Goal: Task Accomplishment & Management: Manage account settings

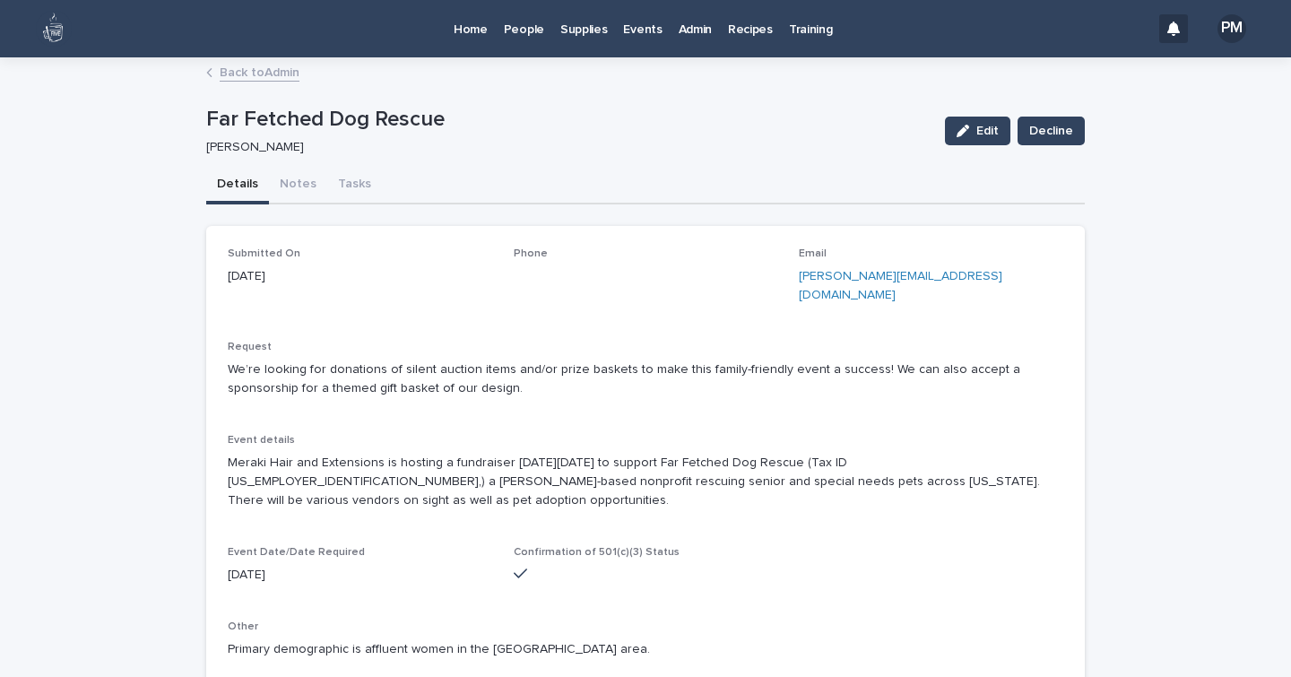
click at [476, 31] on p "Home" at bounding box center [471, 19] width 34 height 38
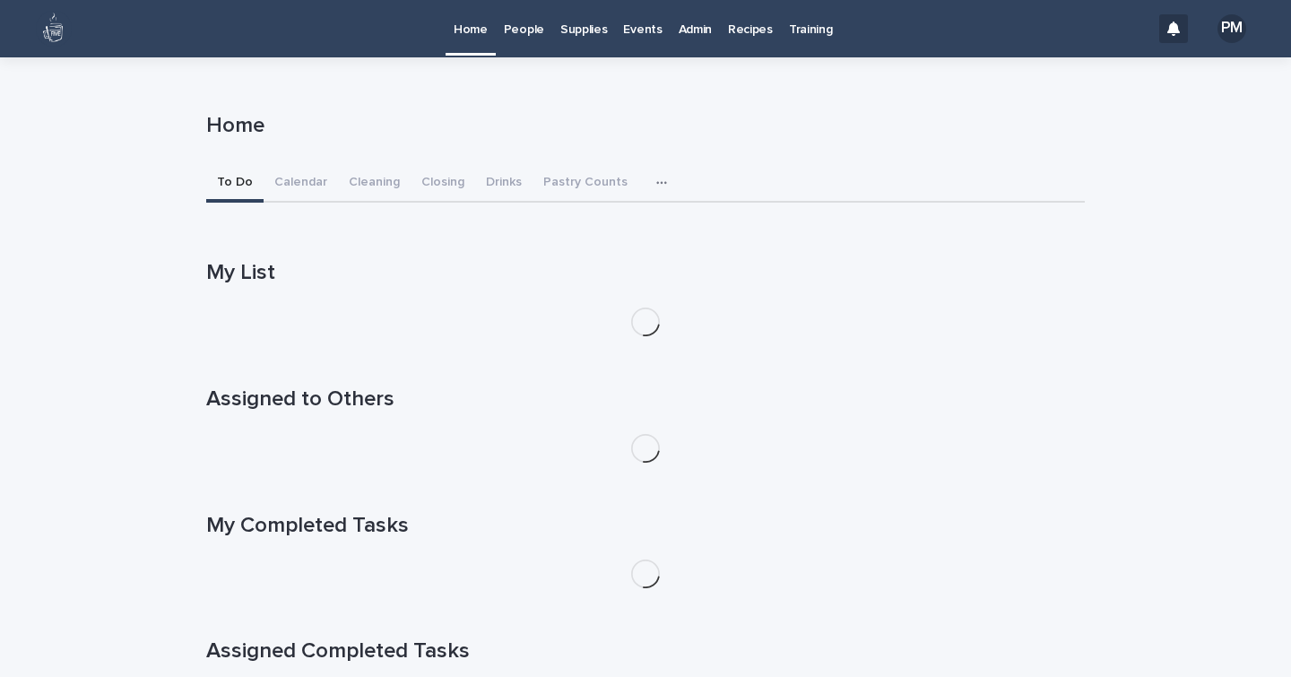
click at [644, 30] on p "Events" at bounding box center [642, 19] width 39 height 38
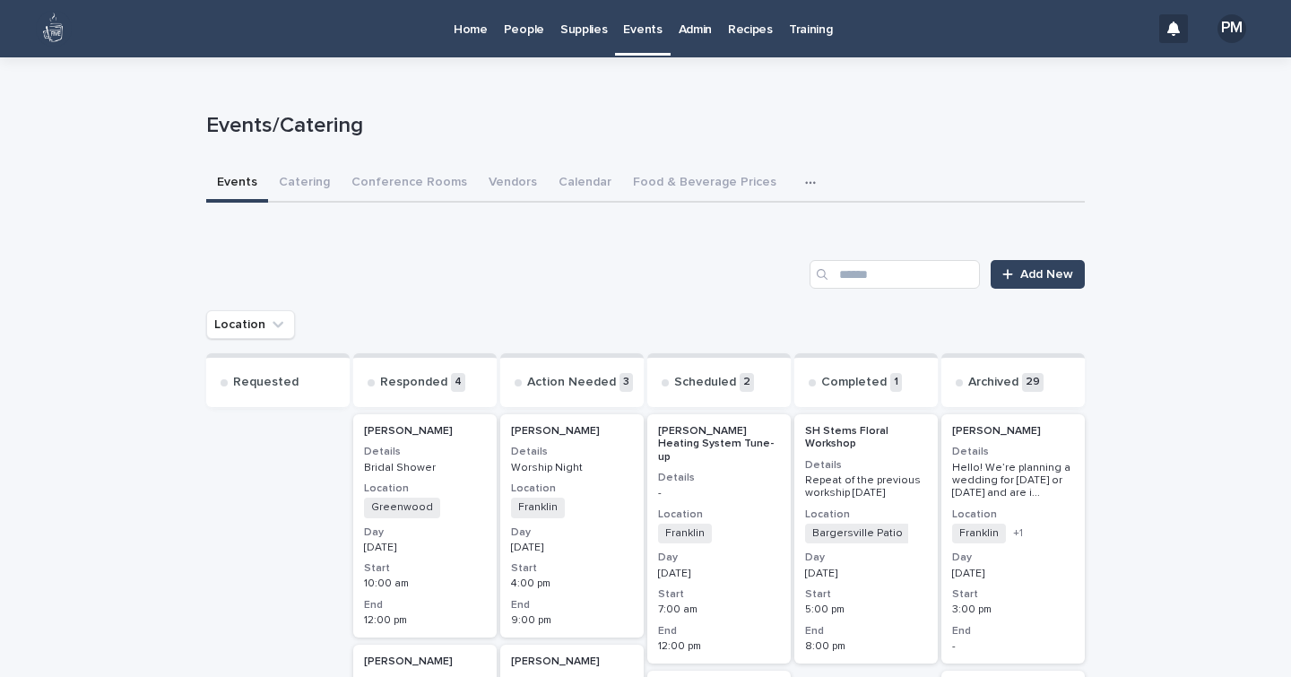
click at [805, 182] on icon "button" at bounding box center [810, 183] width 10 height 3
click at [694, 22] on p "Admin" at bounding box center [695, 19] width 33 height 38
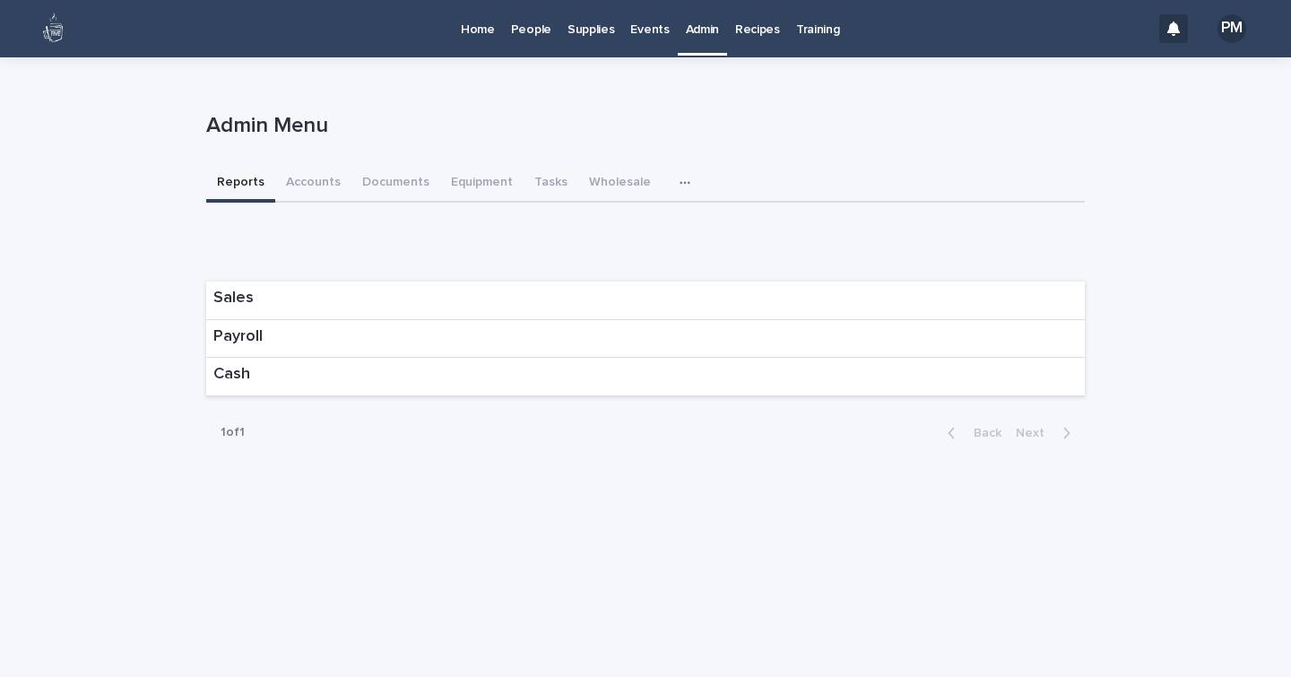
click at [680, 177] on icon "button" at bounding box center [685, 183] width 11 height 13
click at [601, 228] on span "Donation Requests" at bounding box center [621, 229] width 111 height 13
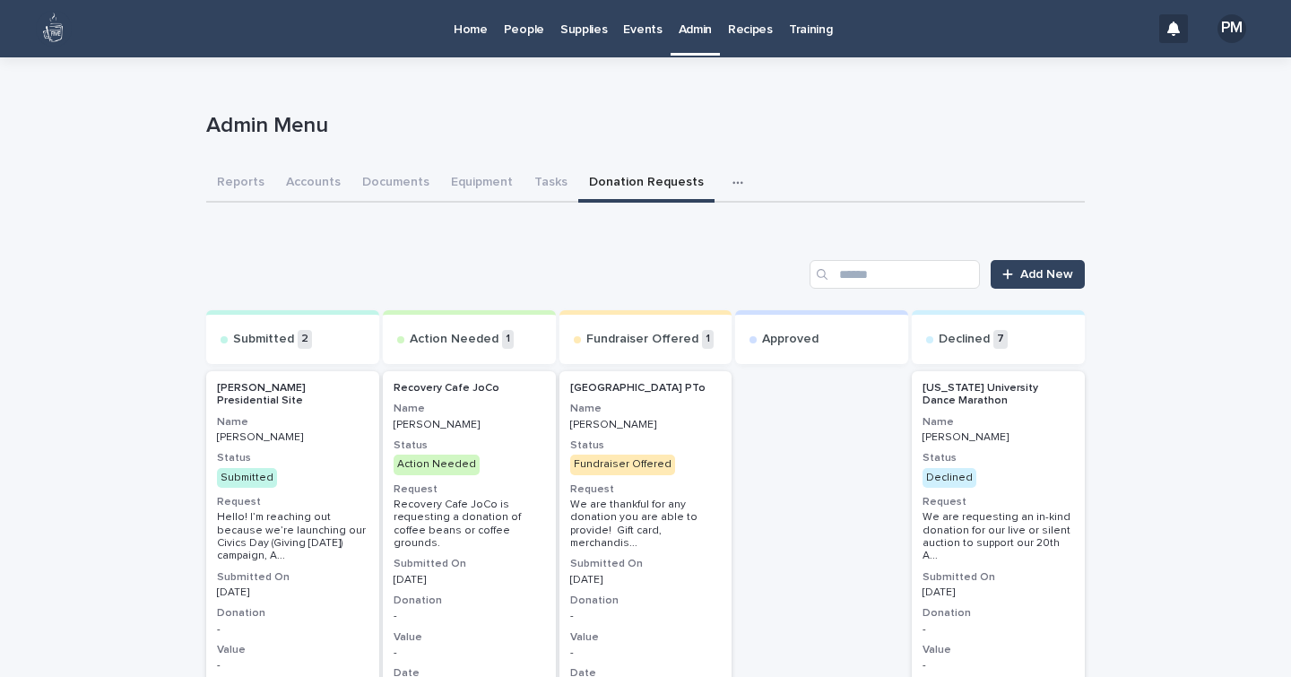
click at [324, 424] on h3 "Name" at bounding box center [293, 422] width 152 height 14
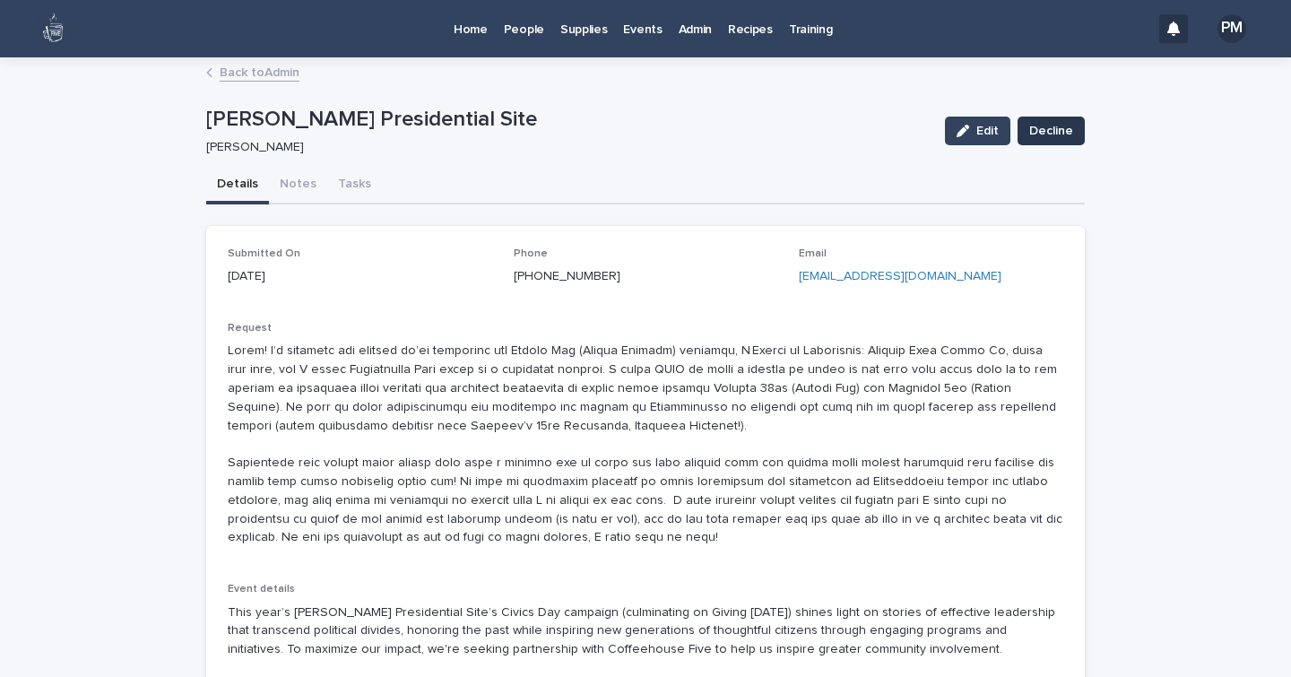
click at [1060, 123] on span "Decline" at bounding box center [1052, 131] width 44 height 18
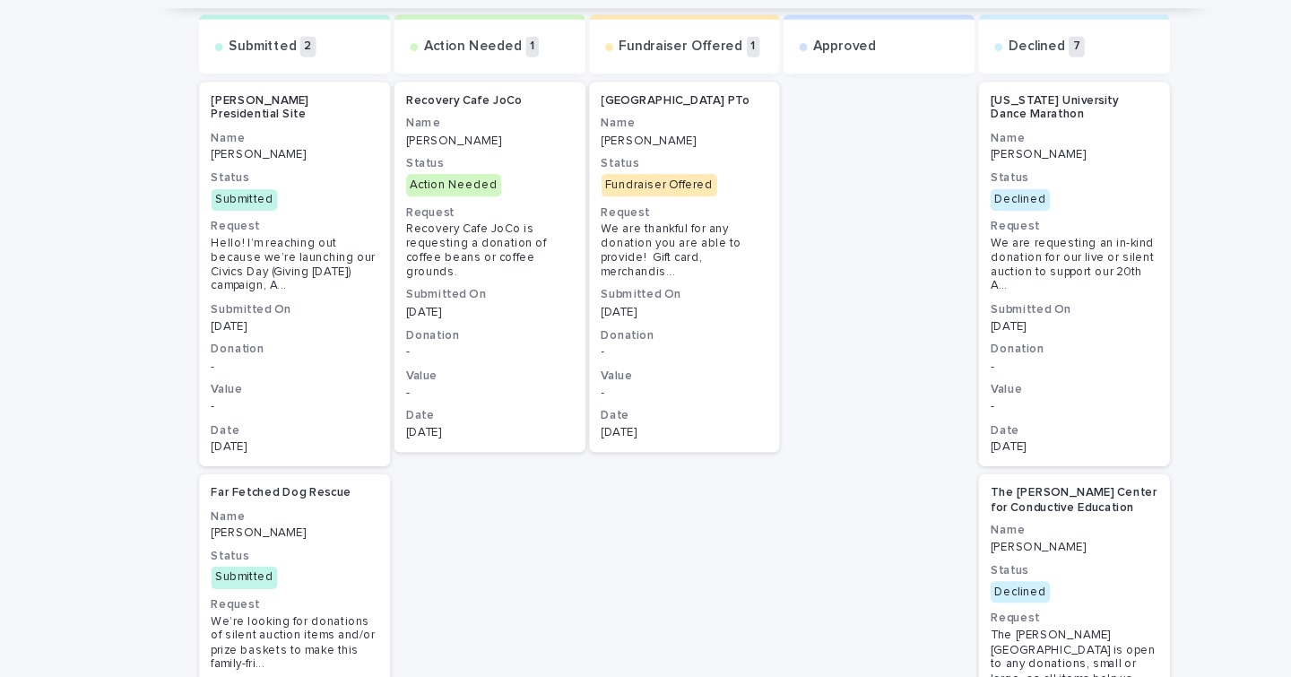
scroll to position [265, 0]
click at [342, 554] on div "Far Fetched Dog Rescue Name [PERSON_NAME] Status Submitted Request We’re lookin…" at bounding box center [292, 628] width 173 height 335
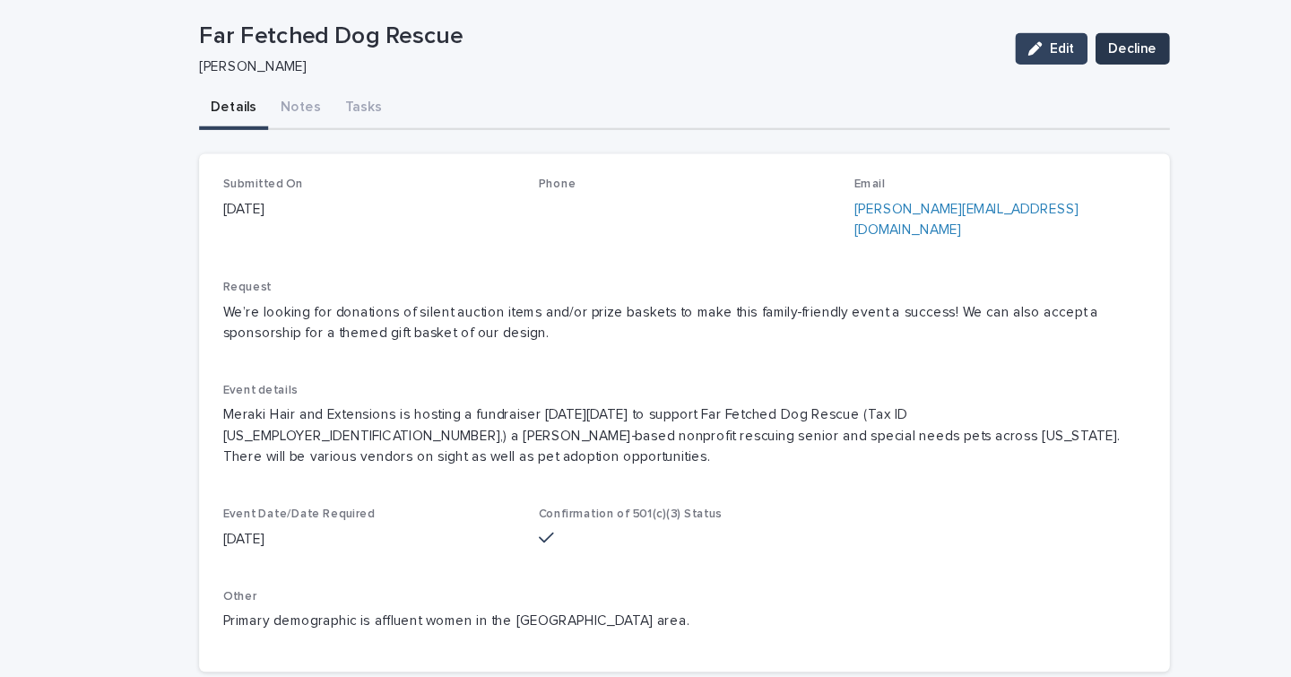
click at [1047, 74] on span "Decline" at bounding box center [1052, 77] width 44 height 18
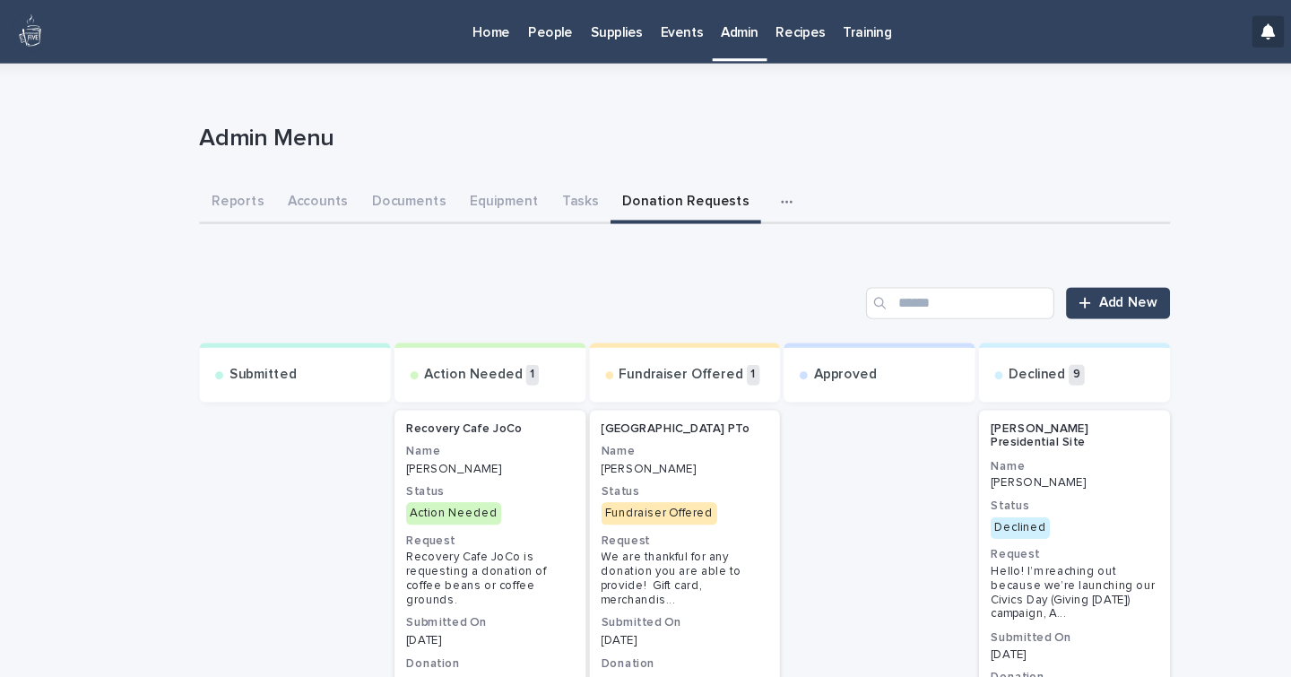
click at [461, 31] on p "Home" at bounding box center [471, 19] width 34 height 38
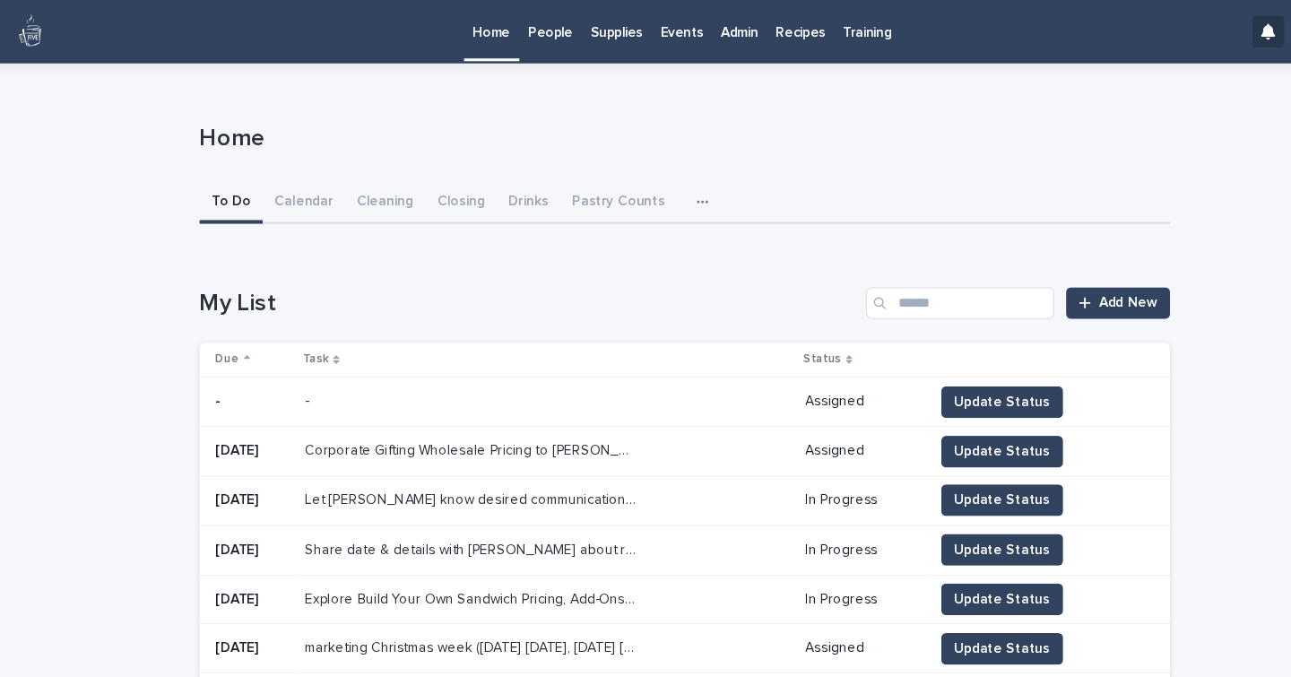
click at [526, 34] on p "People" at bounding box center [524, 19] width 40 height 38
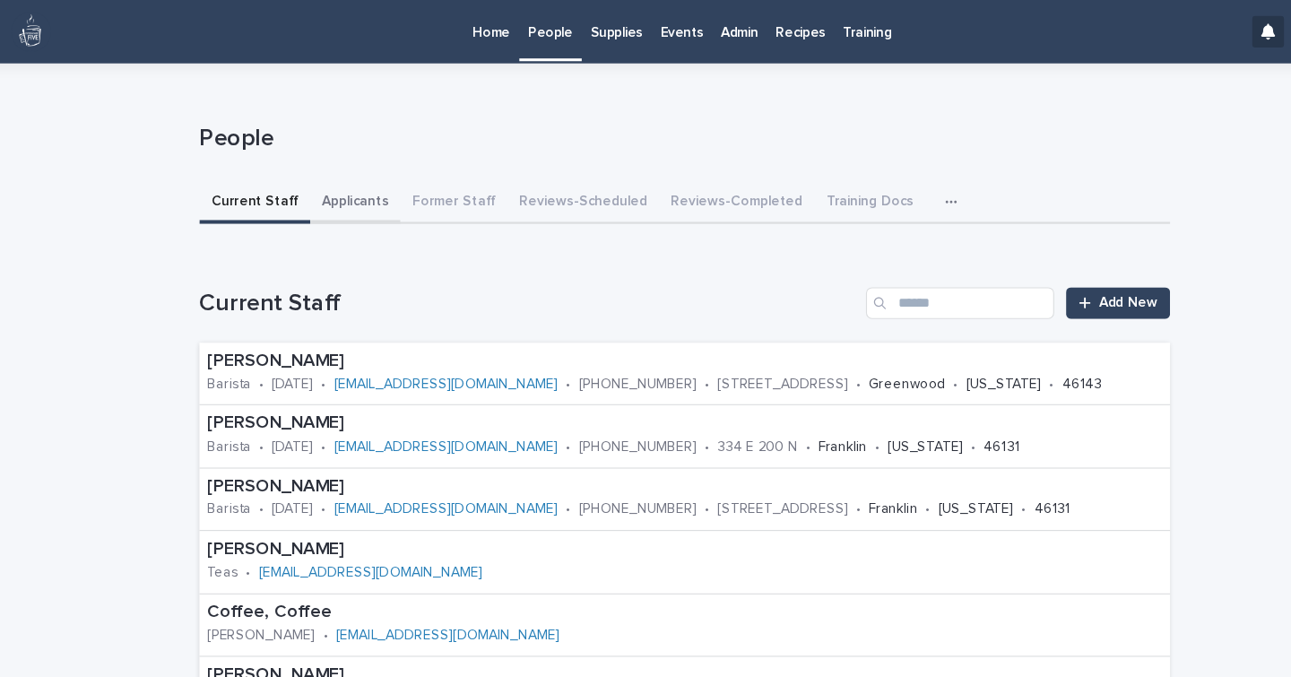
click at [318, 182] on button "Applicants" at bounding box center [348, 184] width 82 height 38
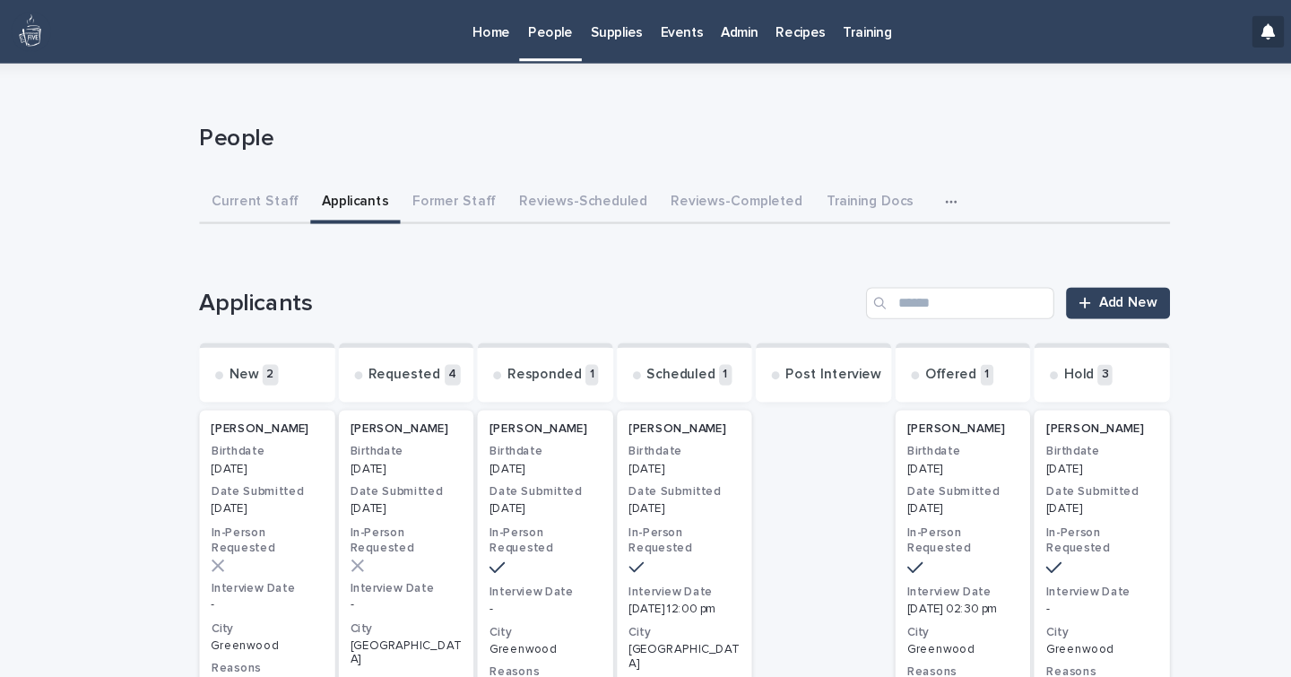
click at [284, 542] on p "-" at bounding box center [267, 548] width 101 height 13
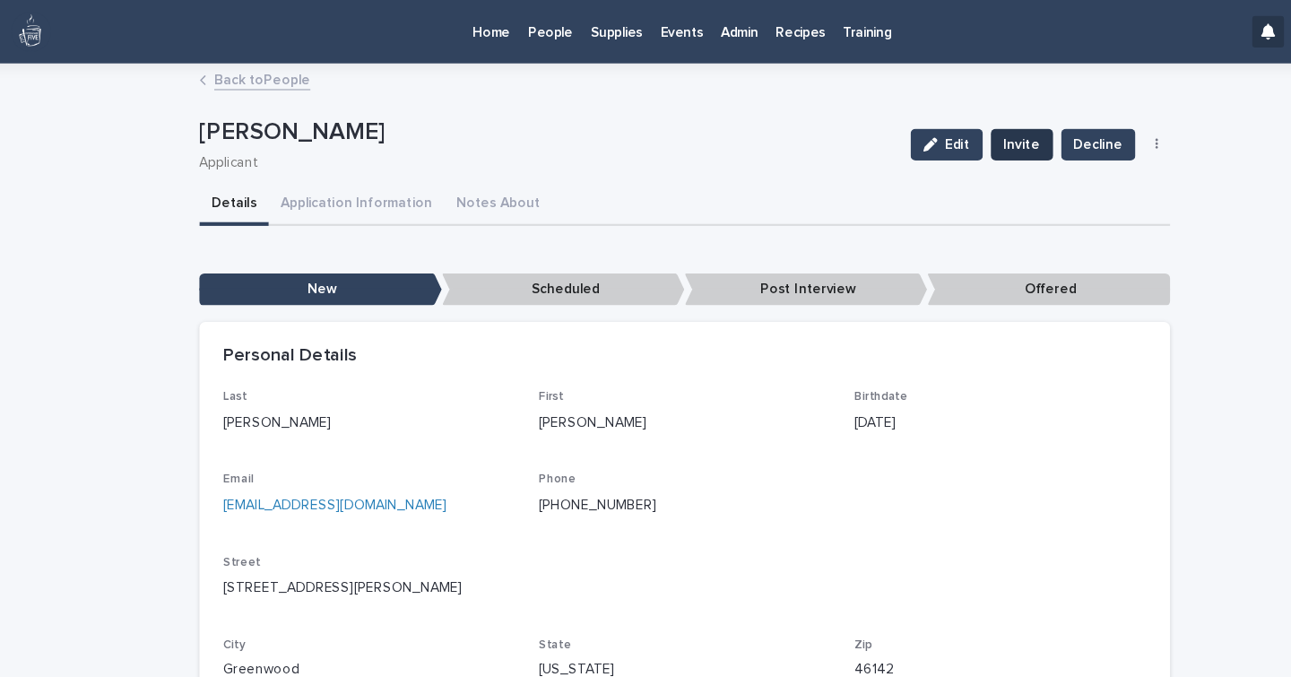
click at [937, 133] on span "Invite" at bounding box center [950, 131] width 33 height 18
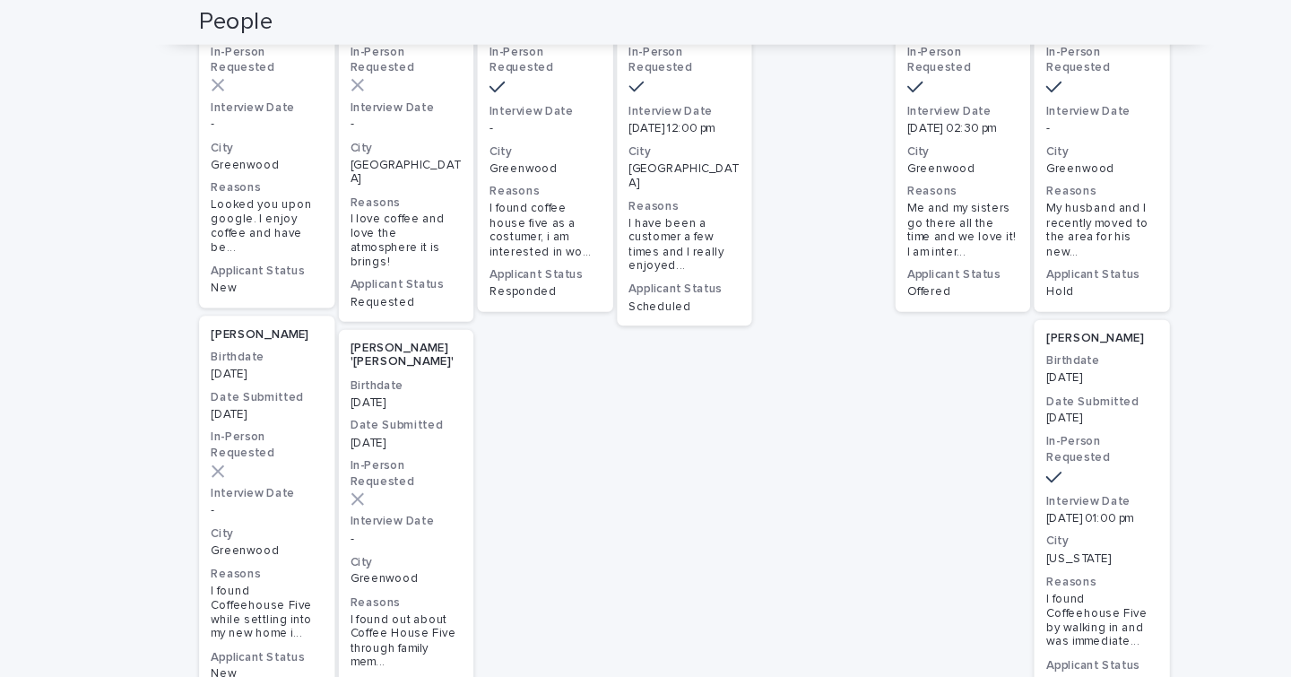
scroll to position [436, 0]
click at [290, 475] on h3 "City" at bounding box center [267, 482] width 101 height 14
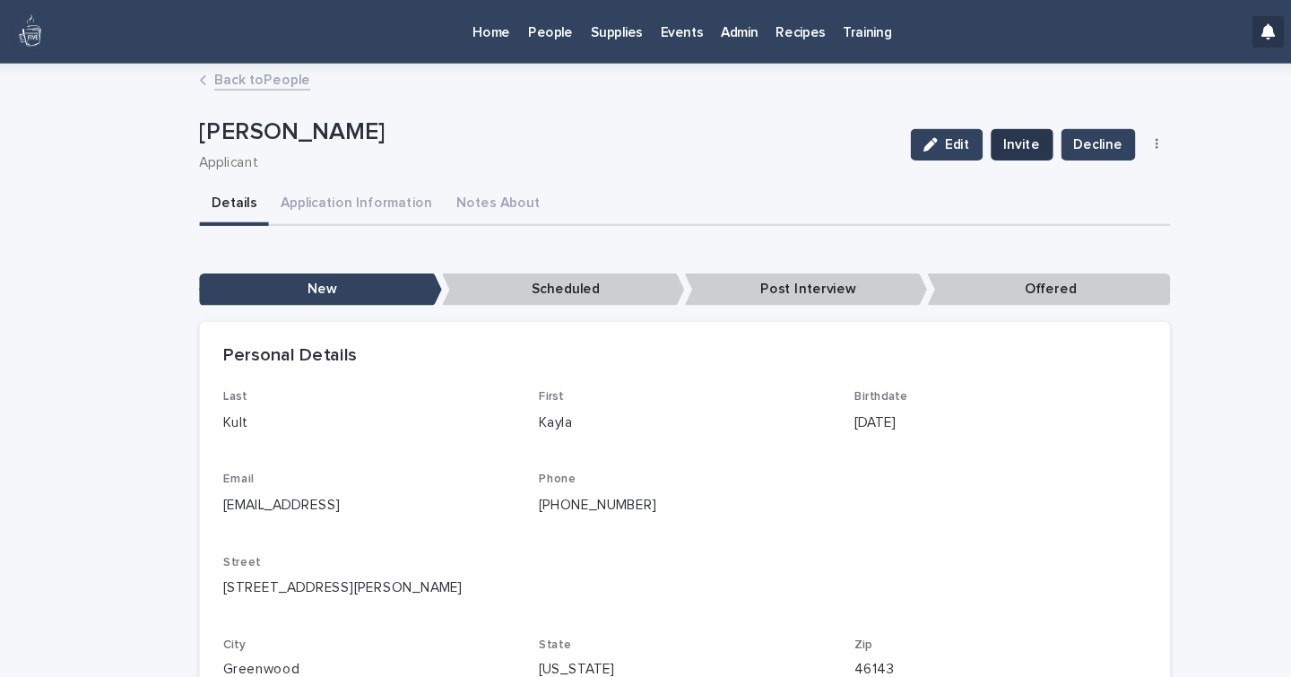
click at [937, 131] on span "Invite" at bounding box center [950, 131] width 33 height 18
click at [520, 30] on p "People" at bounding box center [524, 19] width 40 height 38
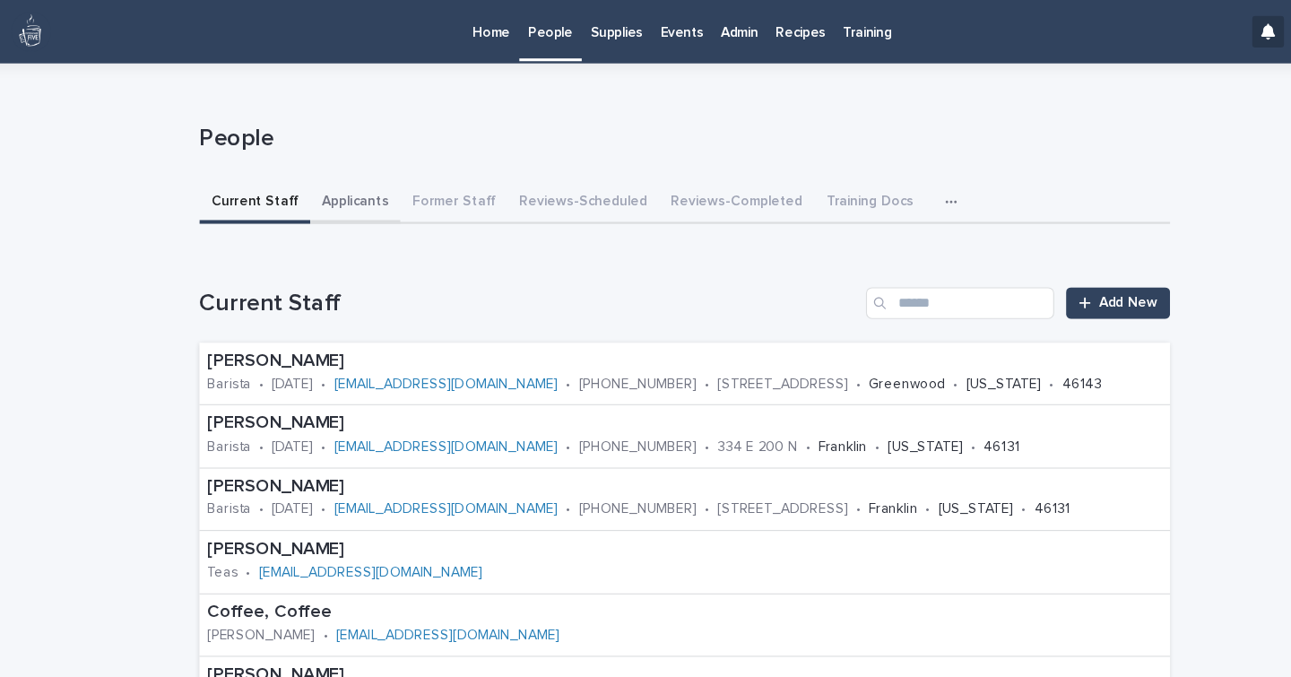
click at [342, 186] on button "Applicants" at bounding box center [348, 184] width 82 height 38
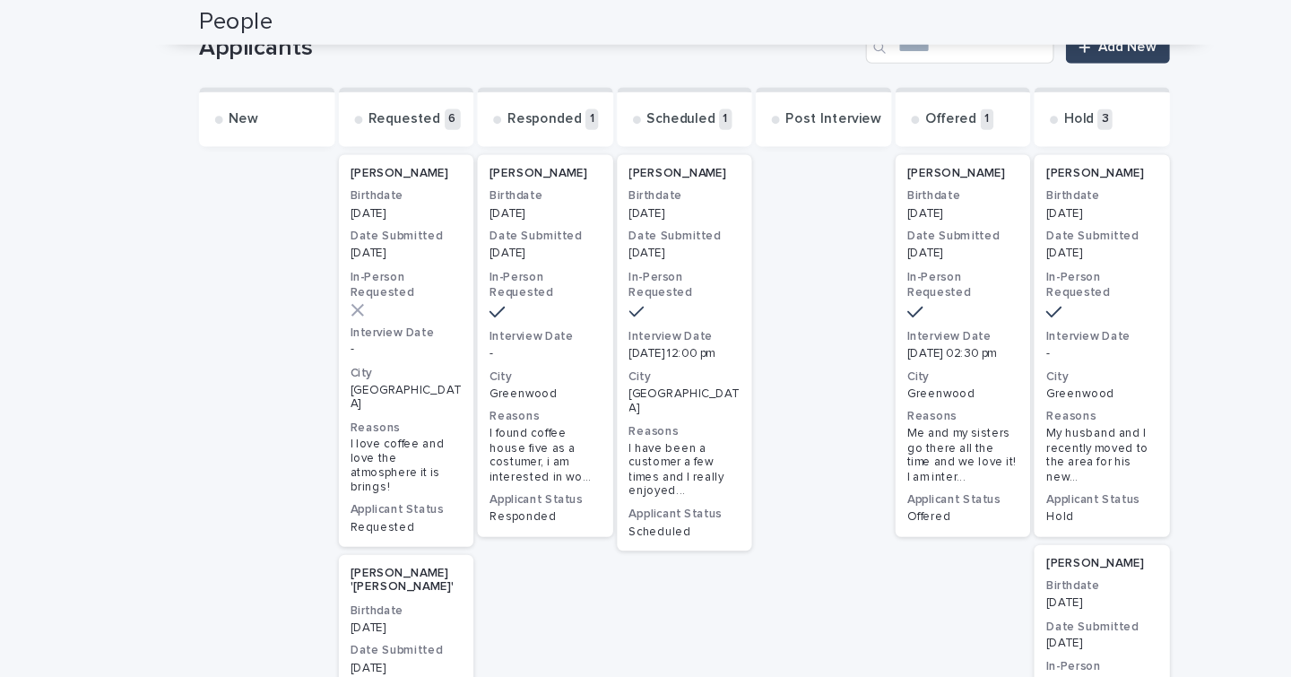
scroll to position [233, 0]
click at [531, 312] on p "-" at bounding box center [519, 318] width 101 height 13
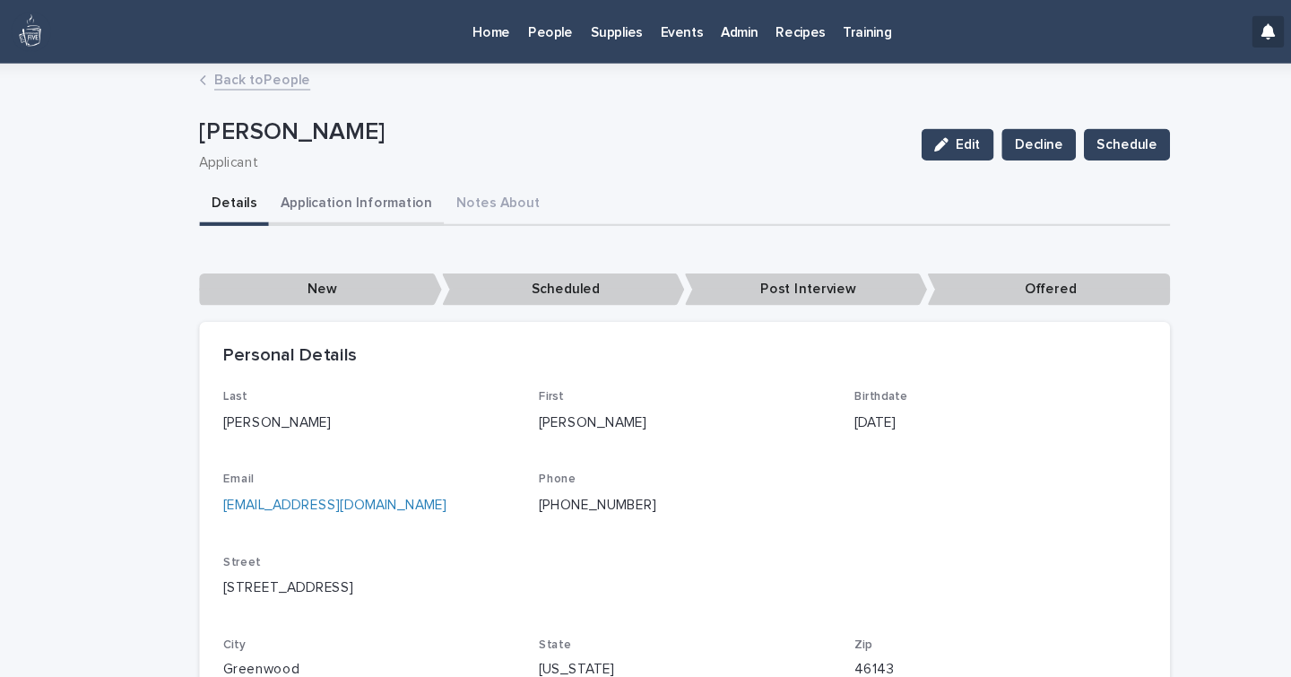
click at [339, 187] on button "Application Information" at bounding box center [348, 186] width 159 height 38
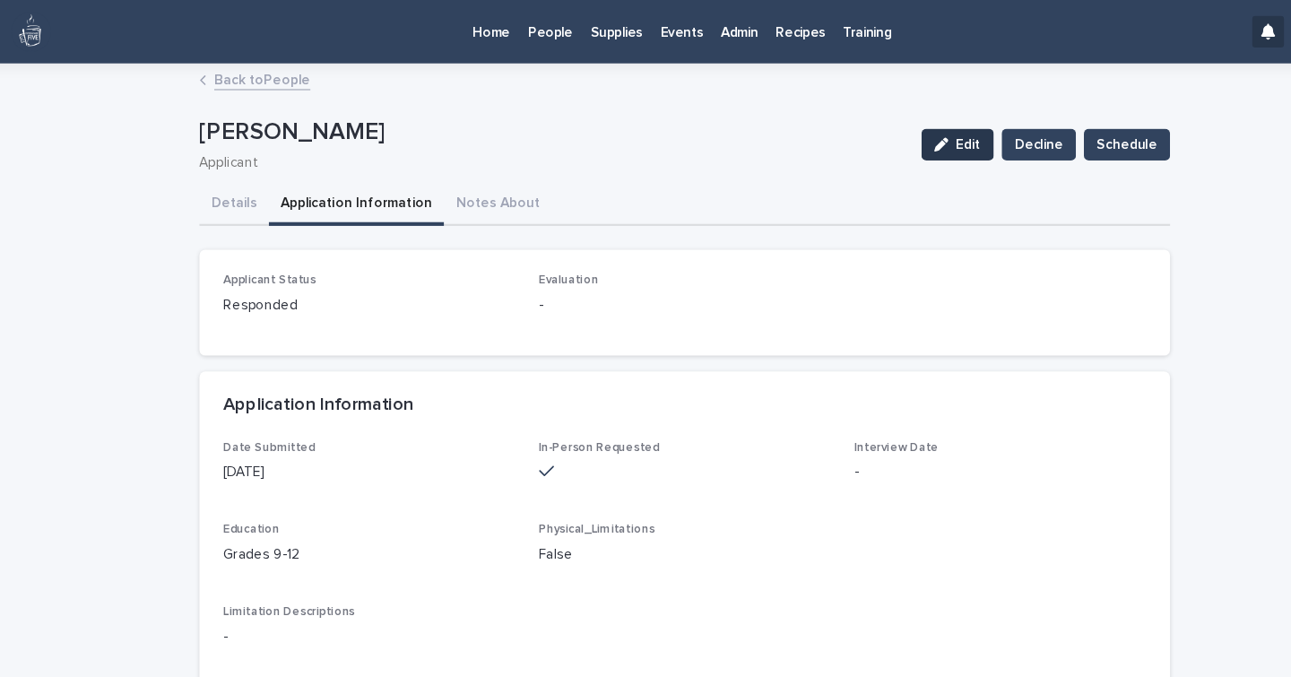
click at [886, 131] on div "button" at bounding box center [882, 131] width 20 height 13
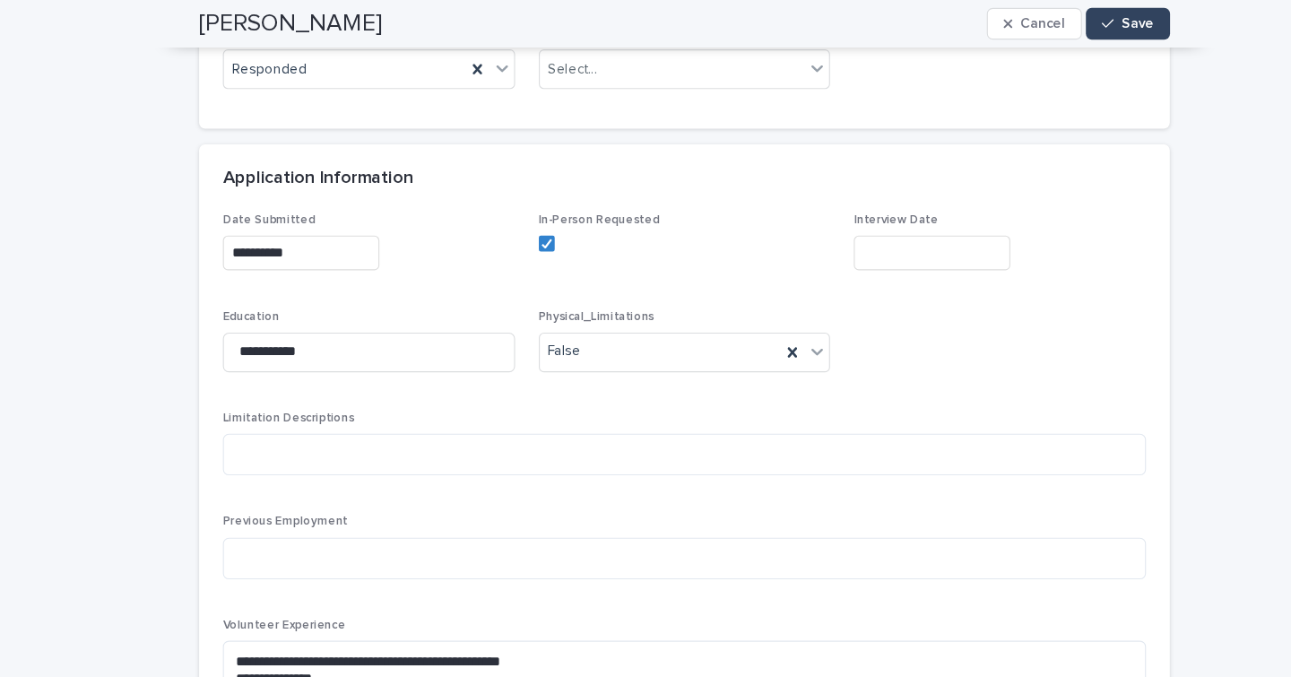
scroll to position [249, 0]
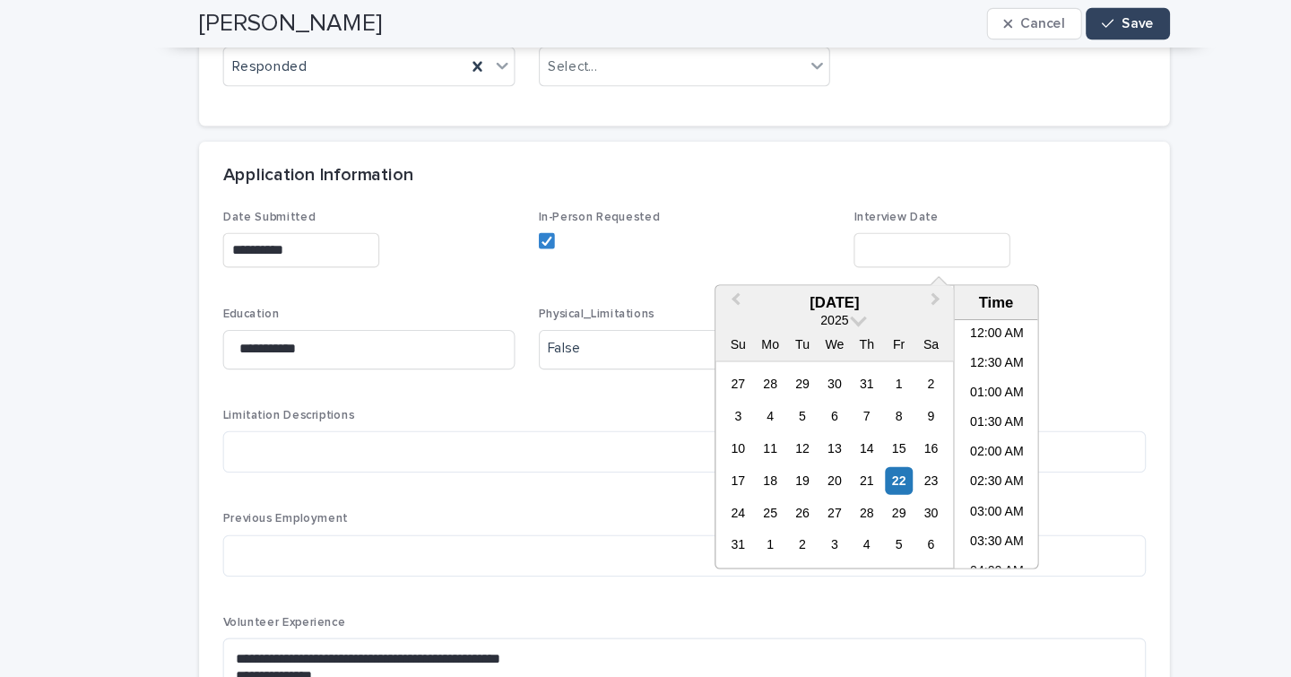
click at [893, 220] on input "text" at bounding box center [870, 226] width 142 height 31
click at [811, 493] on div "4" at bounding box center [810, 494] width 24 height 24
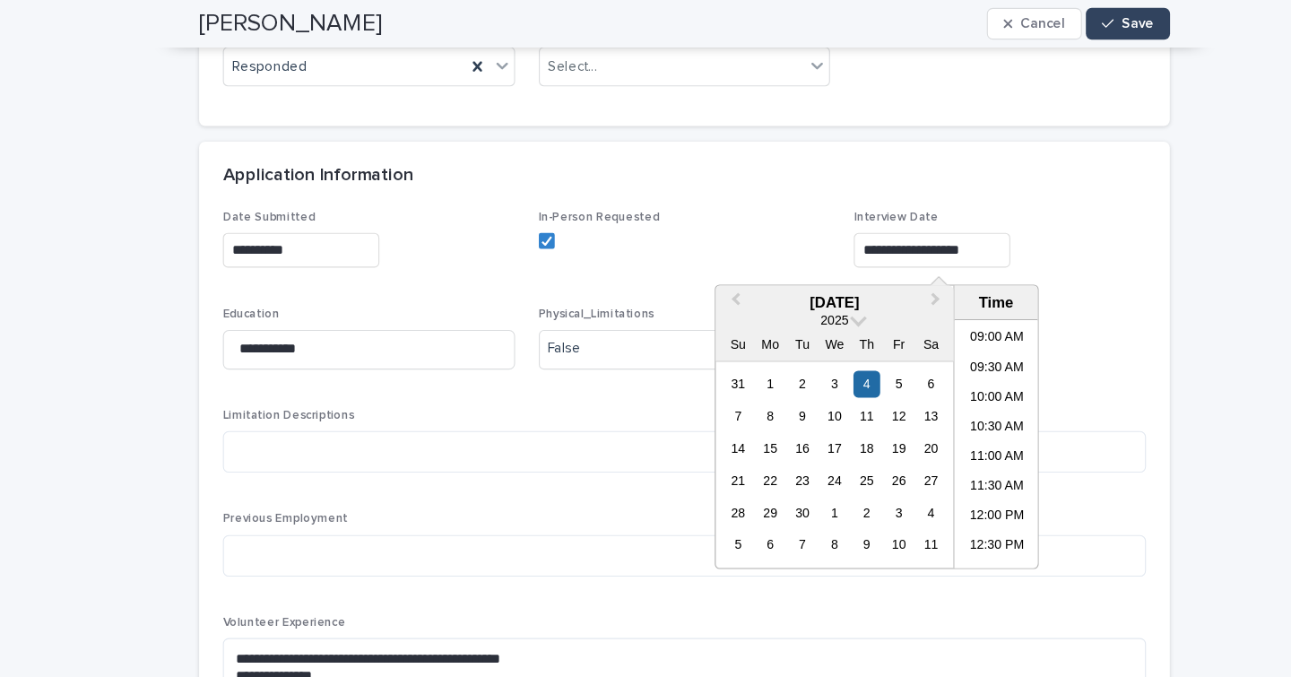
scroll to position [482, 0]
click at [934, 464] on li "12:00 PM" at bounding box center [928, 467] width 76 height 27
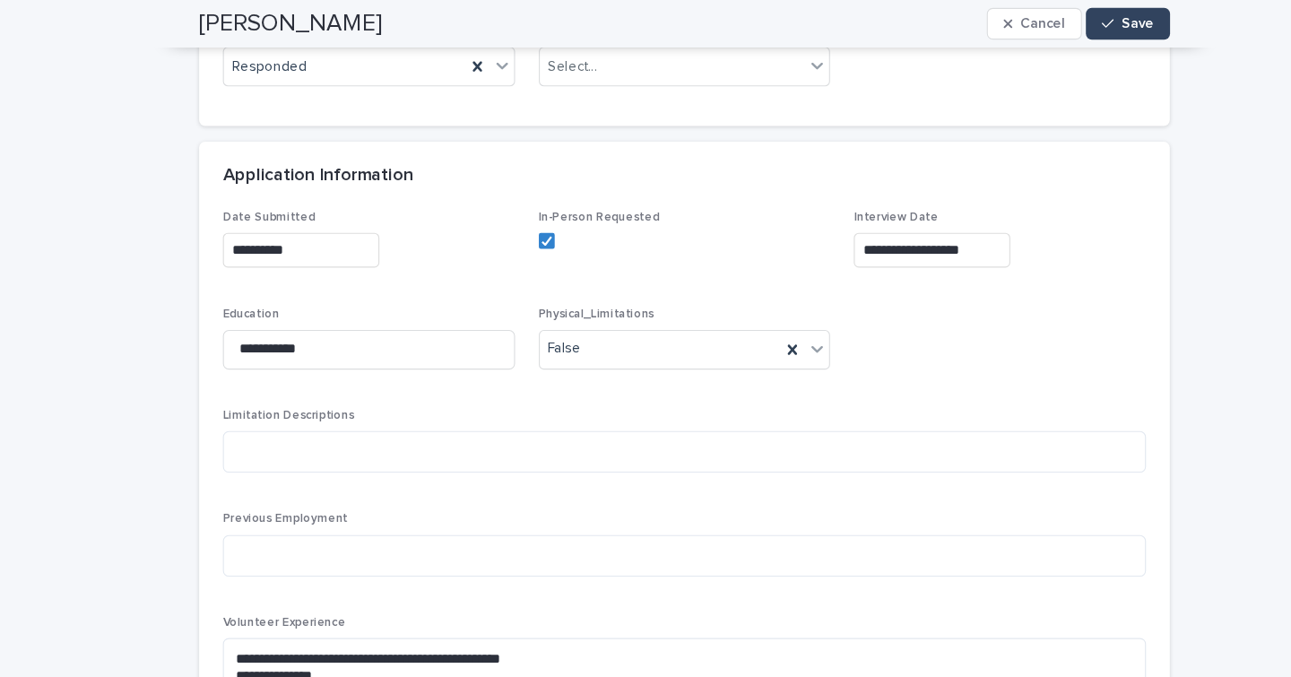
type input "**********"
click at [1047, 12] on button "Save" at bounding box center [1047, 21] width 76 height 29
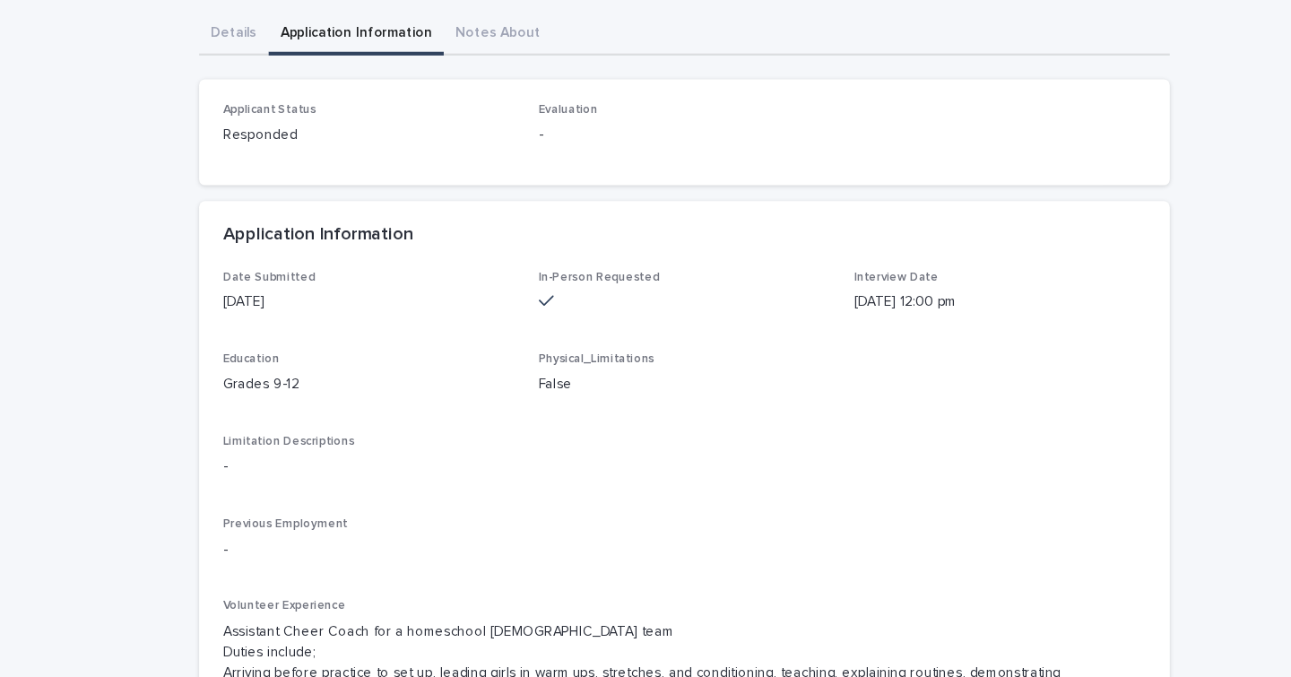
scroll to position [0, 0]
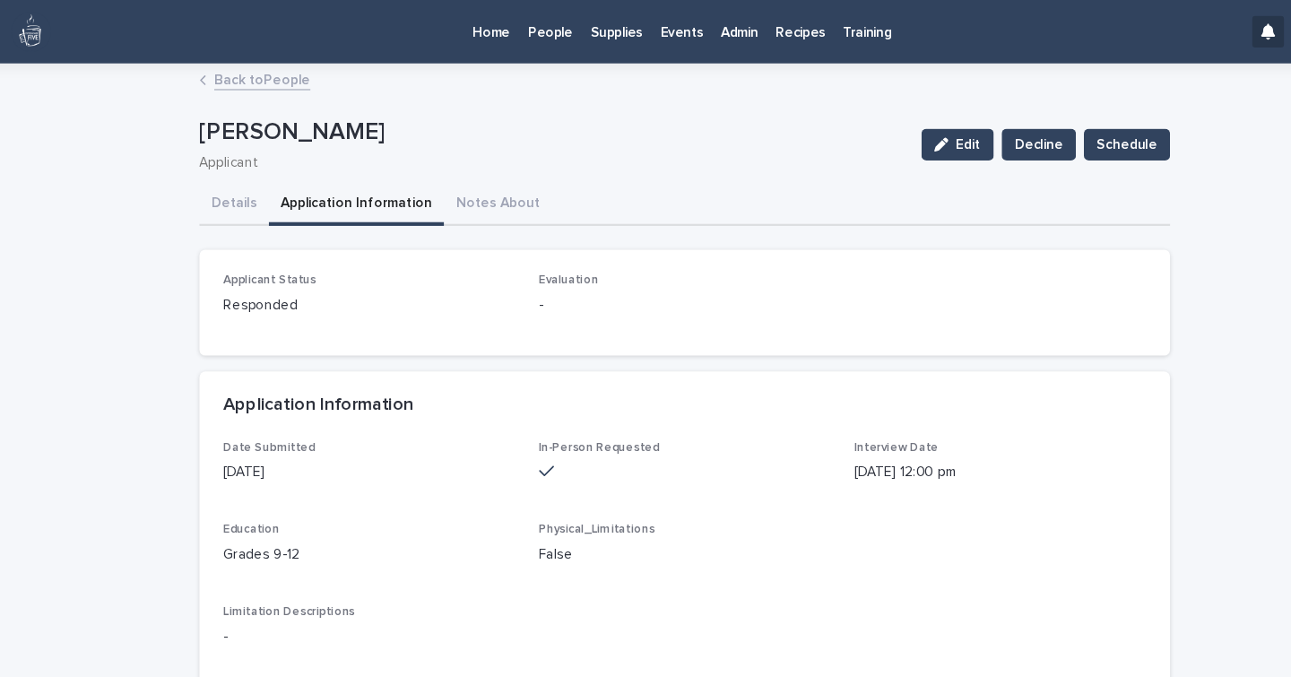
click at [471, 32] on p "Home" at bounding box center [471, 19] width 34 height 38
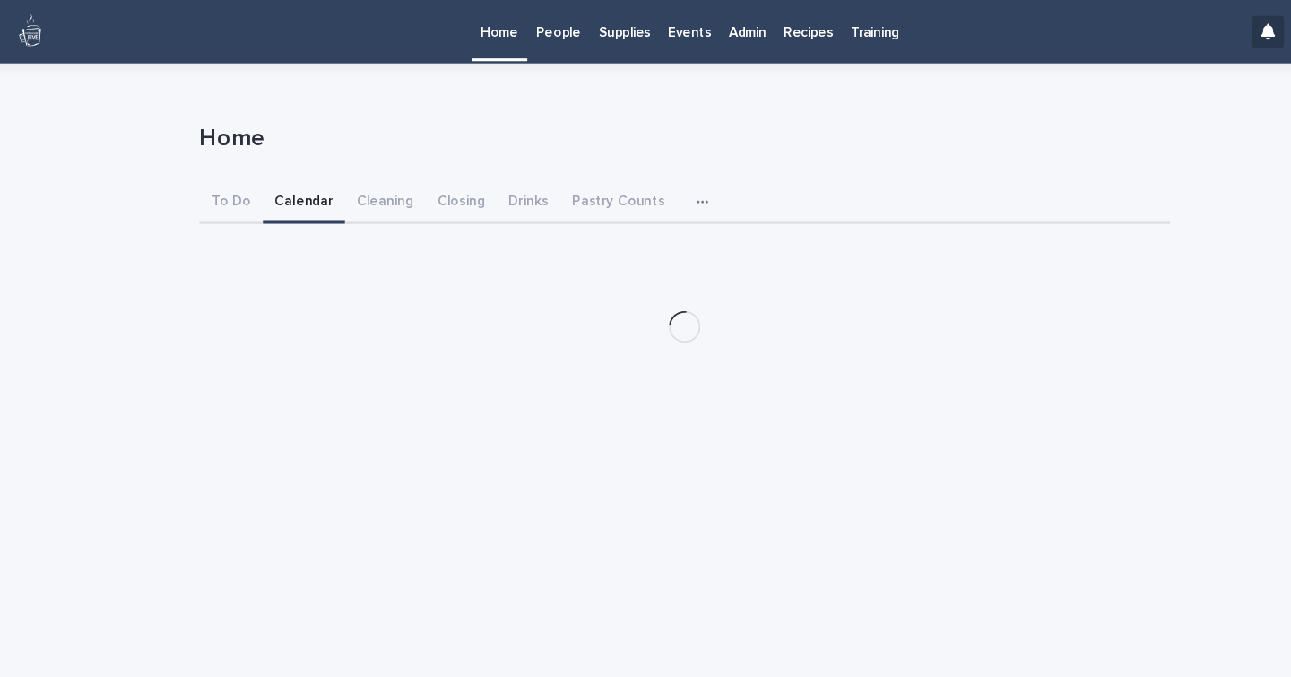
click at [306, 177] on button "Calendar" at bounding box center [301, 184] width 74 height 38
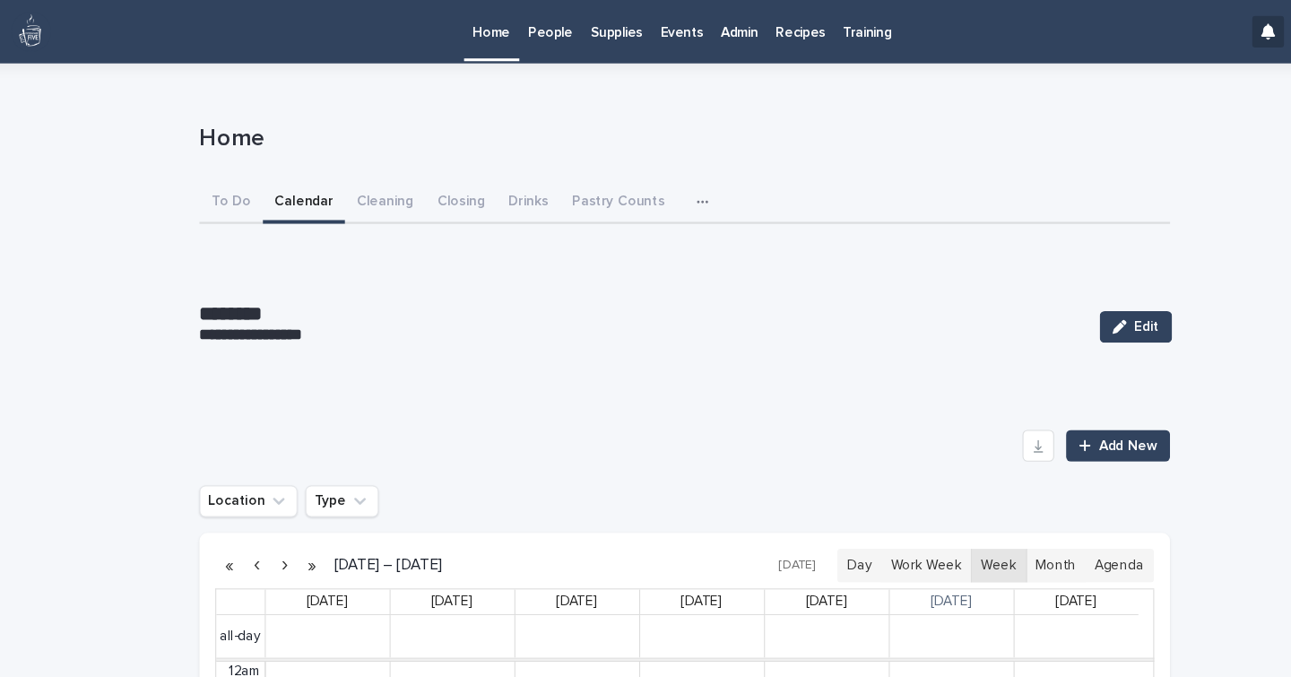
scroll to position [227, 0]
click at [278, 519] on button "button" at bounding box center [283, 512] width 25 height 29
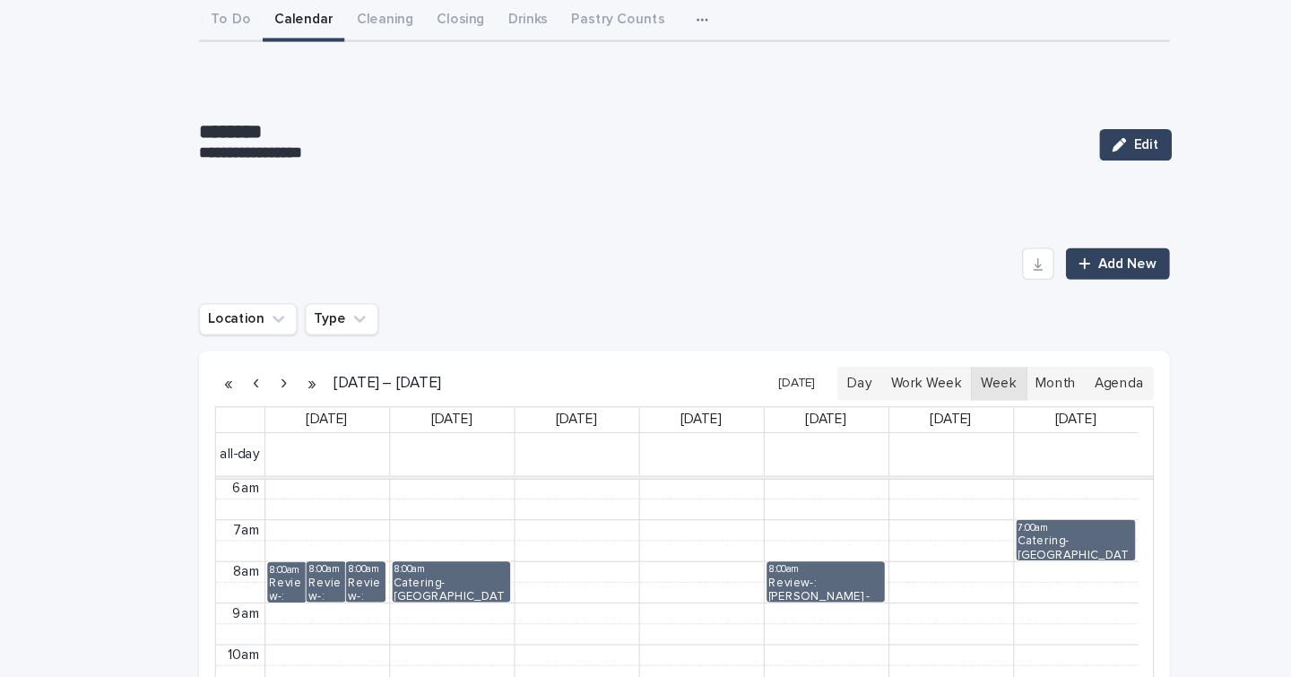
scroll to position [170, 0]
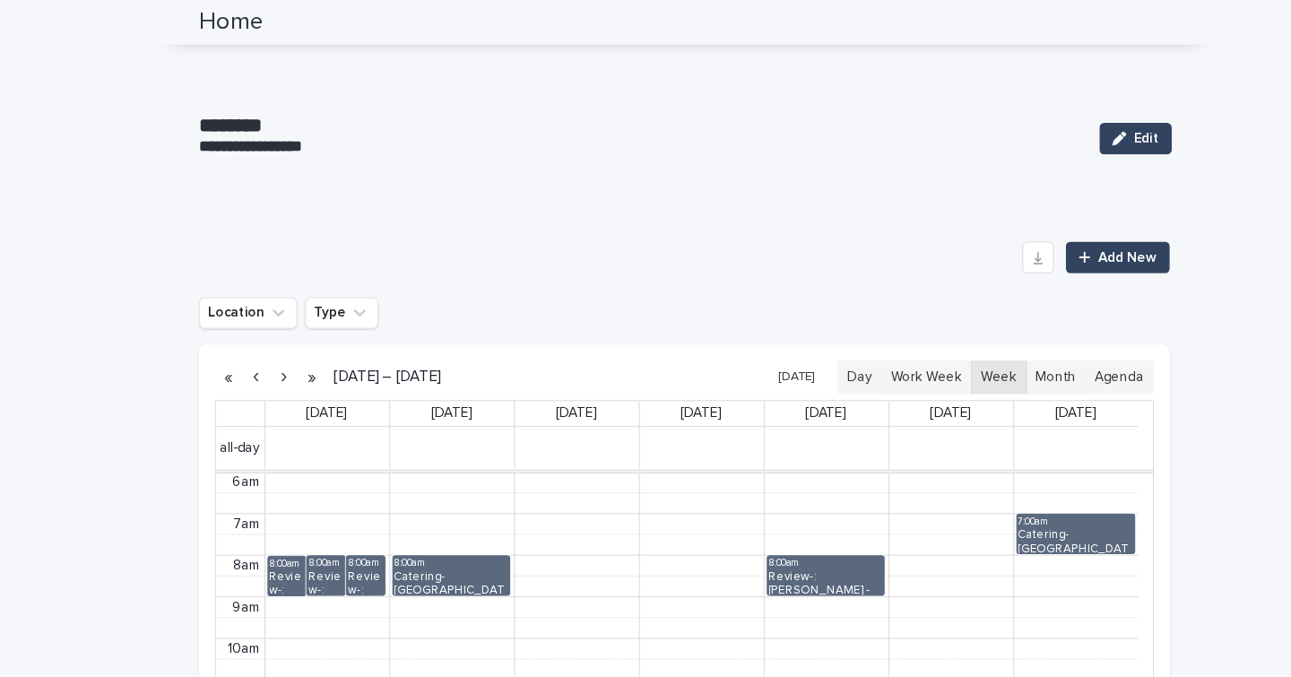
click at [277, 341] on button "button" at bounding box center [283, 341] width 25 height 29
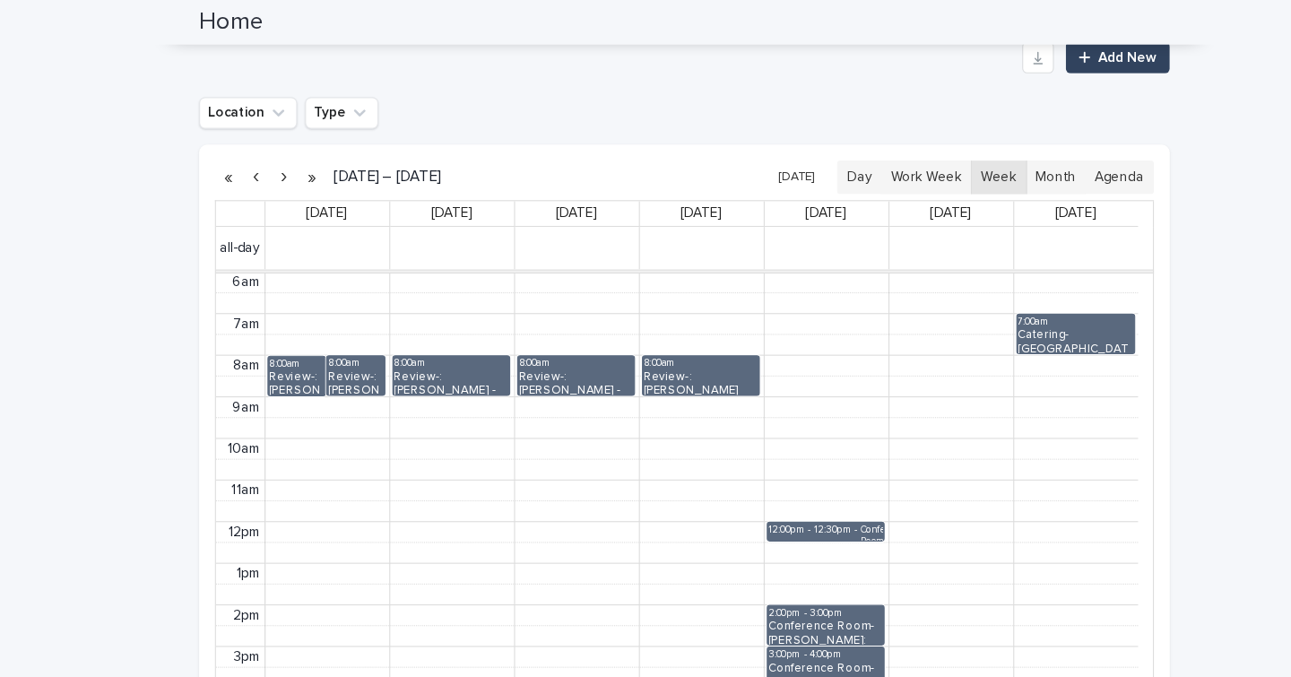
scroll to position [352, 0]
click at [765, 476] on div "12:00pm - 12:30pm" at bounding box center [763, 481] width 83 height 14
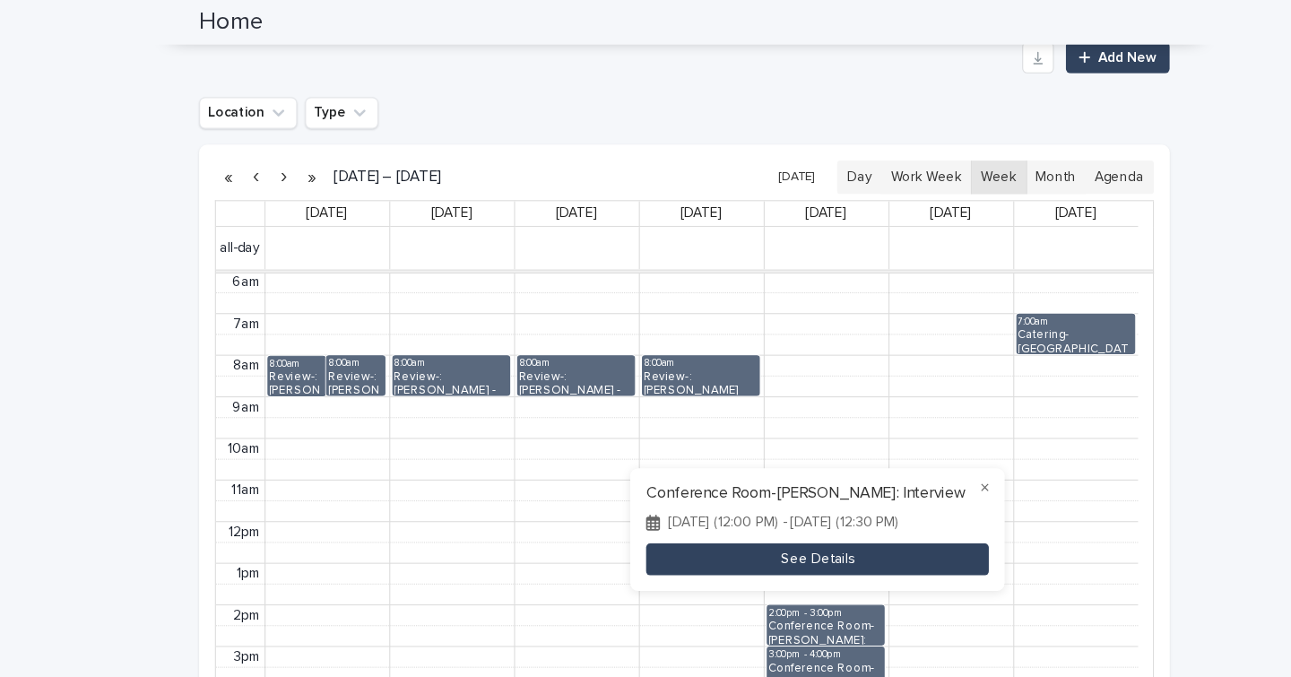
click at [772, 509] on button "See Details" at bounding box center [766, 506] width 310 height 30
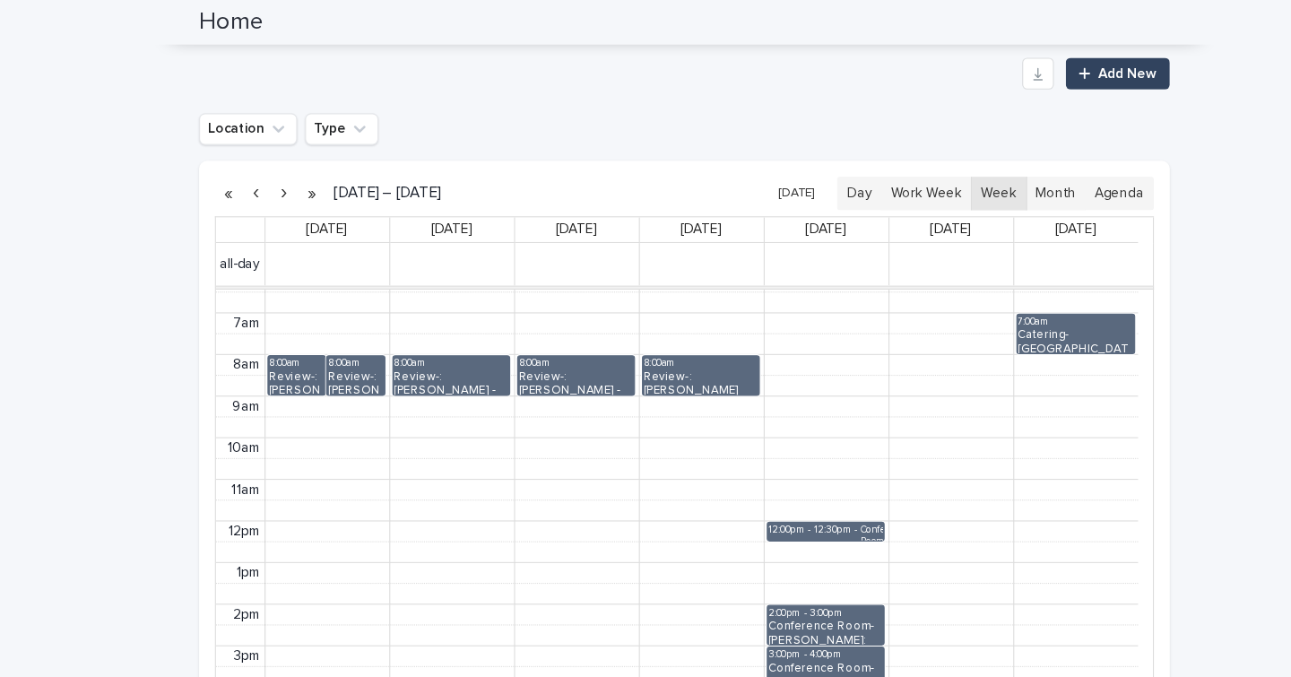
scroll to position [243, 0]
click at [777, 472] on div "12:00pm - 12:30pm Conference Room-[PERSON_NAME]: Interview" at bounding box center [774, 480] width 106 height 16
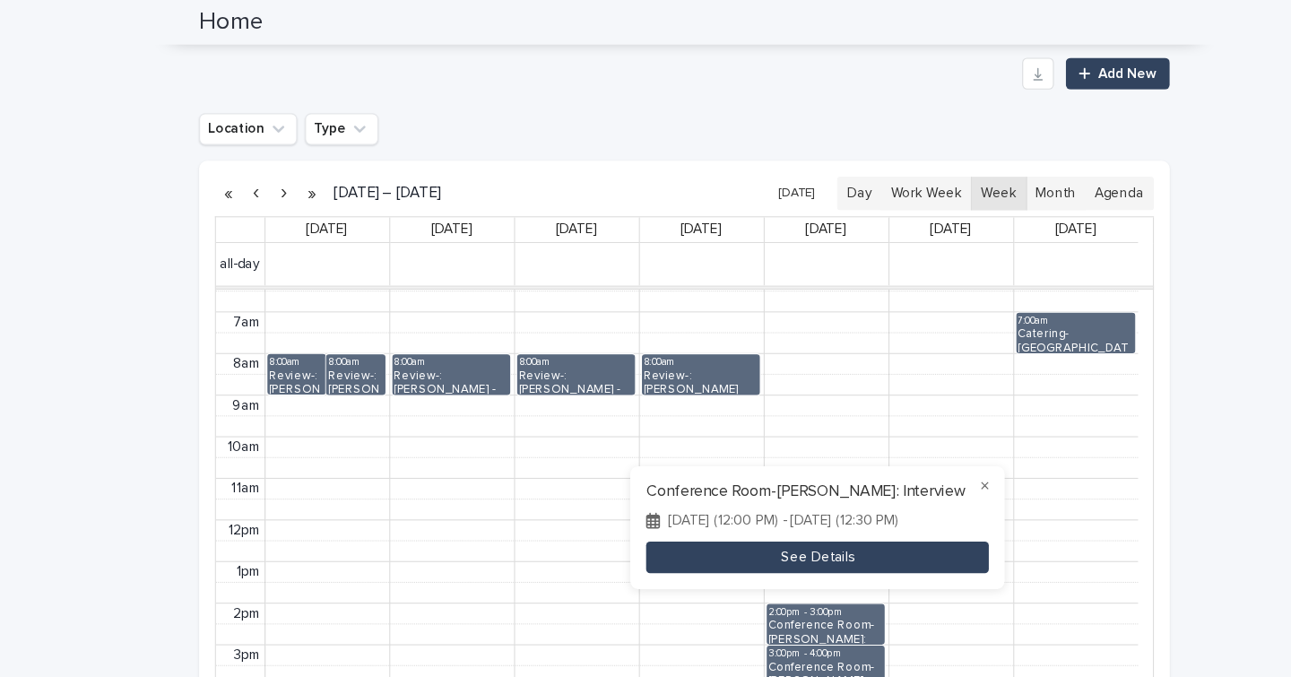
drag, startPoint x: 760, startPoint y: 512, endPoint x: 718, endPoint y: 517, distance: 41.5
click at [718, 517] on button "See Details" at bounding box center [766, 505] width 310 height 30
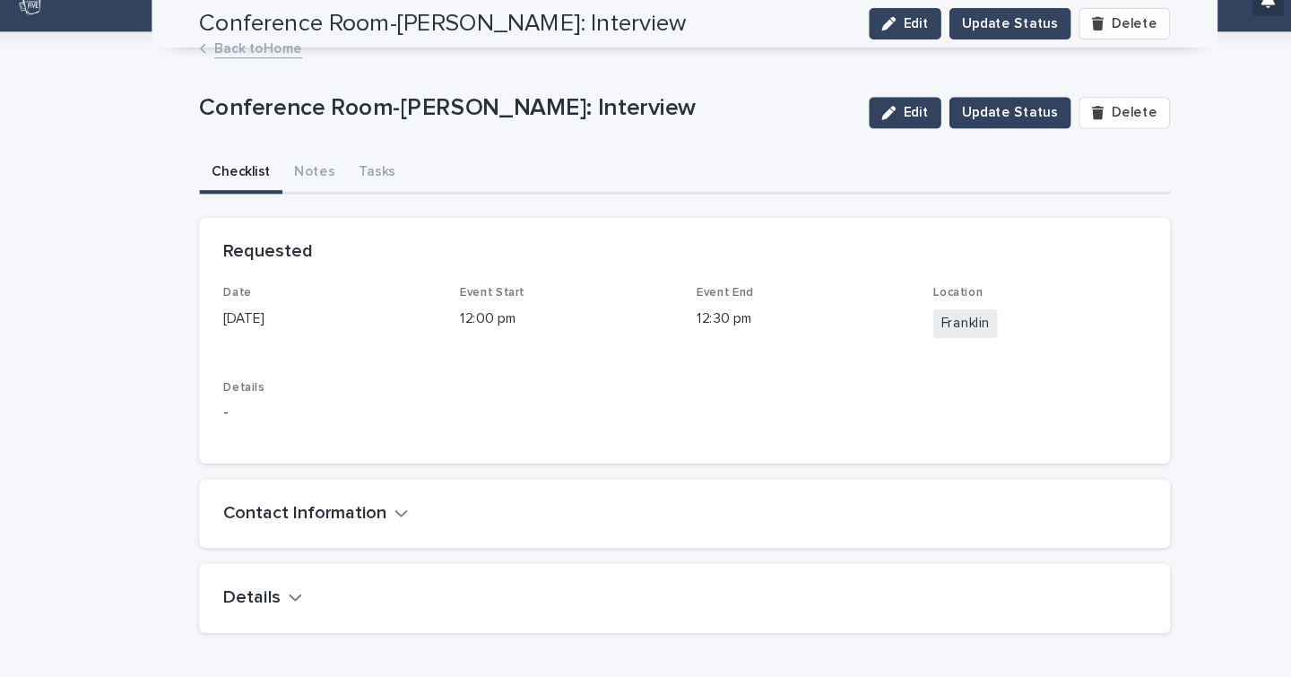
scroll to position [28, 0]
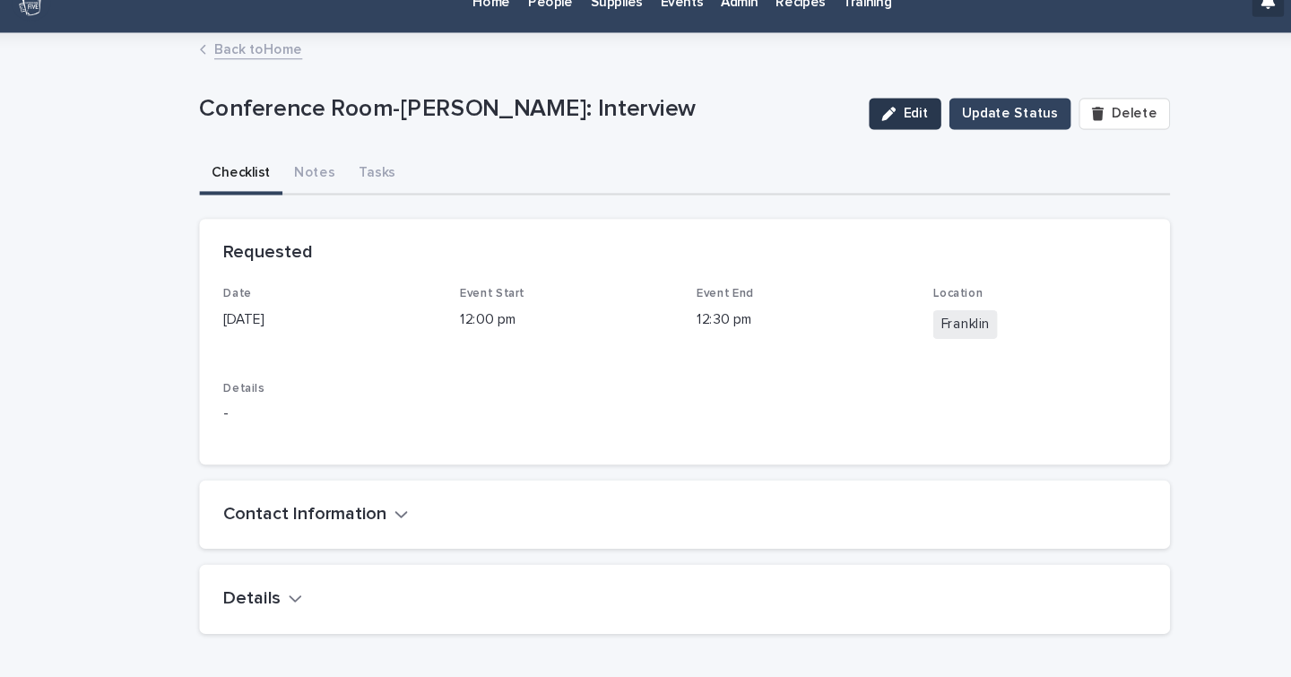
click at [855, 107] on span "Edit" at bounding box center [855, 103] width 22 height 13
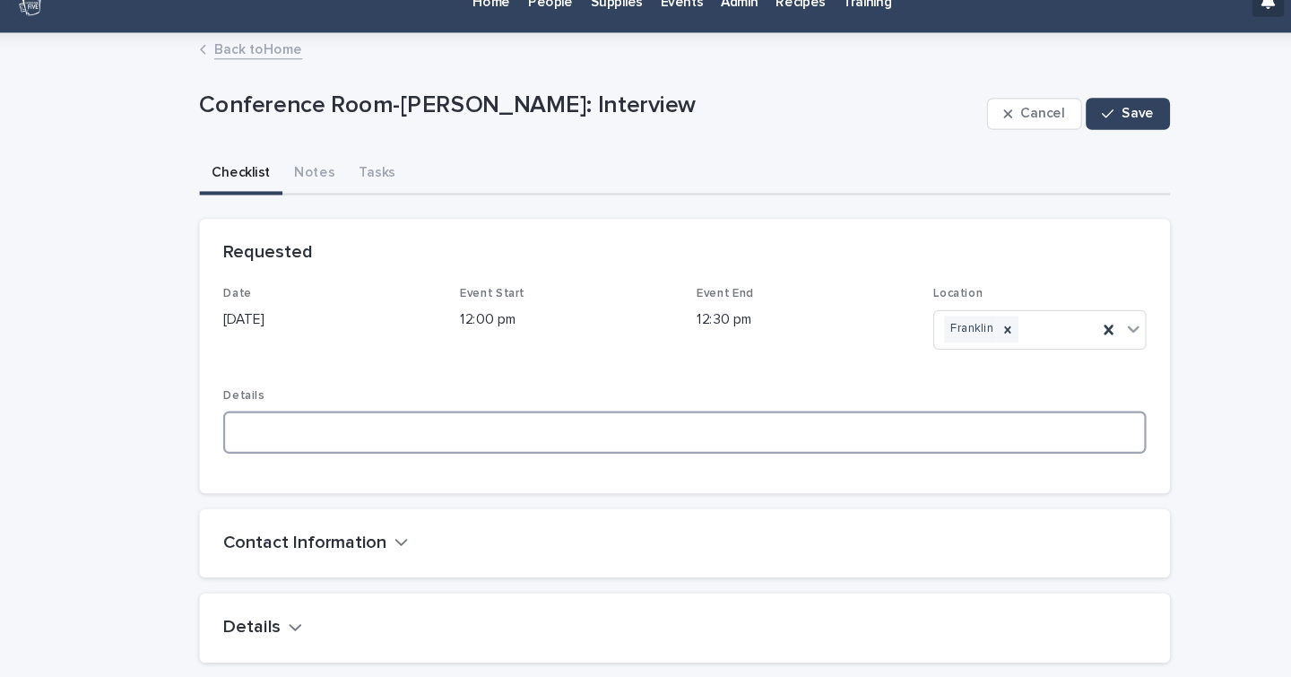
click at [440, 397] on textarea at bounding box center [646, 391] width 836 height 38
type textarea "*"
type textarea "**********"
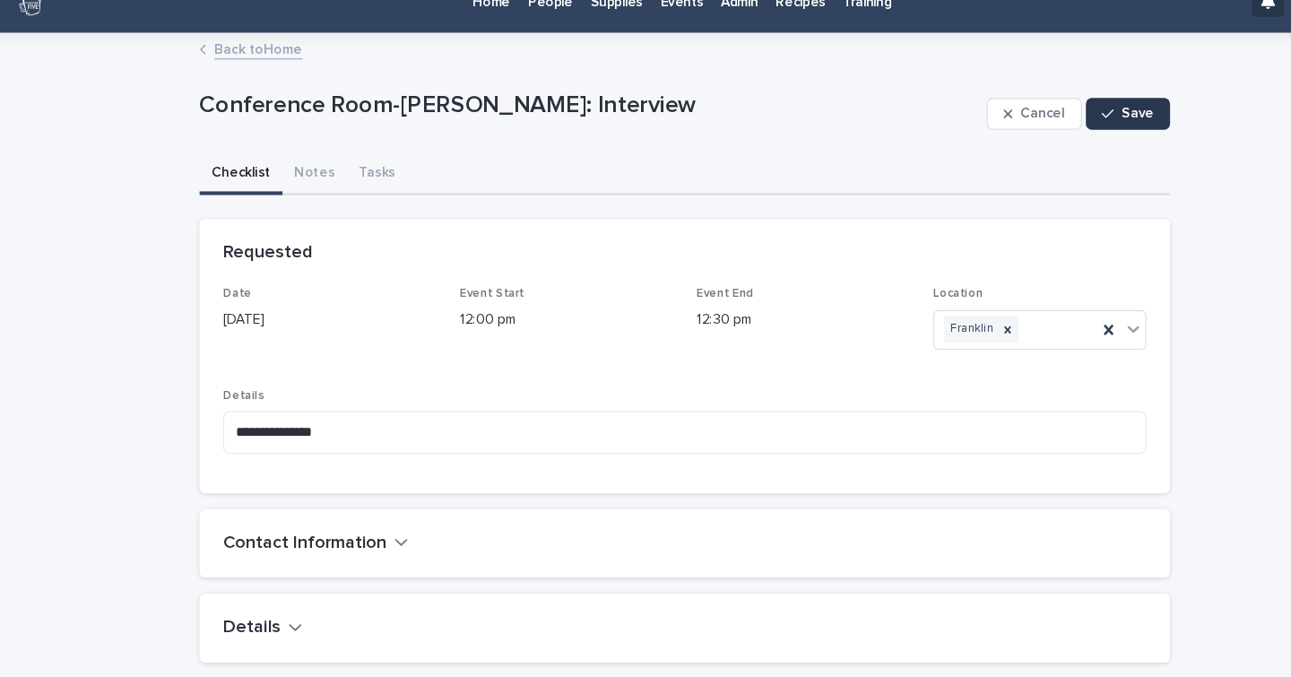
click at [1047, 93] on button "Save" at bounding box center [1047, 103] width 76 height 29
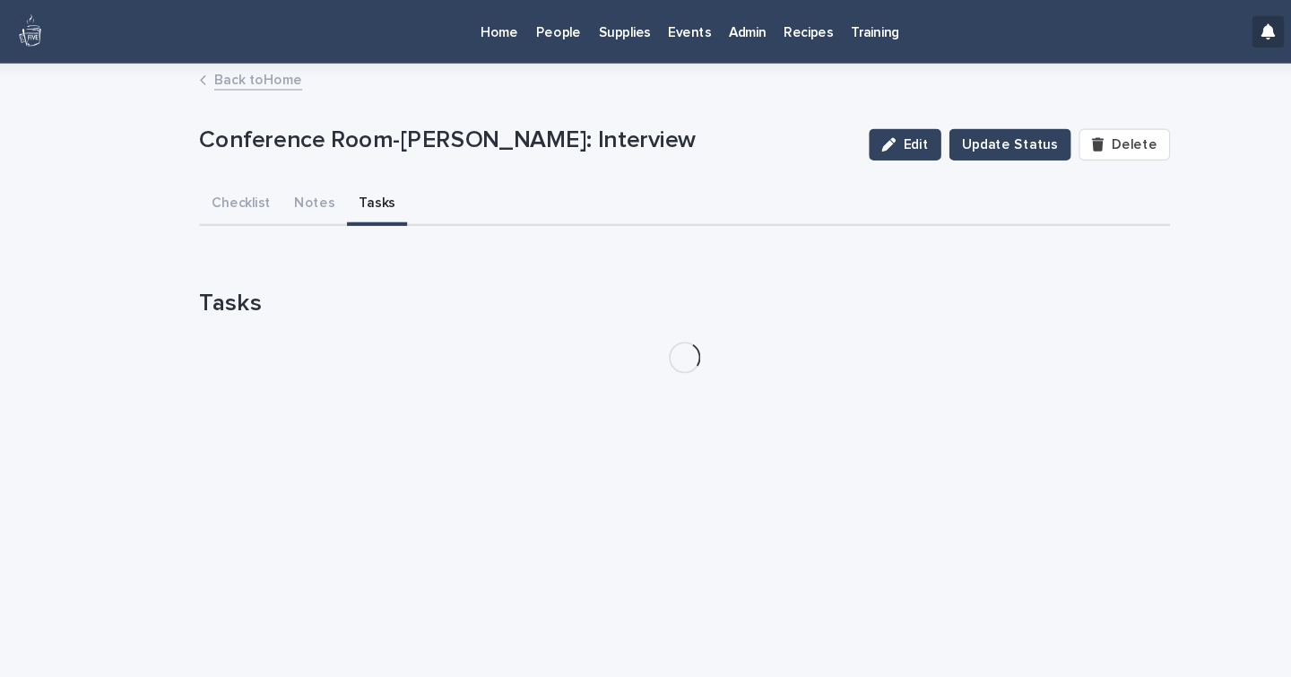
click at [357, 151] on div "Conference Room-[PERSON_NAME]: Interview Edit Update Status Delete Conference R…" at bounding box center [645, 205] width 879 height 293
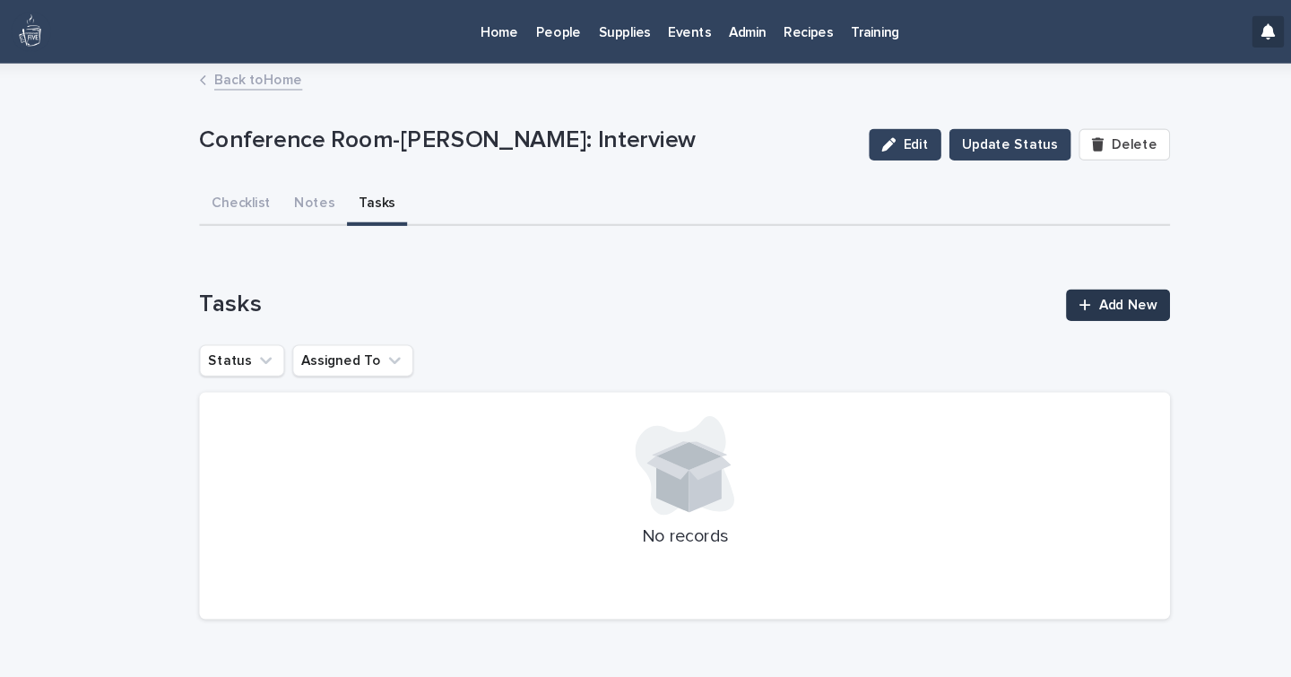
click at [1013, 273] on icon at bounding box center [1008, 276] width 11 height 13
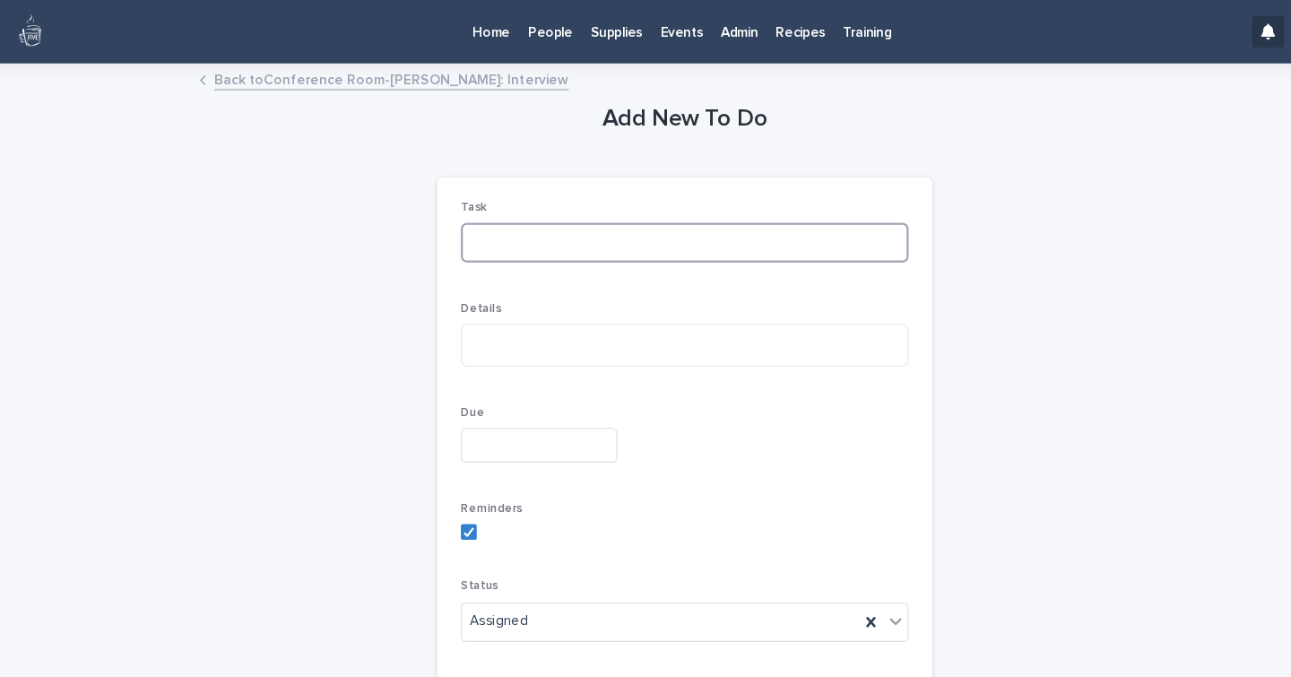
click at [583, 225] on input at bounding box center [645, 220] width 405 height 36
type input "**********"
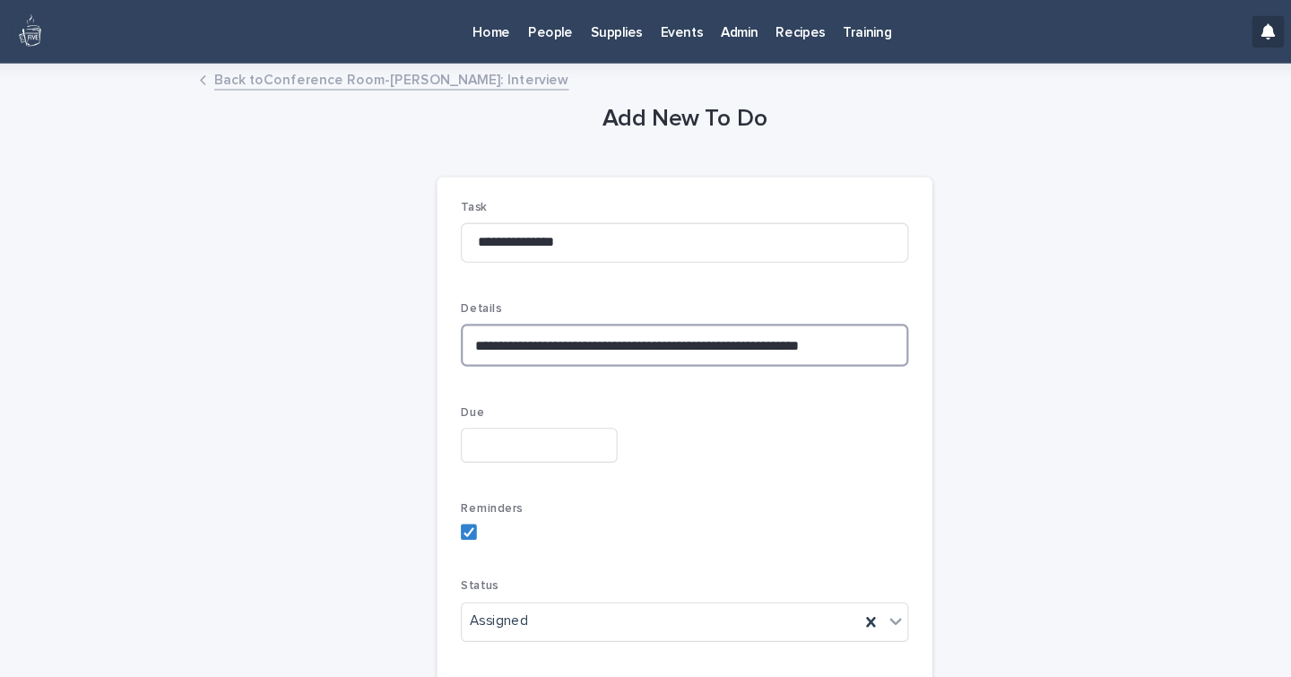
type textarea "**********"
click at [504, 403] on input "text" at bounding box center [514, 402] width 142 height 31
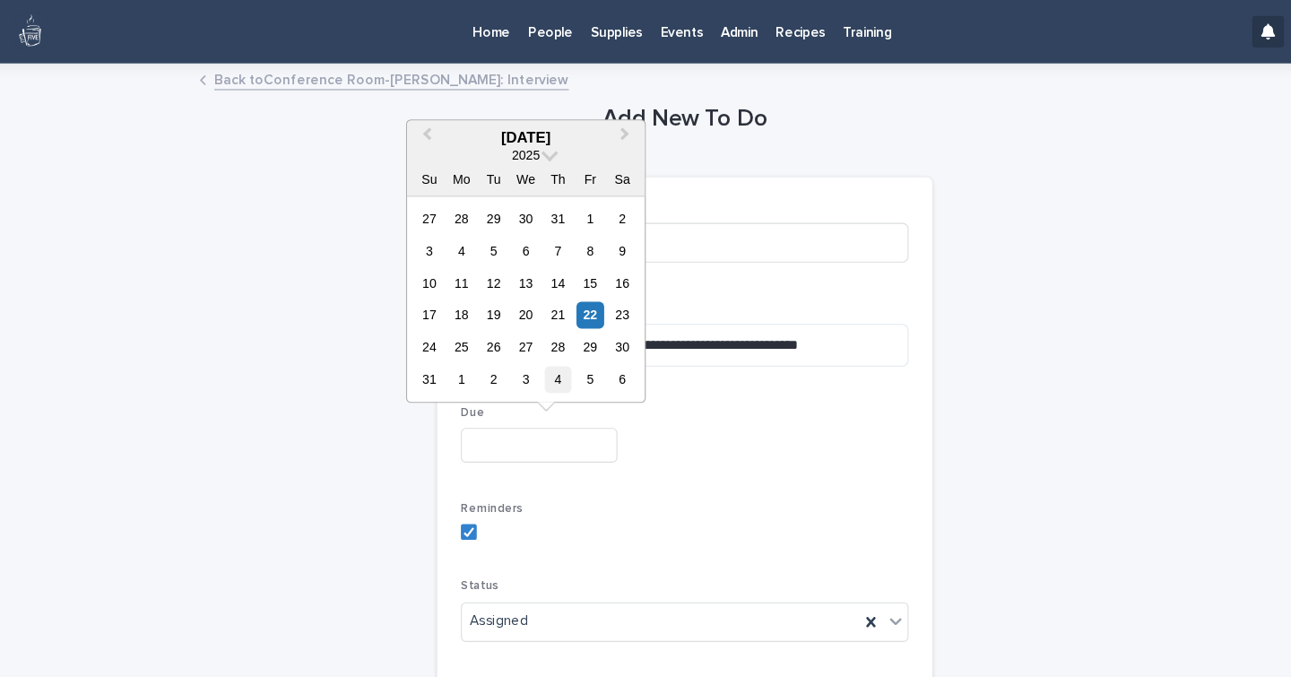
click at [531, 348] on div "4" at bounding box center [531, 344] width 24 height 24
type input "**********"
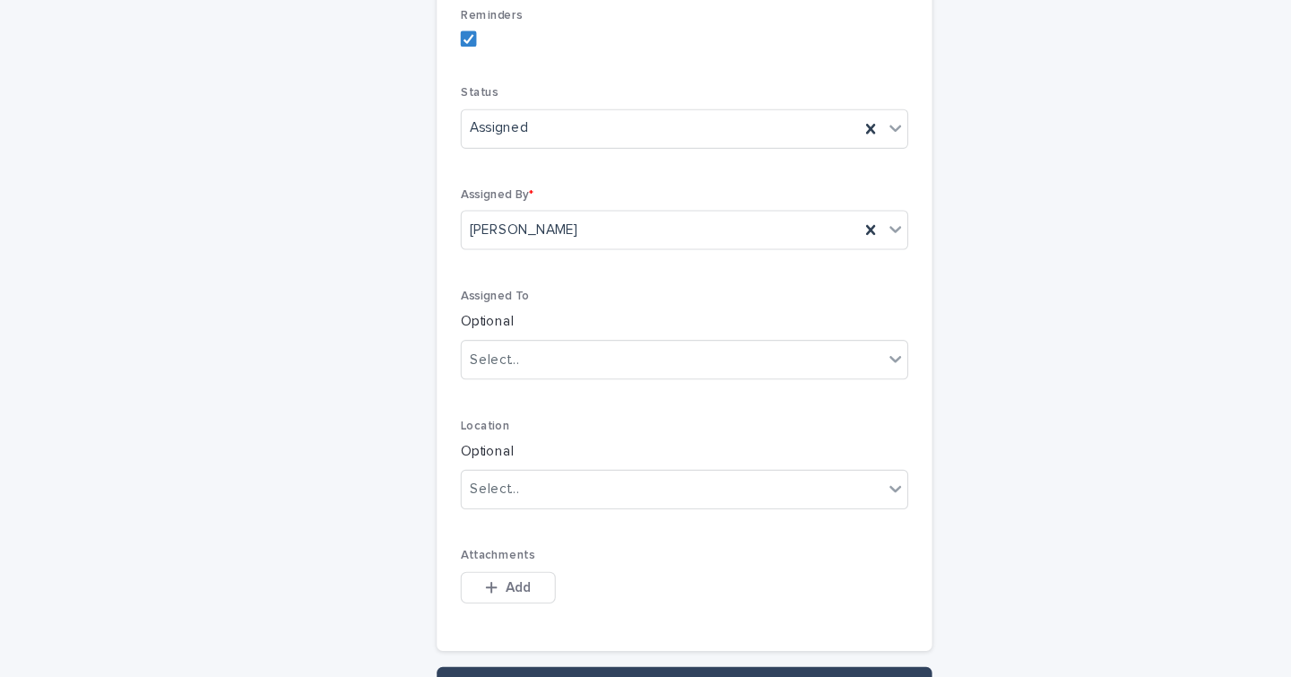
scroll to position [447, 0]
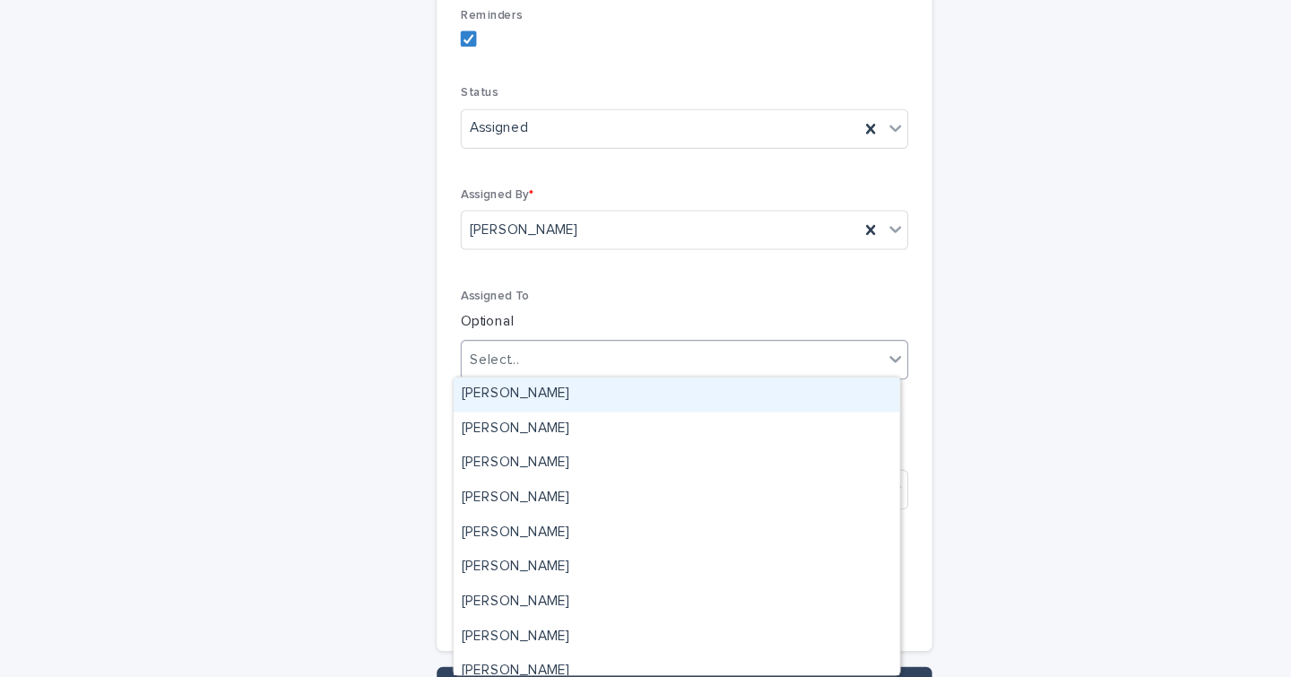
click at [504, 317] on div "Select..." at bounding box center [634, 326] width 381 height 30
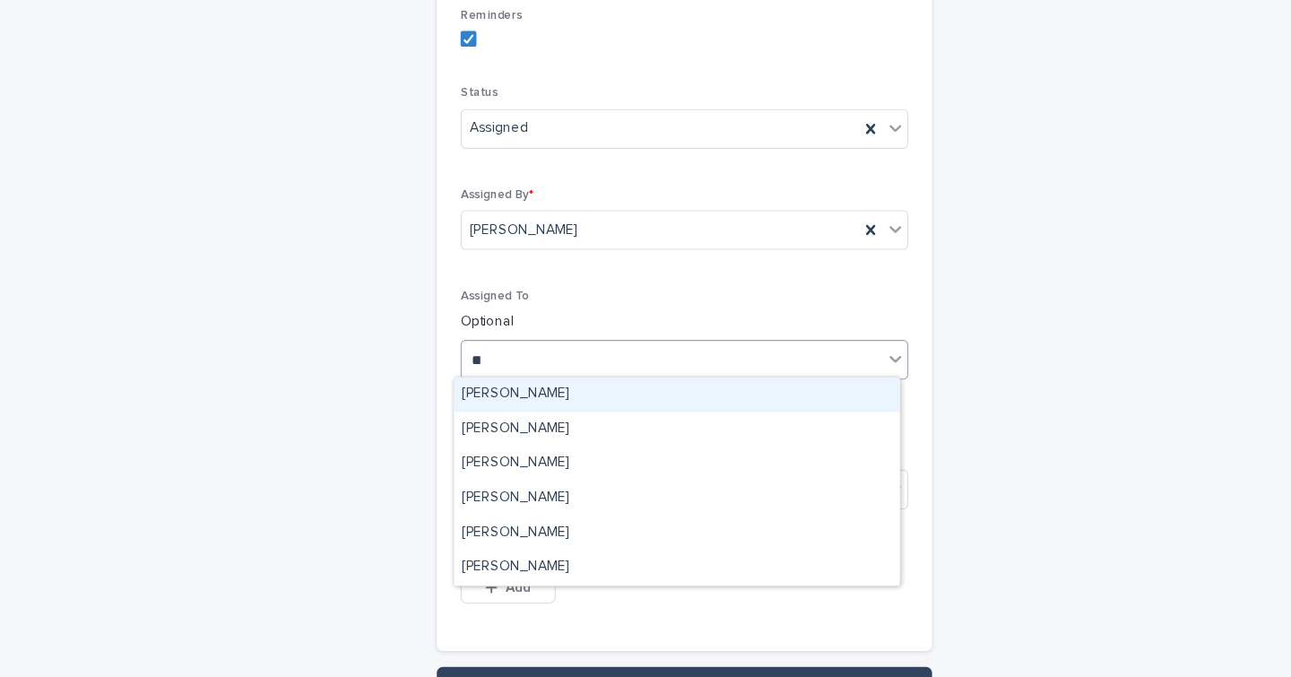
type input "***"
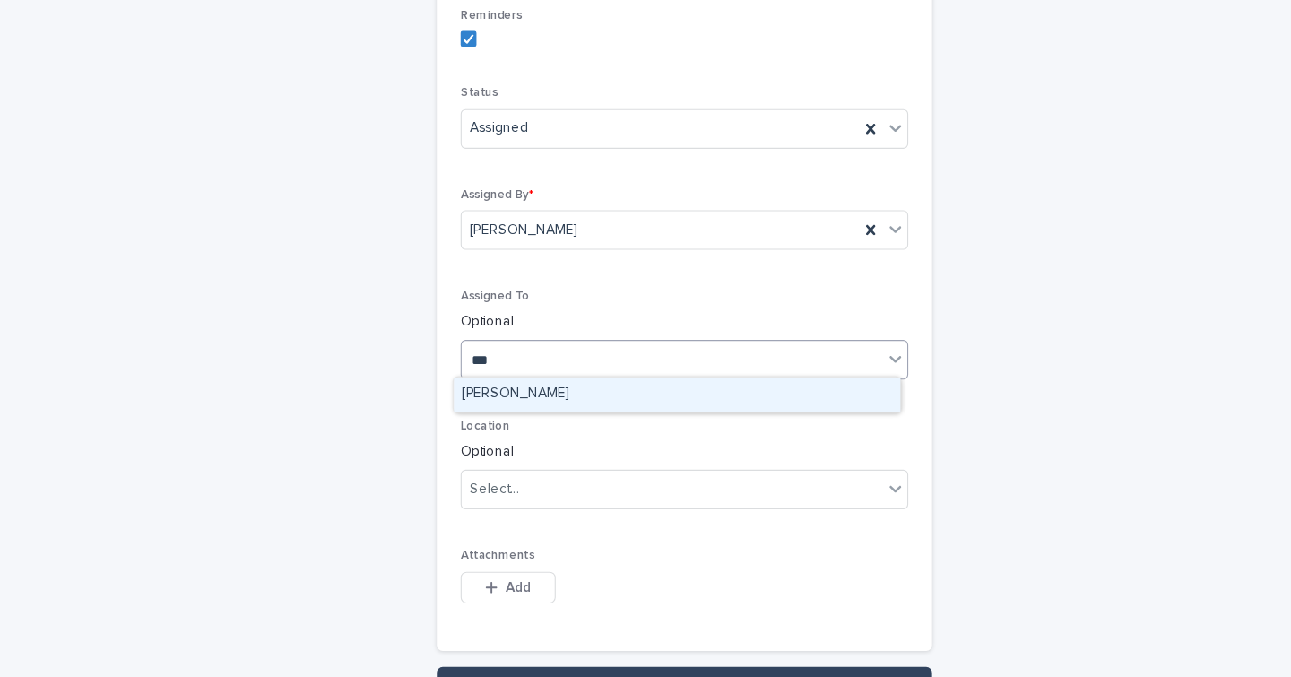
click at [500, 354] on div "[PERSON_NAME]" at bounding box center [639, 357] width 404 height 31
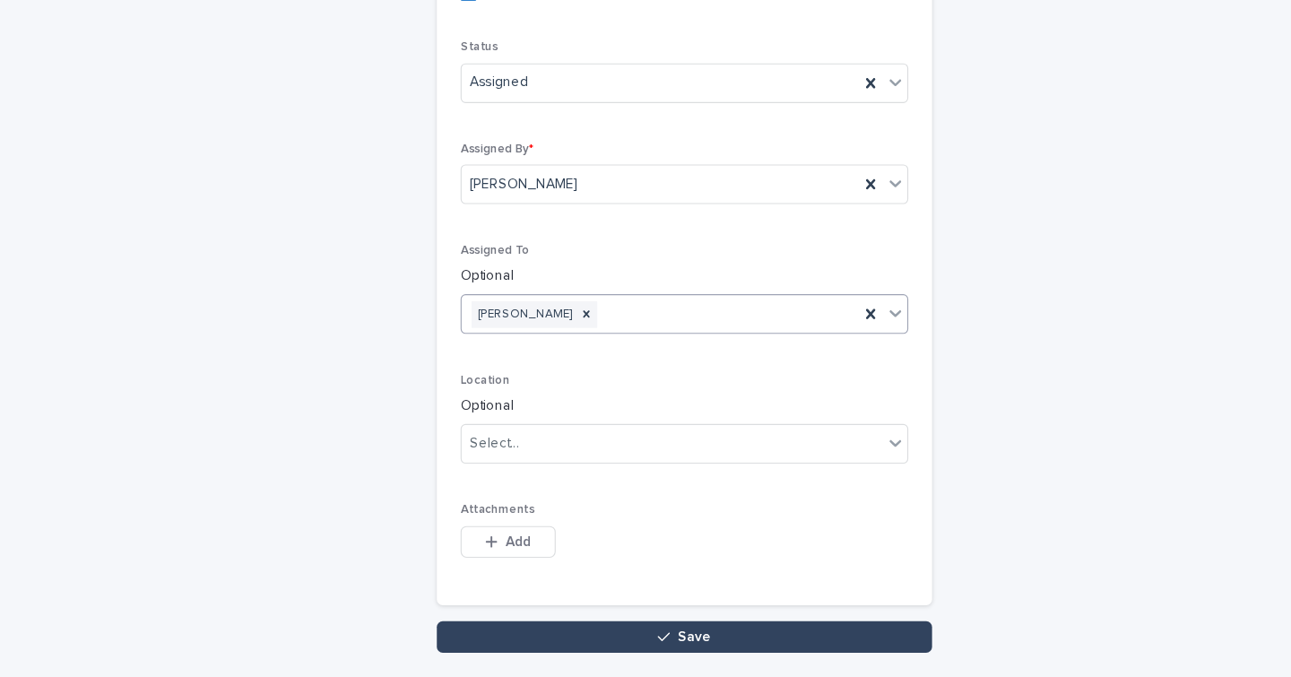
scroll to position [488, 0]
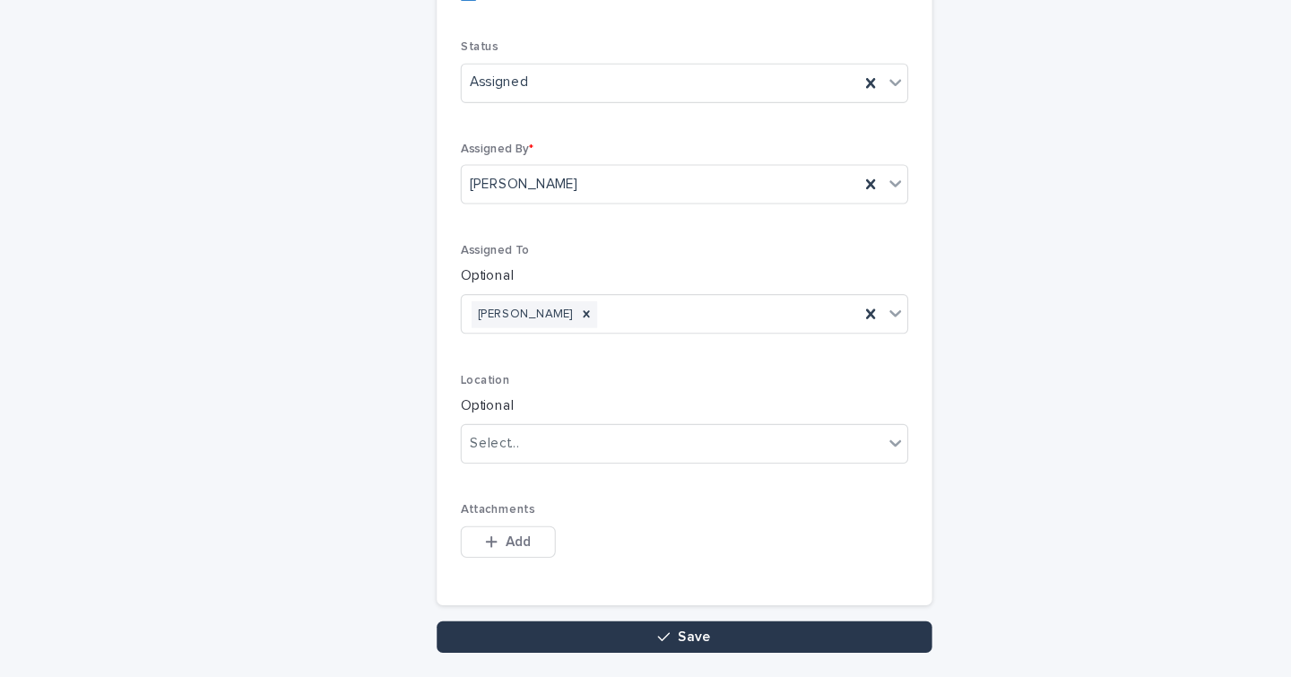
click at [519, 569] on button "Save" at bounding box center [646, 576] width 448 height 29
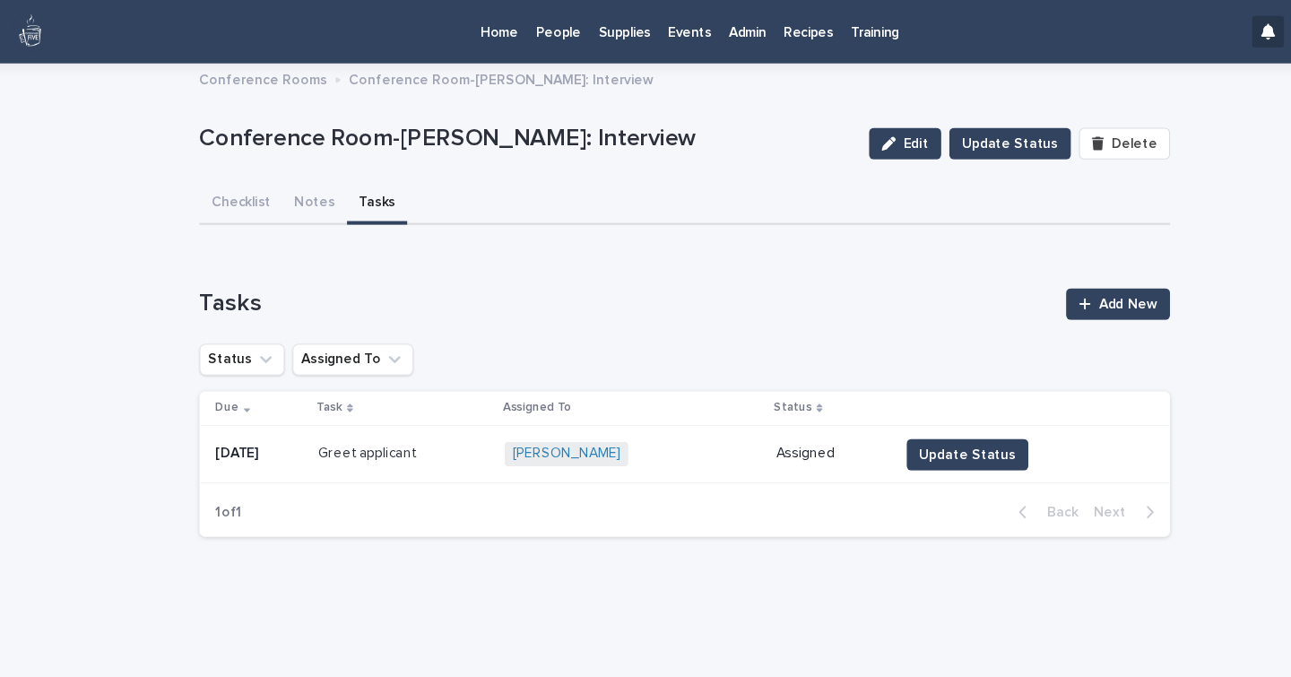
click at [534, 31] on p "People" at bounding box center [531, 19] width 40 height 38
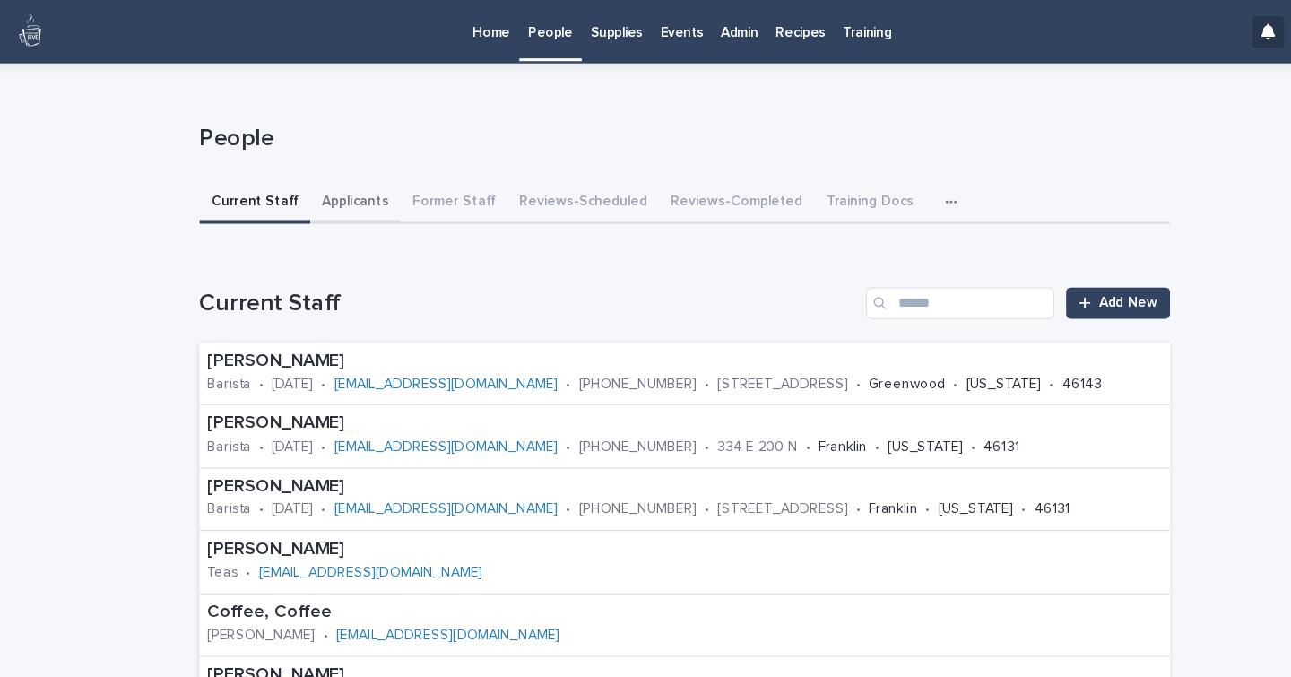
click at [343, 178] on button "Applicants" at bounding box center [348, 184] width 82 height 38
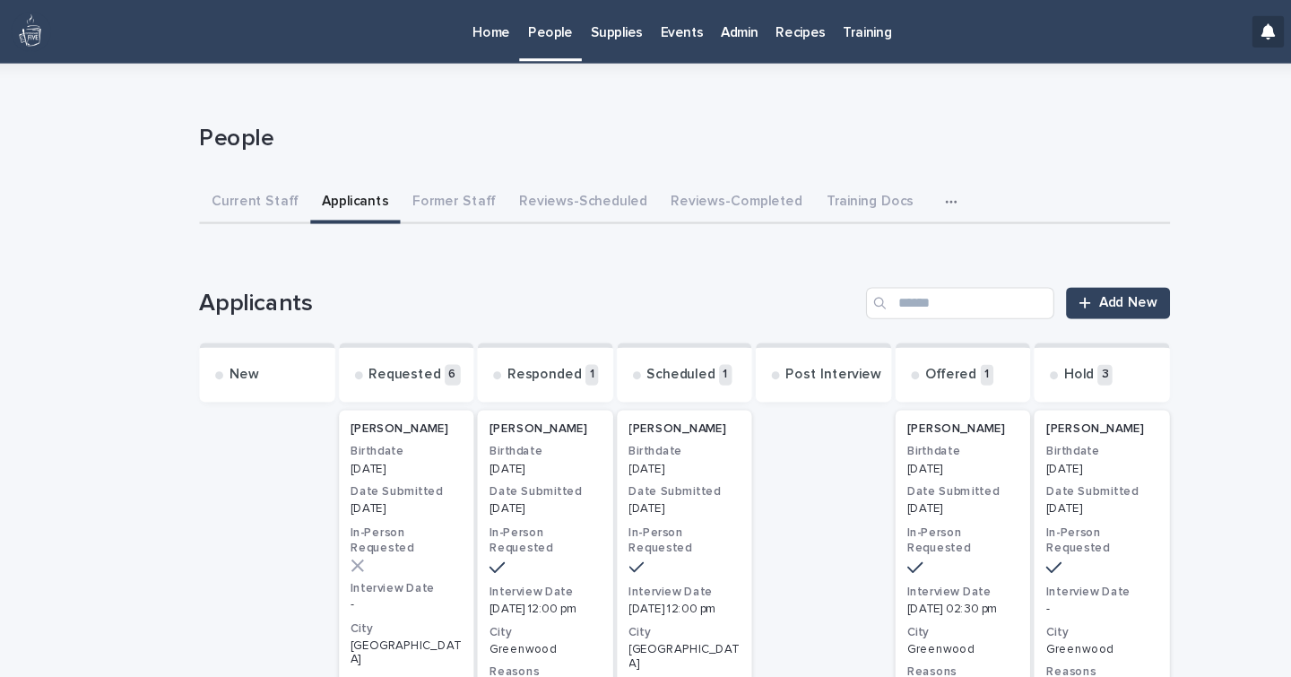
click at [929, 463] on p "[DATE]" at bounding box center [897, 461] width 101 height 13
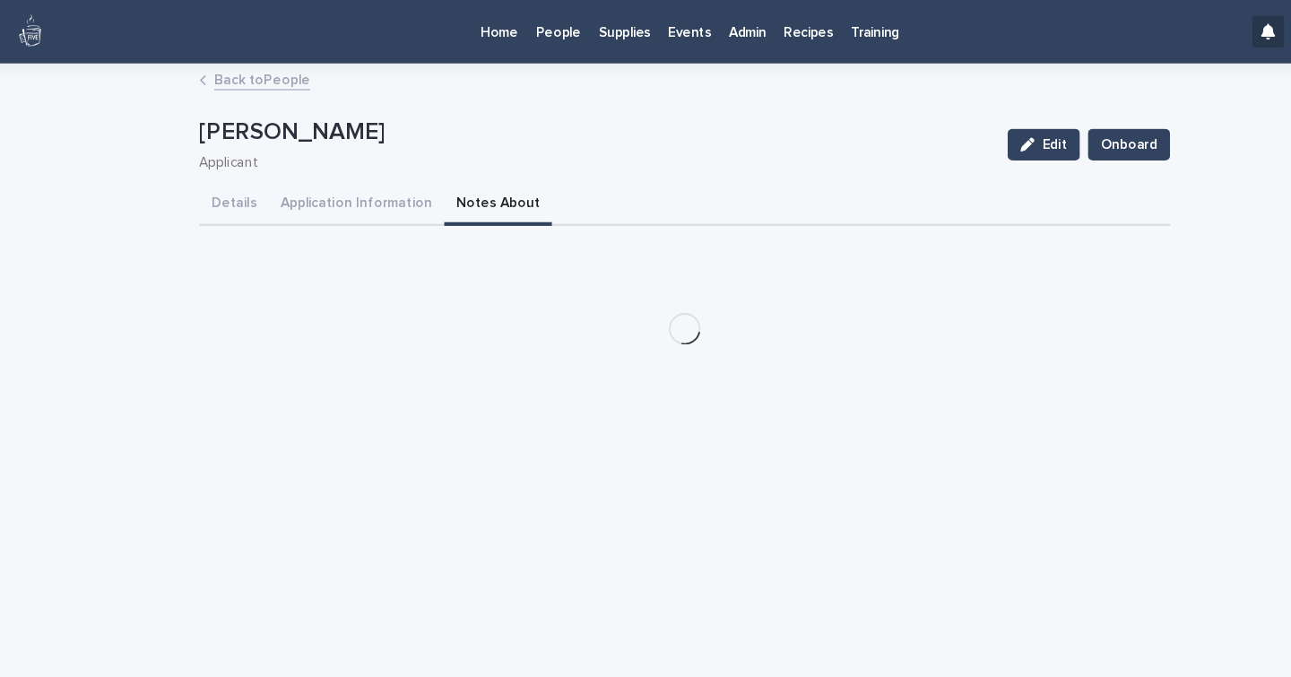
click at [447, 183] on button "Notes About" at bounding box center [477, 186] width 98 height 38
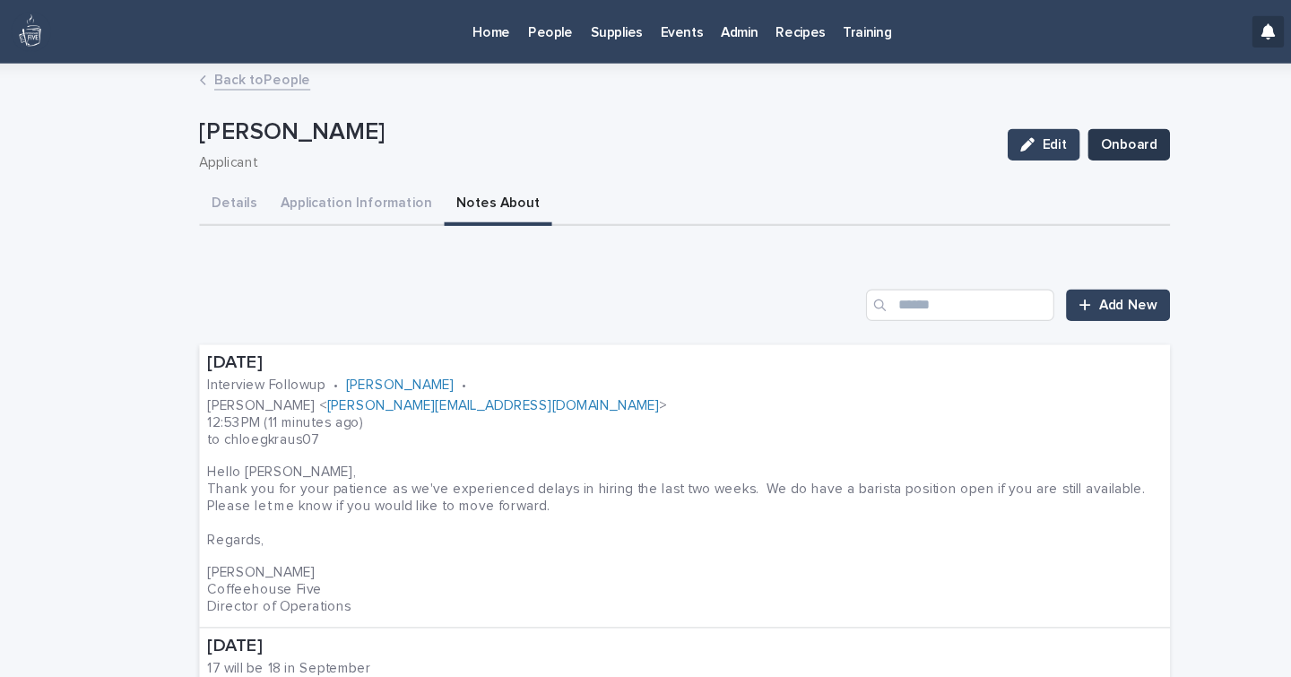
click at [1056, 127] on span "Onboard" at bounding box center [1047, 131] width 51 height 18
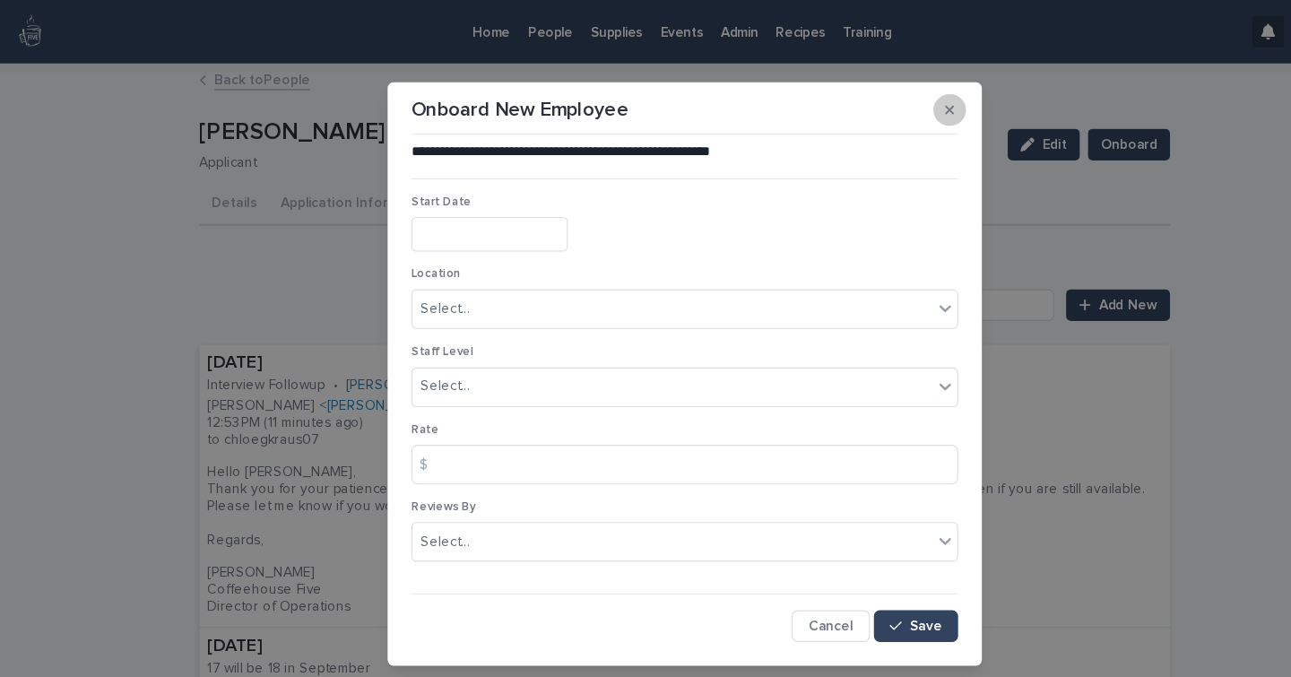
click at [879, 97] on button "button" at bounding box center [886, 99] width 30 height 29
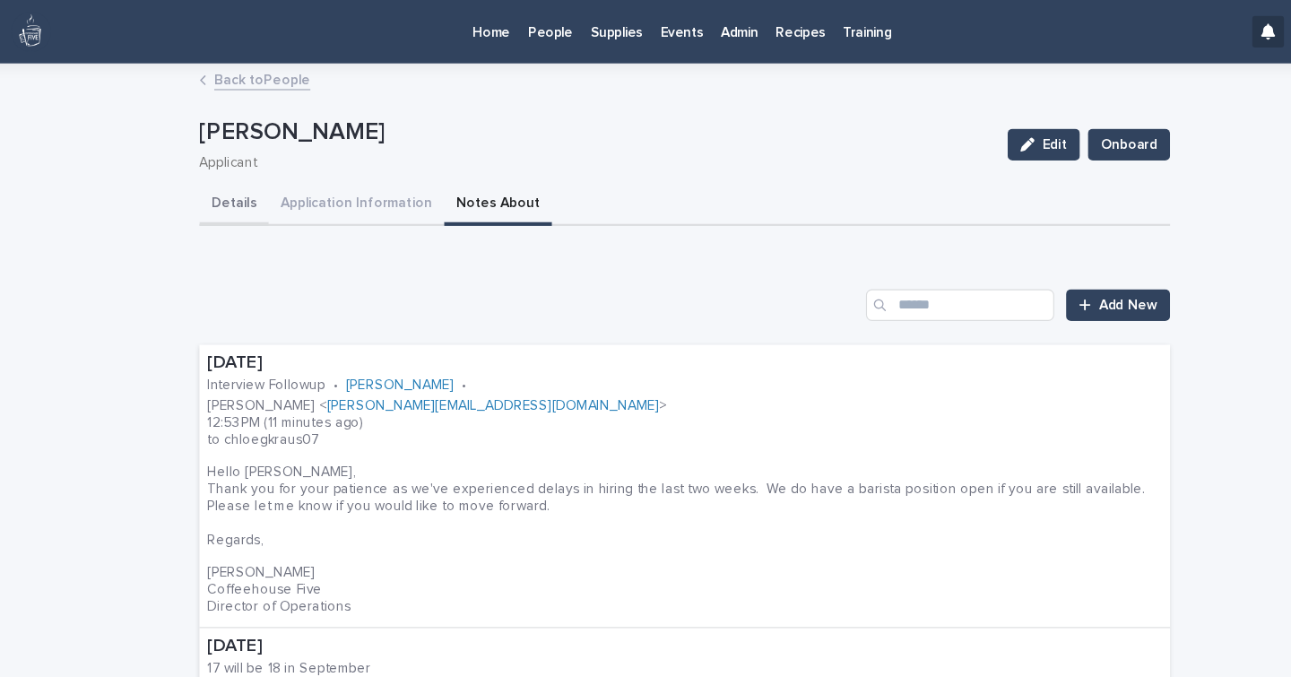
click at [222, 179] on button "Details" at bounding box center [237, 186] width 63 height 38
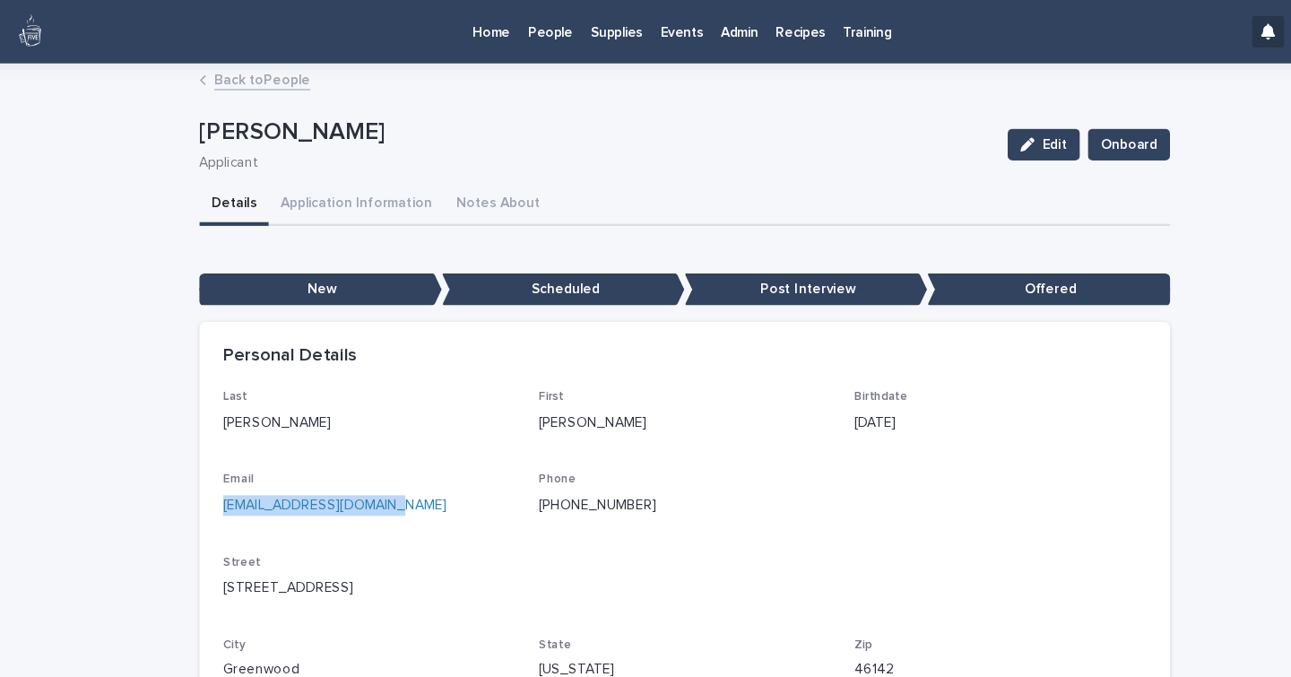
drag, startPoint x: 386, startPoint y: 457, endPoint x: 222, endPoint y: 453, distance: 164.2
click at [228, 453] on p "[EMAIL_ADDRESS][DOMAIN_NAME]" at bounding box center [360, 457] width 265 height 19
click at [682, 33] on p "Admin" at bounding box center [695, 19] width 33 height 38
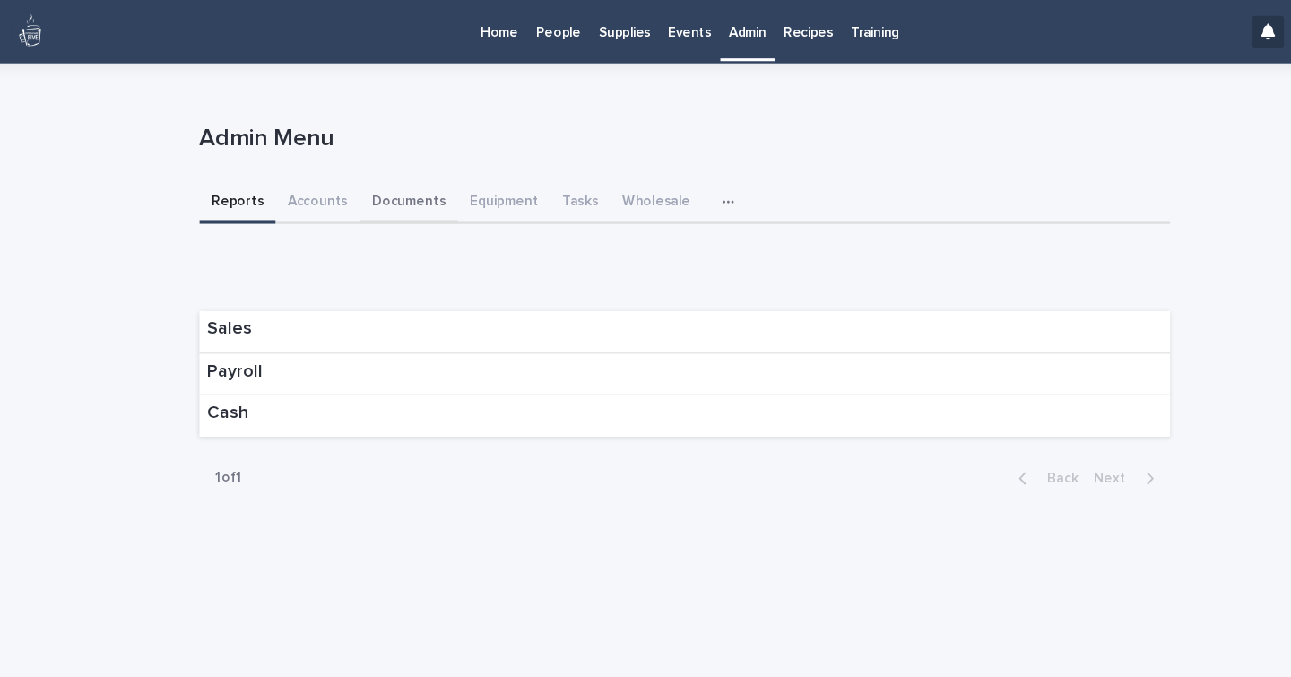
click at [407, 185] on button "Documents" at bounding box center [396, 184] width 89 height 38
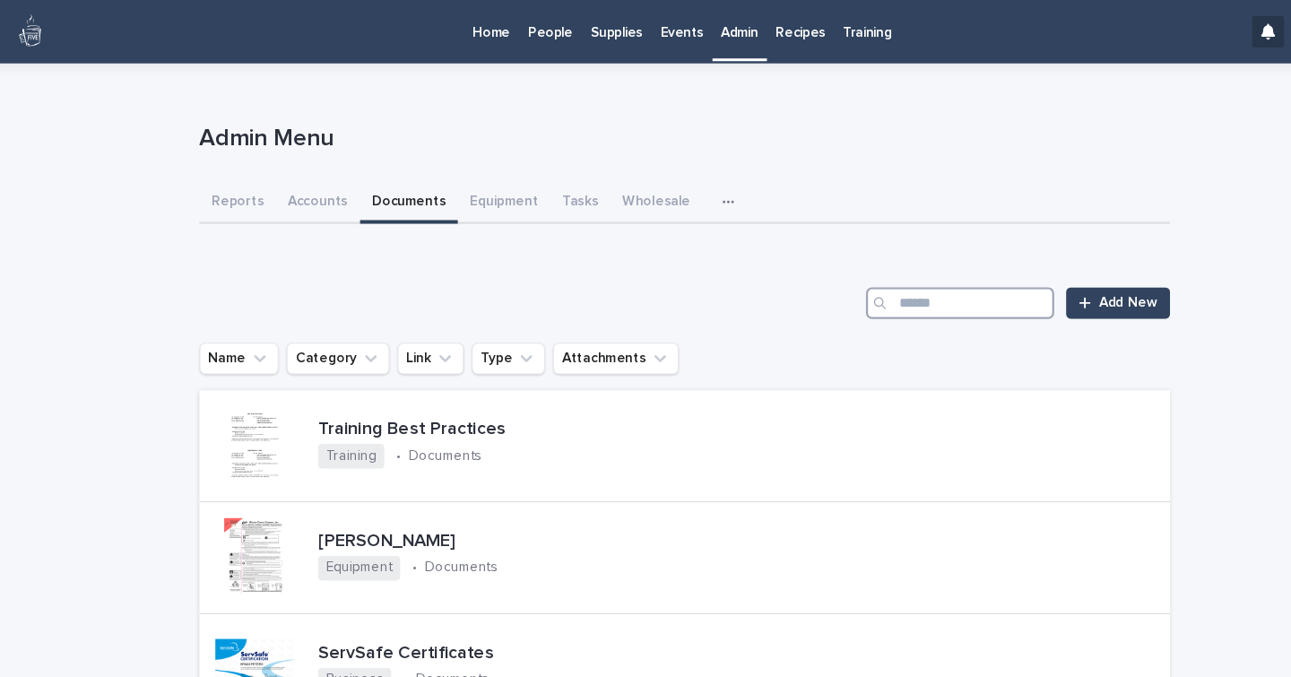
click at [891, 282] on input "Search" at bounding box center [895, 274] width 170 height 29
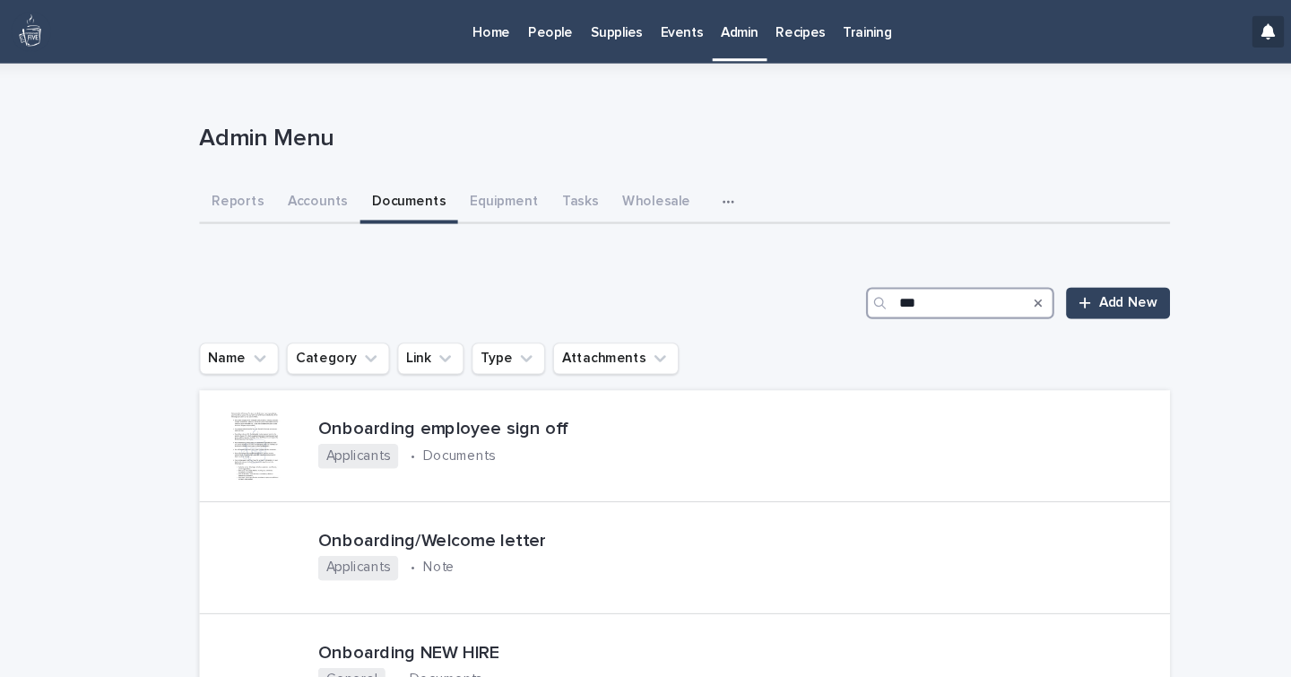
click at [891, 282] on input "***" at bounding box center [895, 274] width 170 height 29
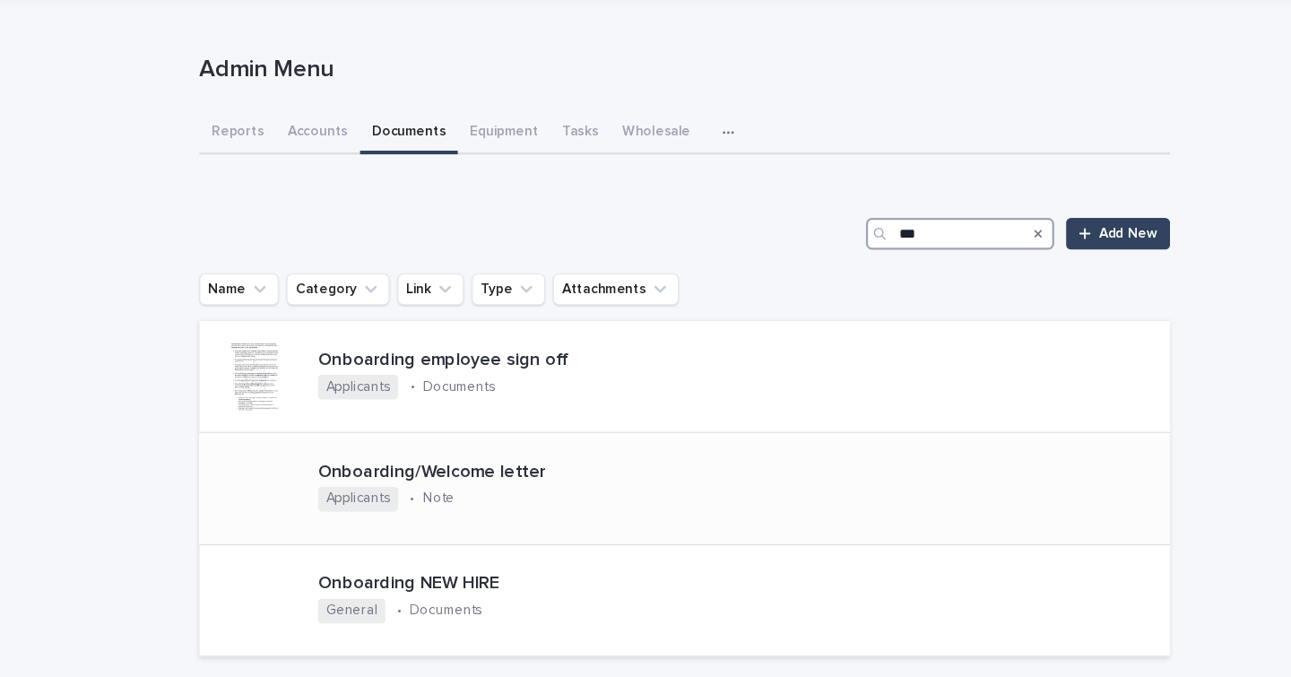
type input "***"
click at [445, 433] on p "Onboarding/Welcome letter" at bounding box center [479, 428] width 330 height 20
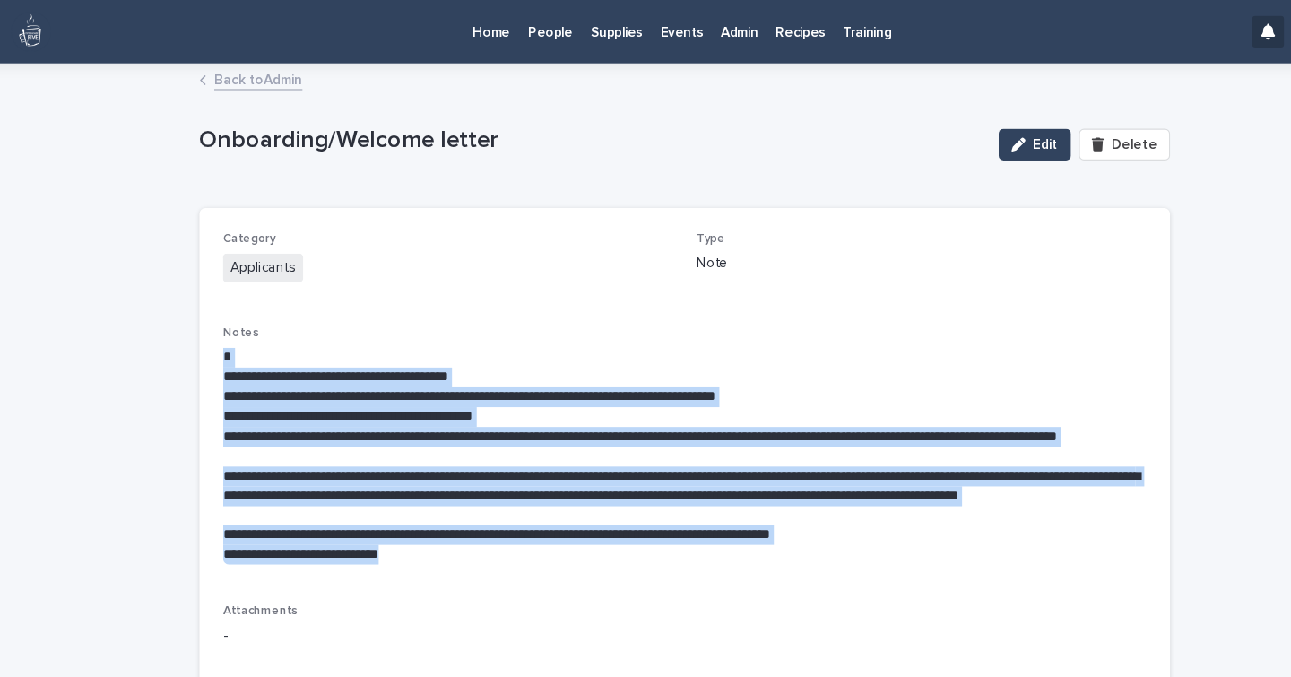
drag, startPoint x: 405, startPoint y: 518, endPoint x: 255, endPoint y: 309, distance: 258.3
click at [255, 309] on div "**********" at bounding box center [646, 410] width 836 height 230
copy div "**********"
click at [528, 36] on p "People" at bounding box center [524, 19] width 40 height 38
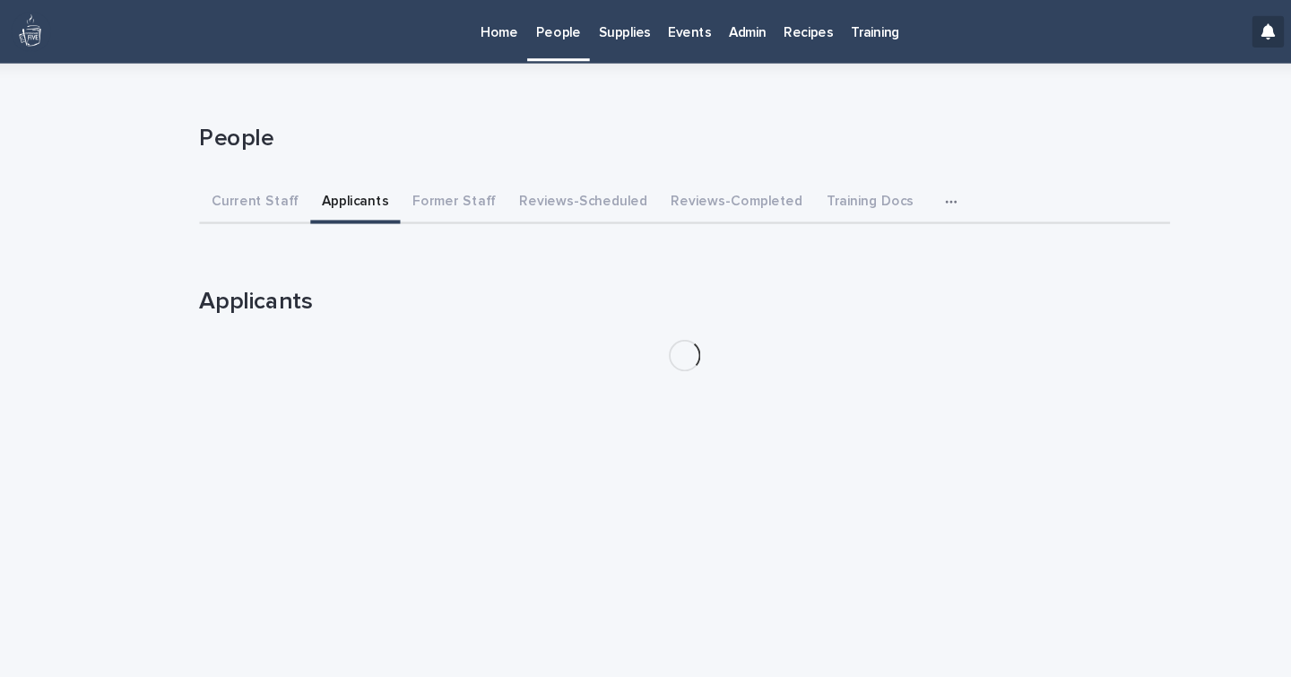
click at [340, 179] on button "Applicants" at bounding box center [348, 184] width 82 height 38
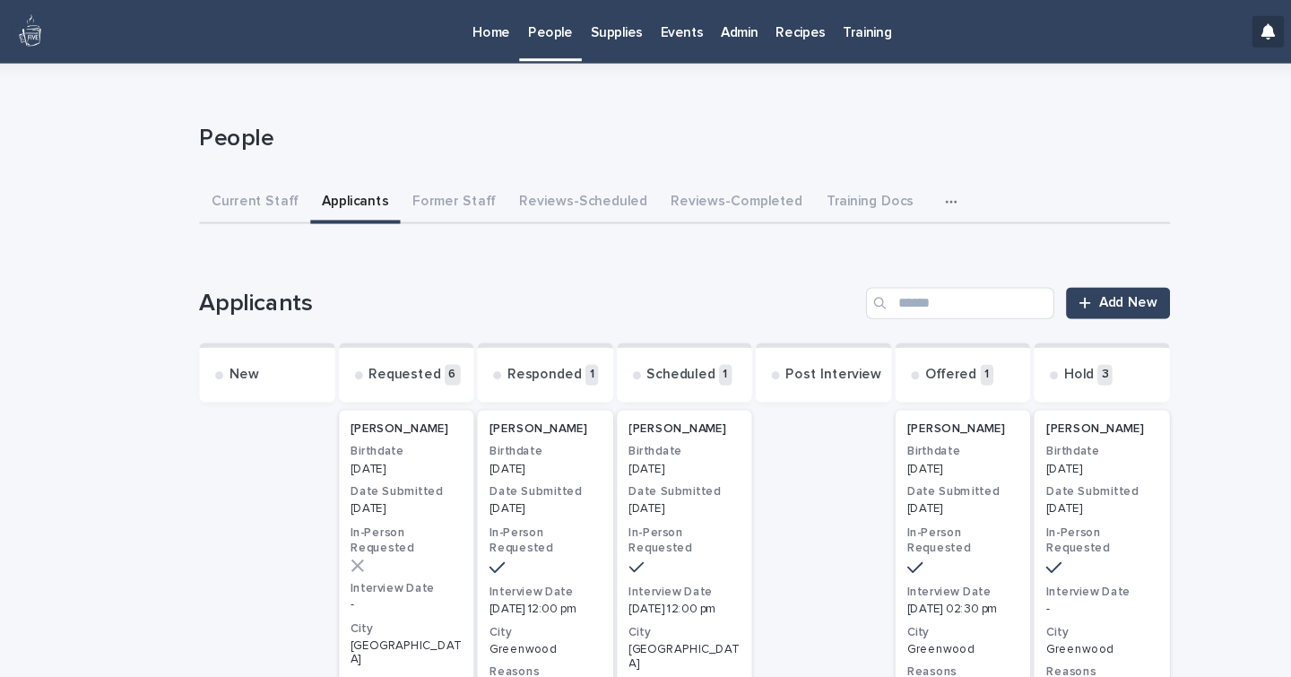
click at [905, 415] on div "[DATE]" at bounding box center [897, 423] width 101 height 16
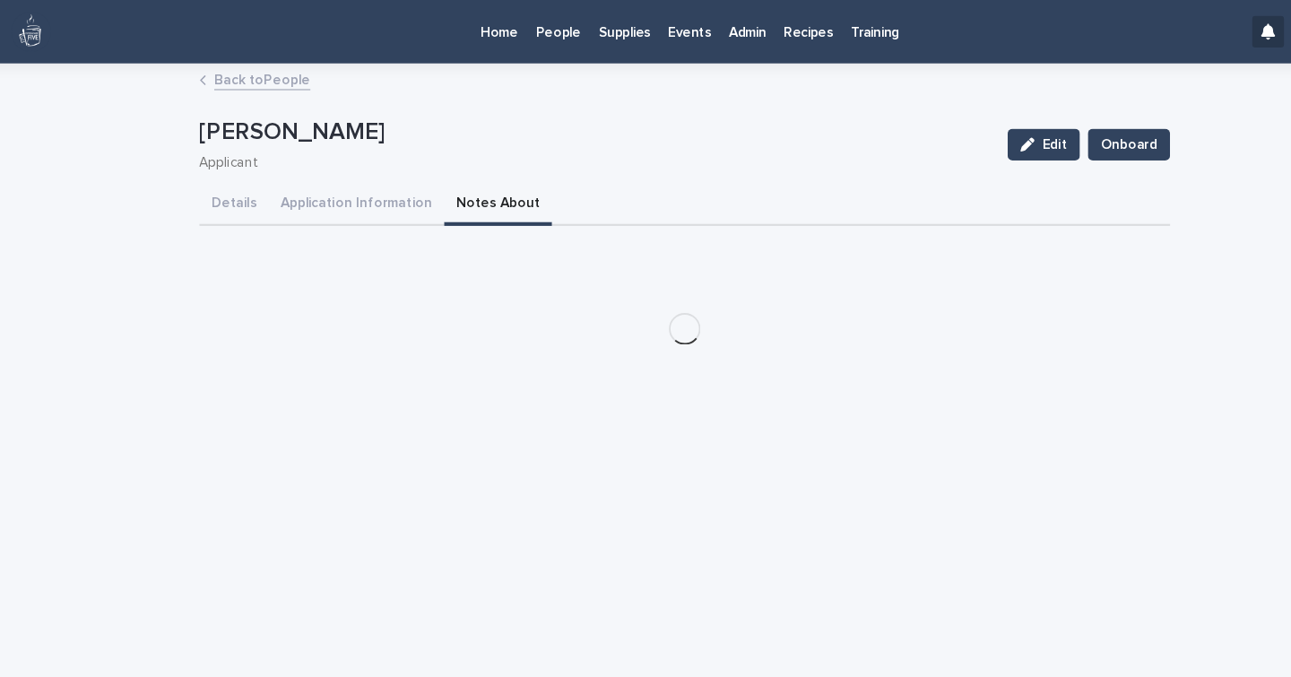
click at [447, 178] on button "Notes About" at bounding box center [477, 186] width 98 height 38
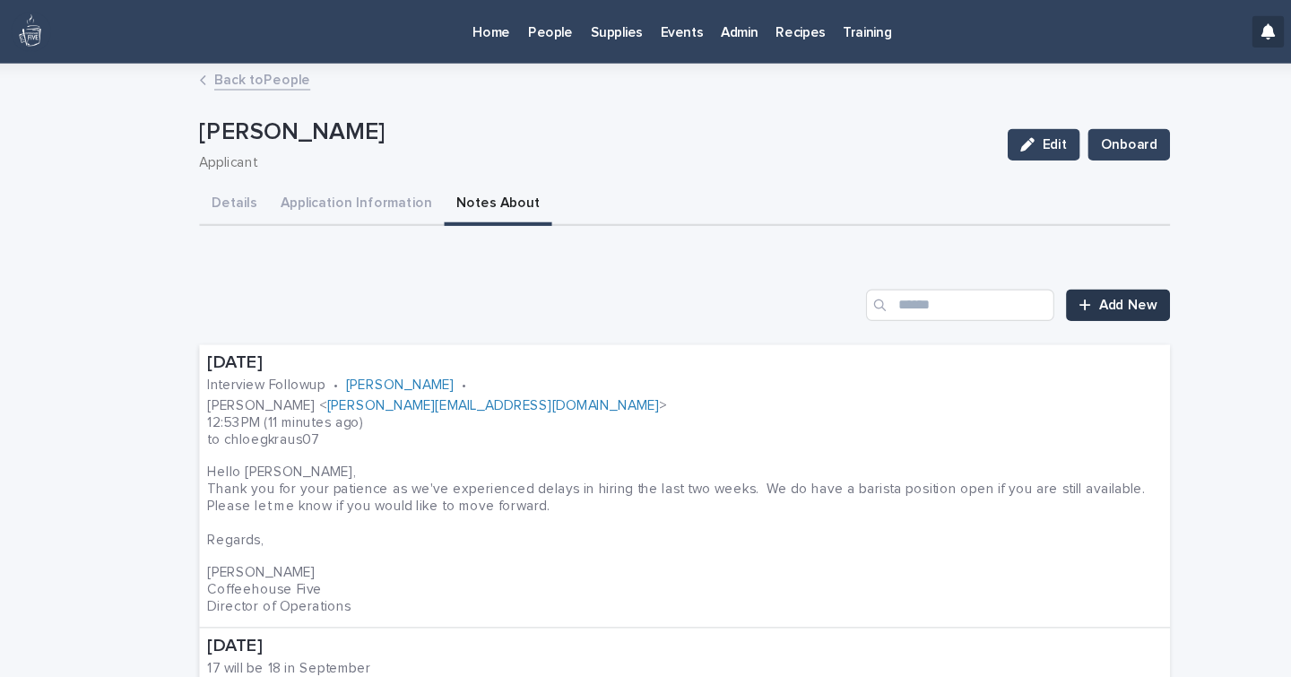
click at [1022, 282] on link "Add New" at bounding box center [1038, 276] width 94 height 29
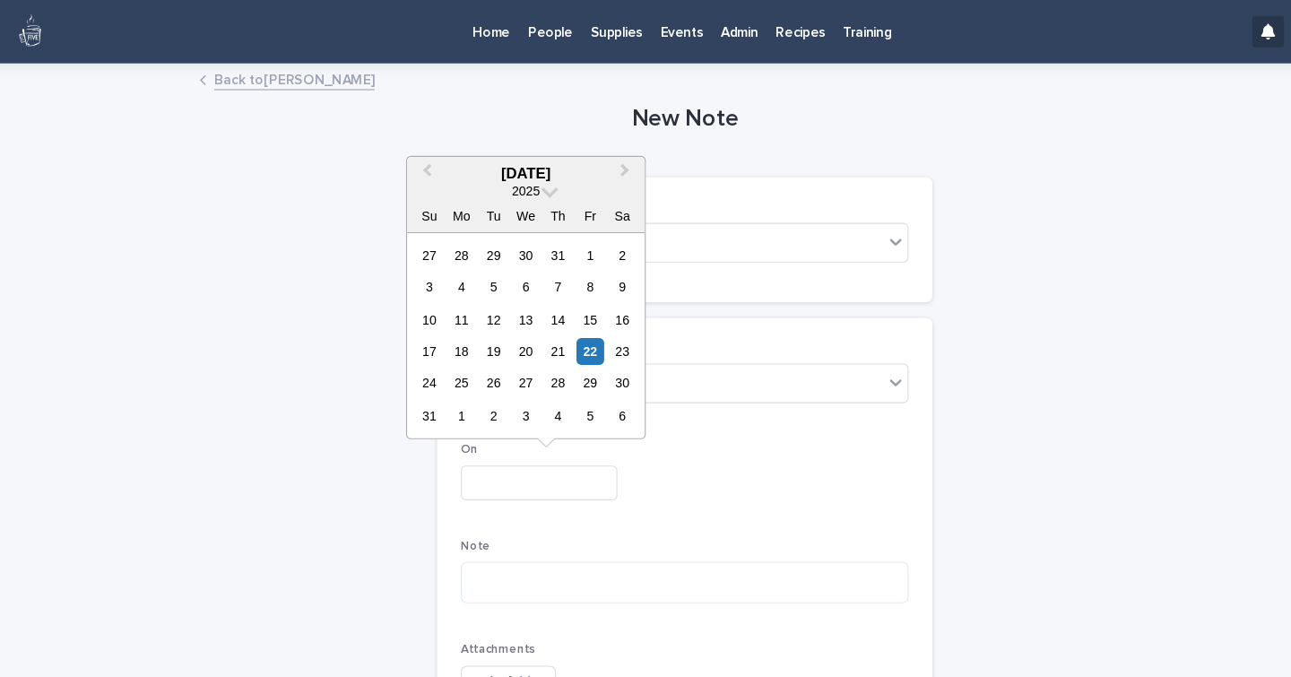
click at [516, 445] on input "text" at bounding box center [514, 437] width 142 height 31
click at [556, 325] on div "22" at bounding box center [560, 318] width 24 height 24
type input "**********"
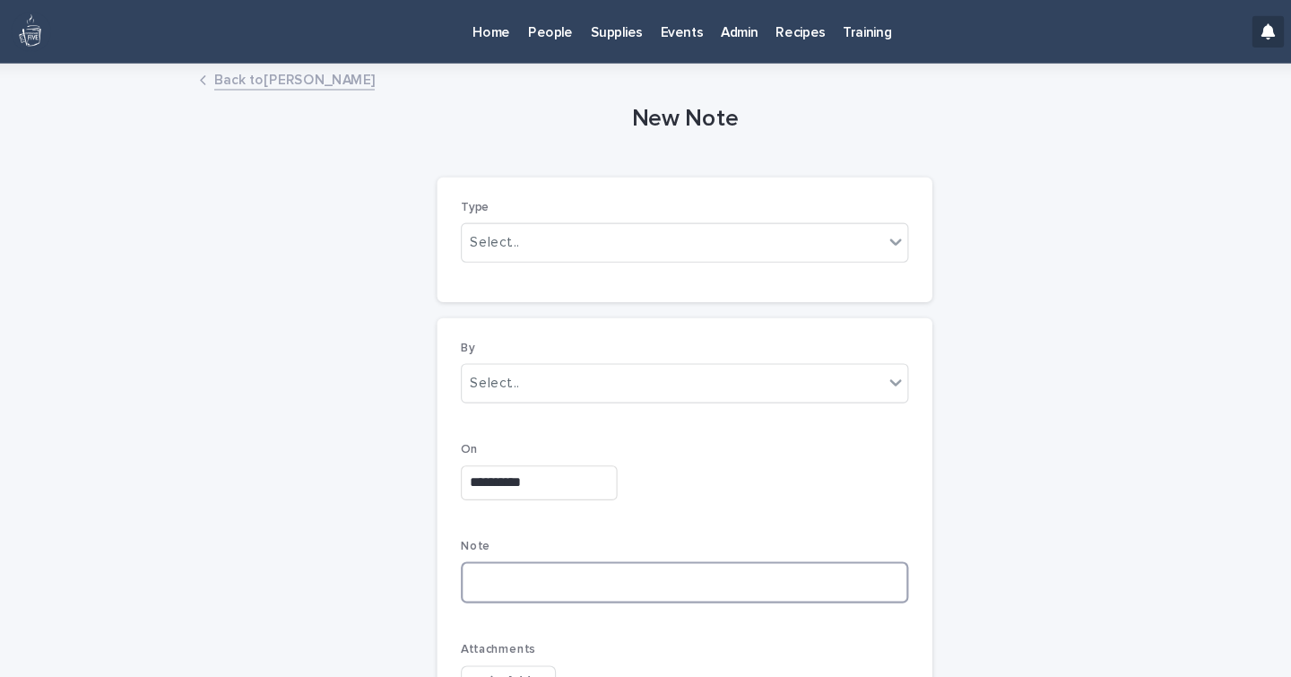
click at [514, 517] on textarea at bounding box center [645, 527] width 405 height 38
paste textarea "**********"
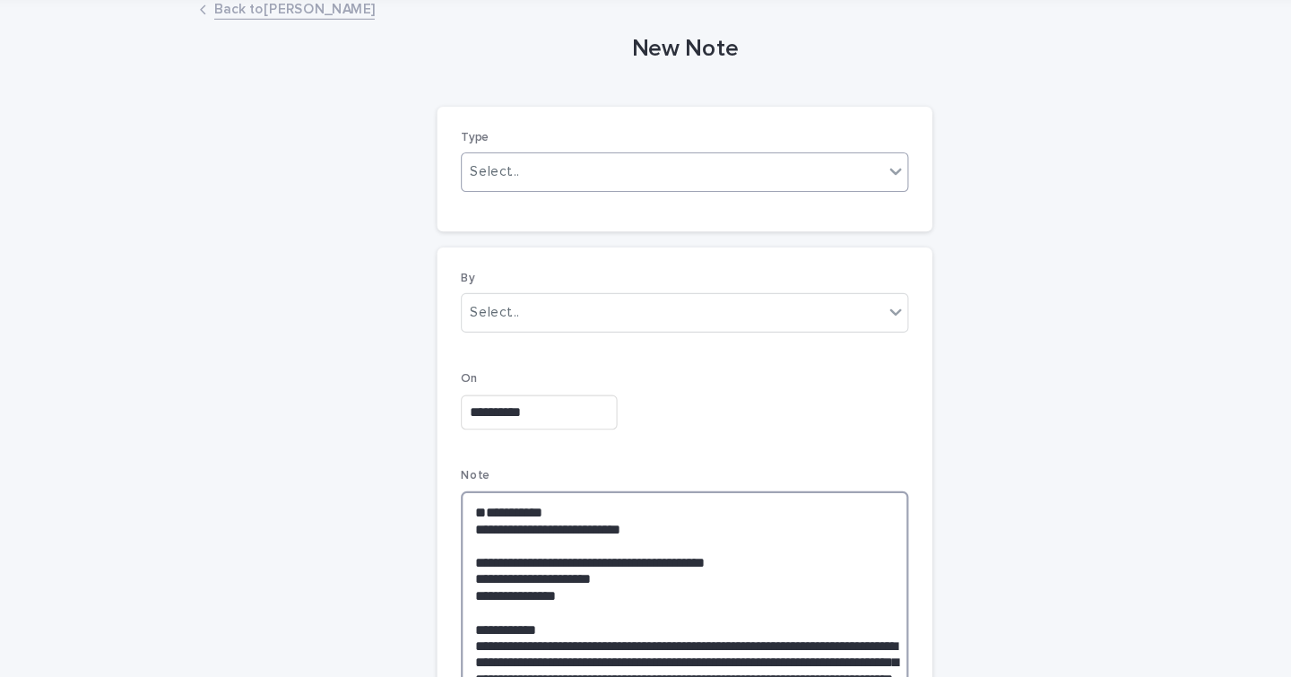
type textarea "**********"
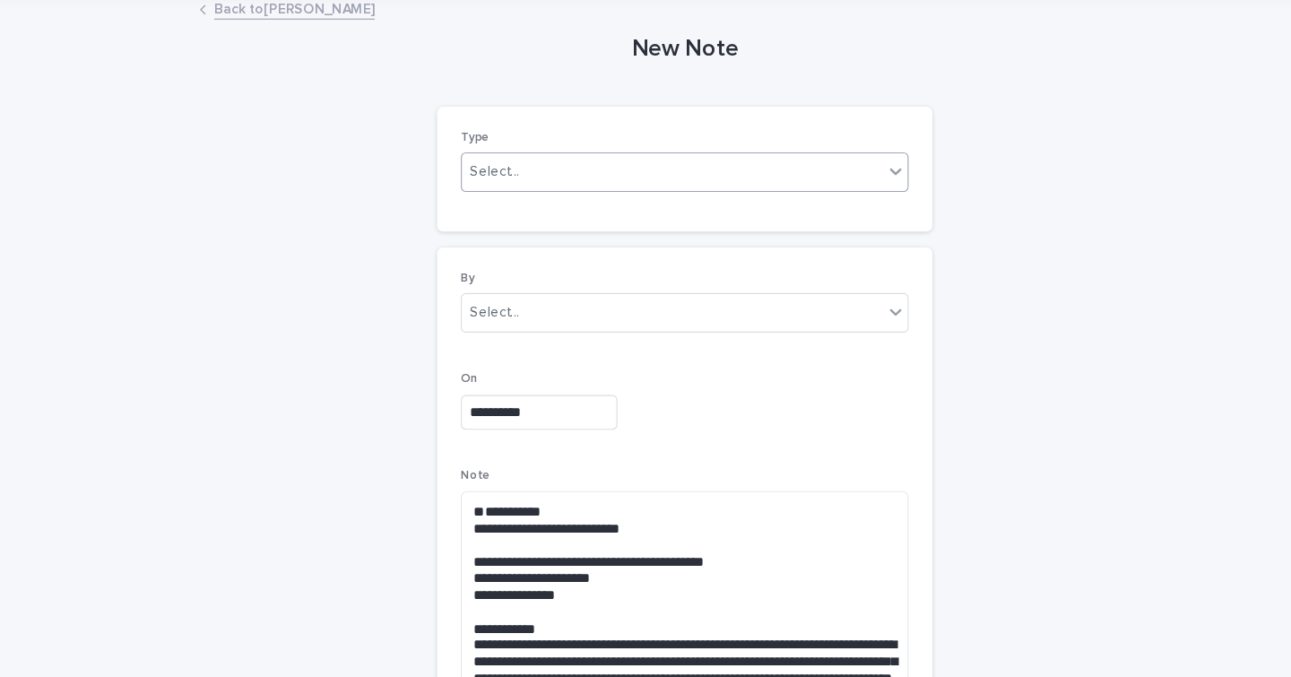
click at [498, 227] on div at bounding box center [499, 220] width 2 height 19
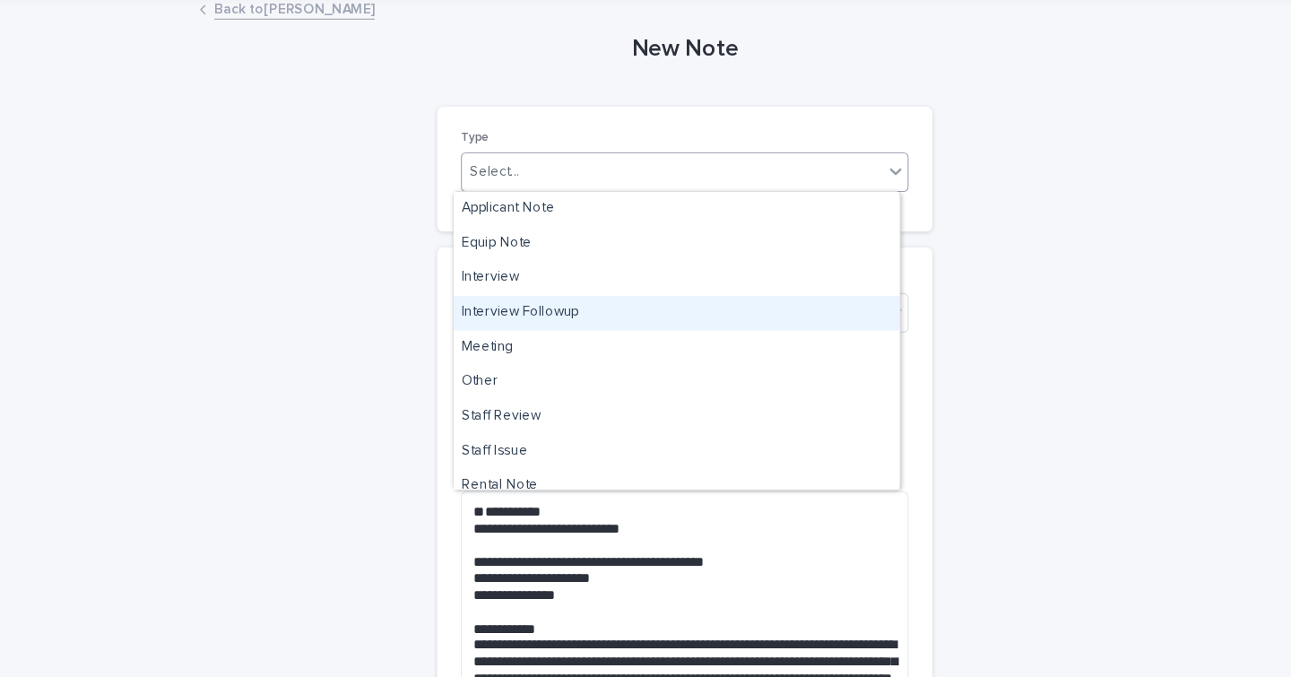
click at [513, 343] on div "Interview Followup" at bounding box center [639, 347] width 404 height 31
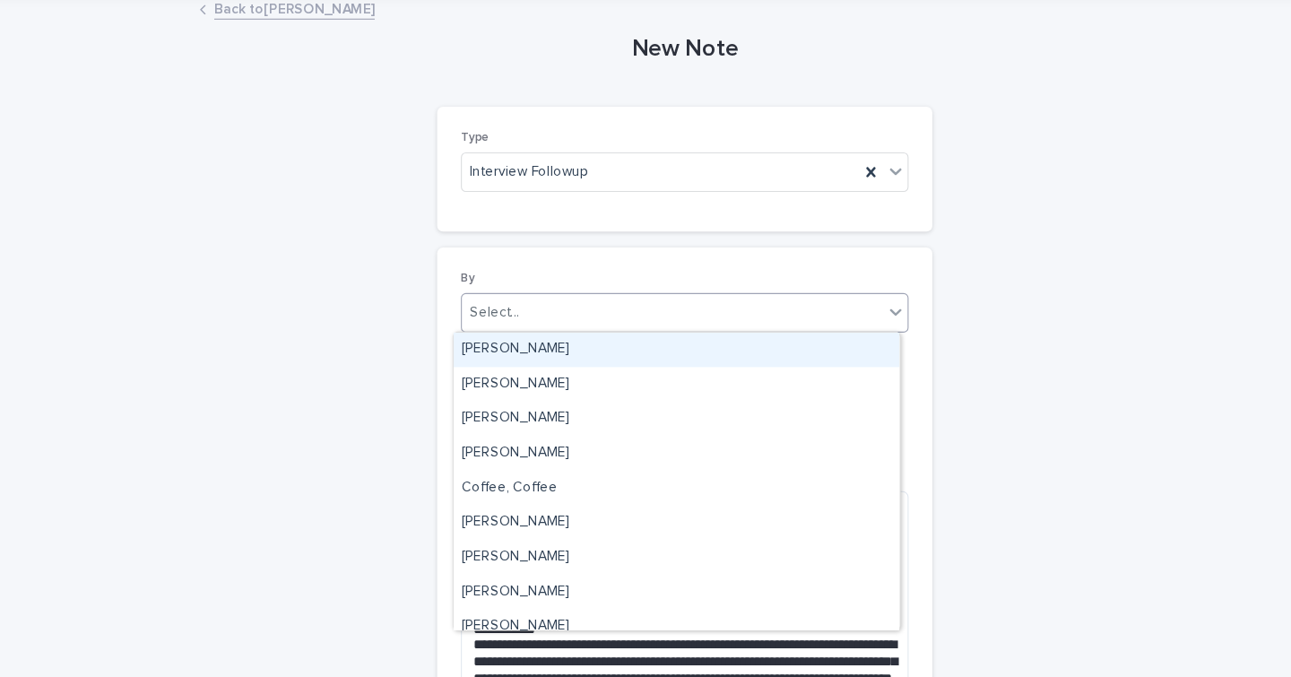
click at [496, 352] on div "Select..." at bounding box center [634, 348] width 381 height 30
type input "**"
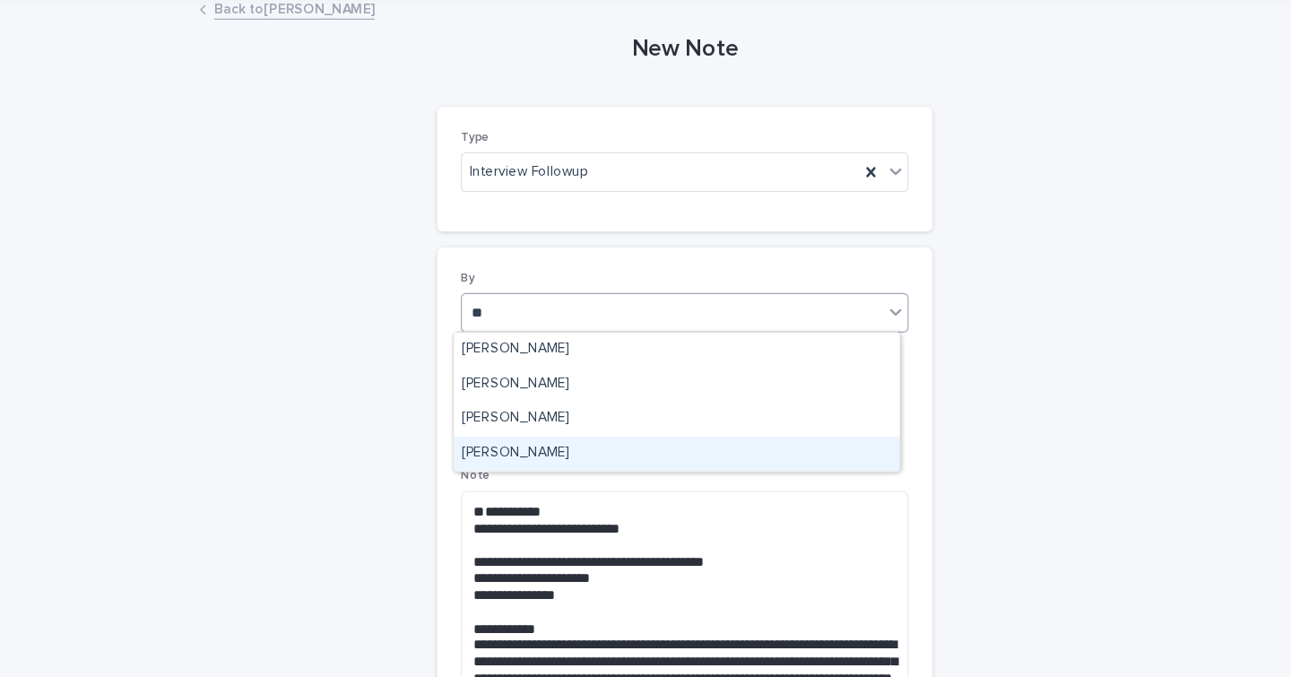
click at [495, 477] on div "[PERSON_NAME]" at bounding box center [639, 474] width 404 height 31
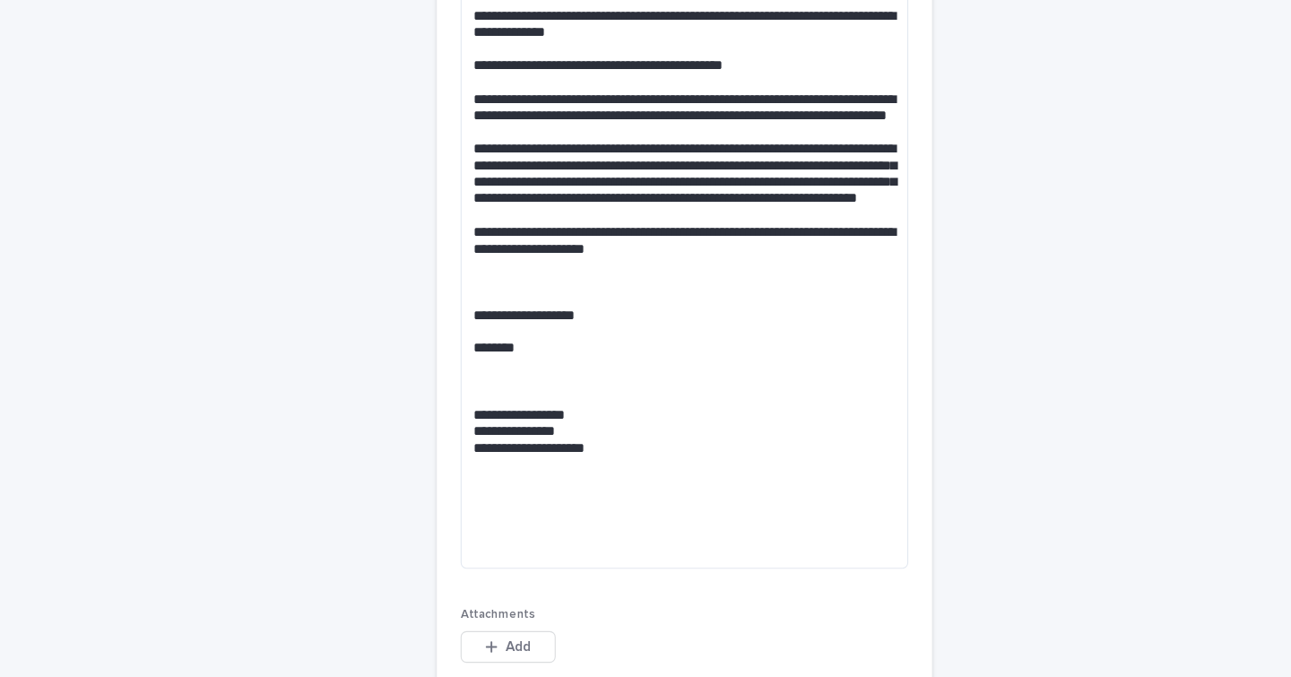
scroll to position [790, 0]
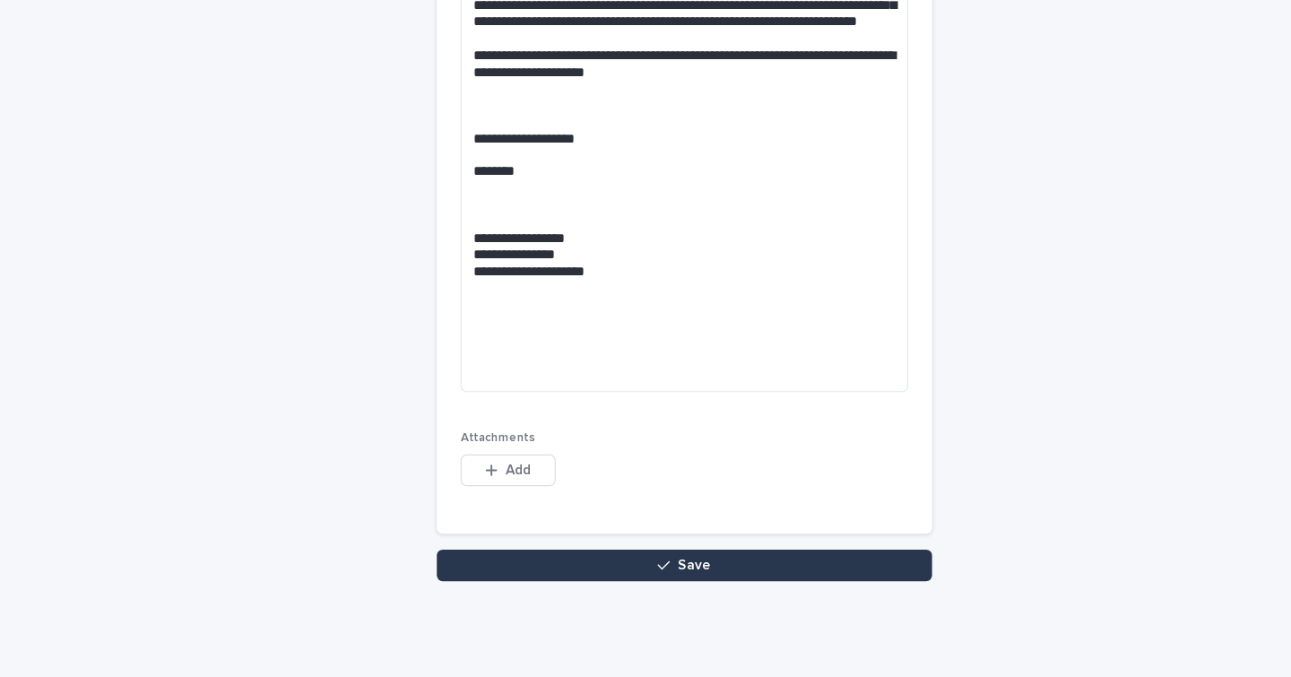
click at [585, 570] on button "Save" at bounding box center [646, 575] width 448 height 29
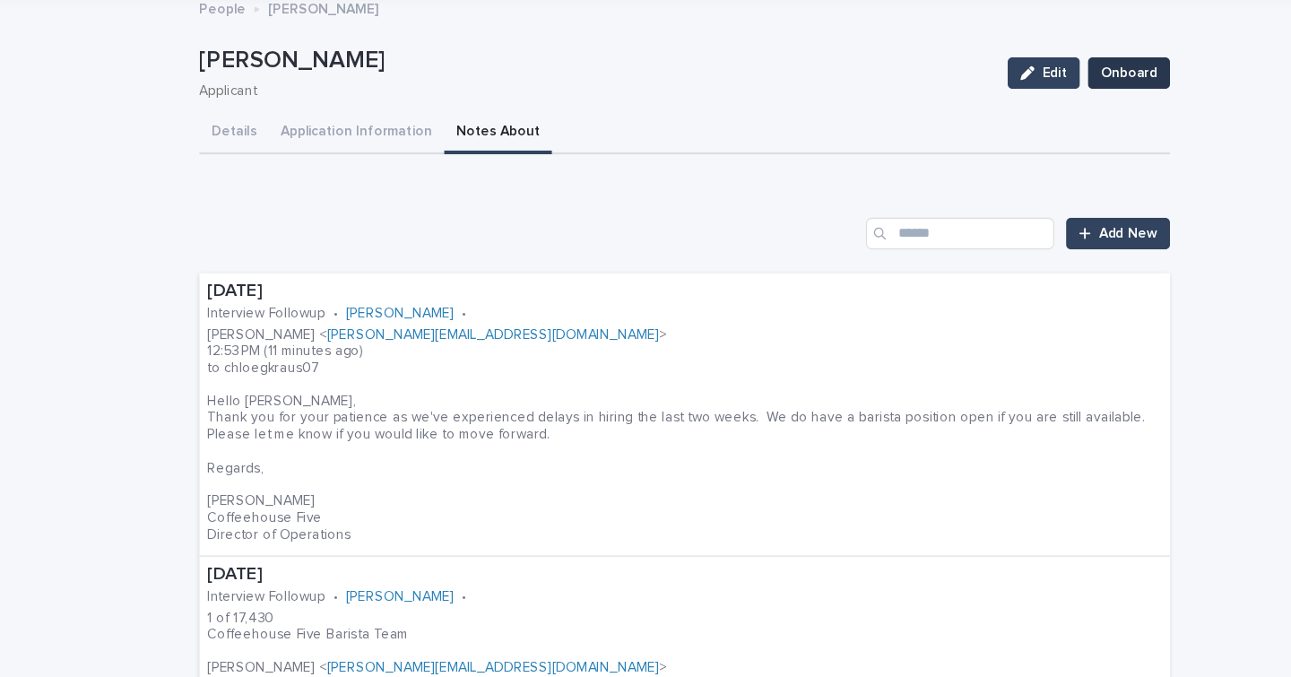
click at [1047, 128] on span "Onboard" at bounding box center [1047, 130] width 51 height 18
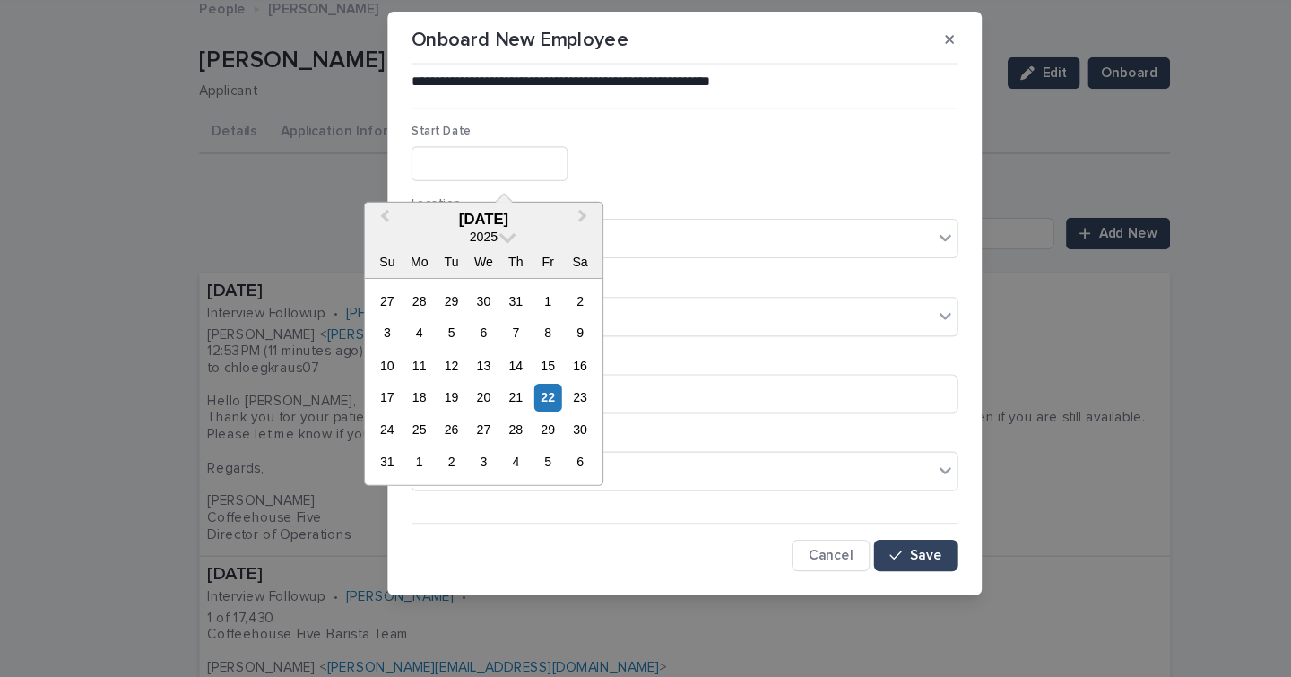
click at [428, 219] on input "text" at bounding box center [469, 211] width 142 height 31
click at [432, 477] on div "2" at bounding box center [434, 482] width 24 height 24
type input "**********"
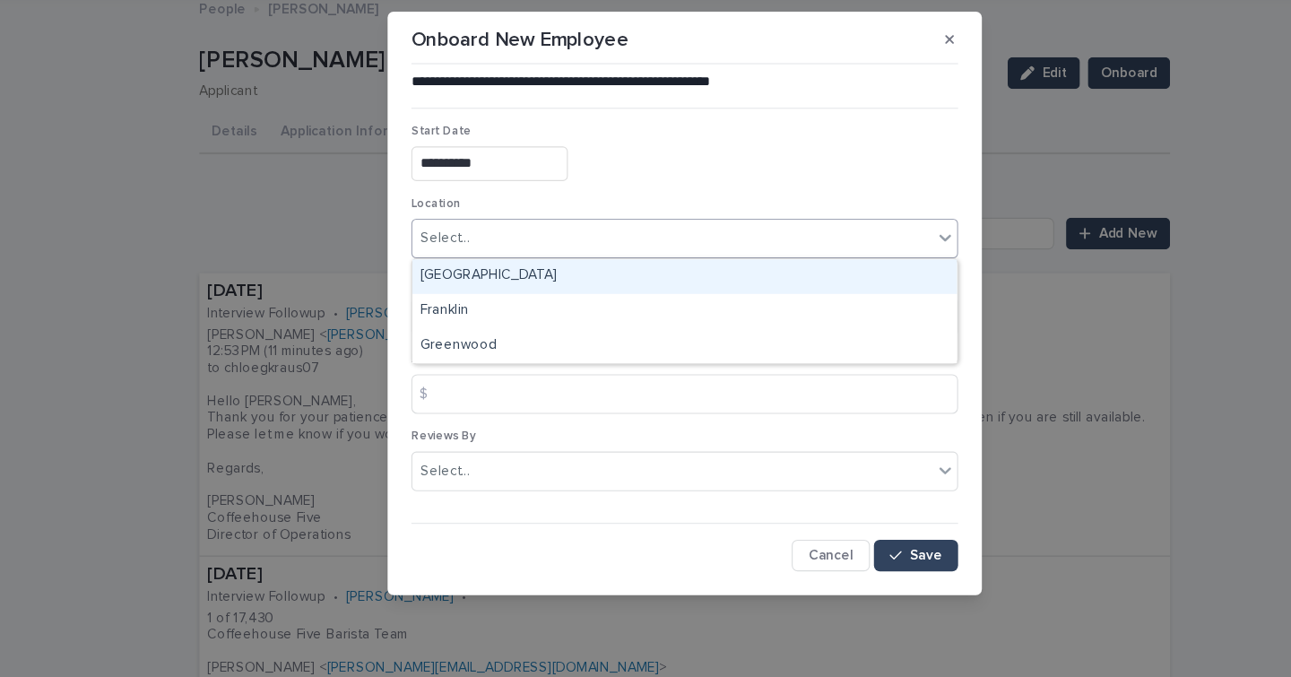
click at [456, 270] on div "Select..." at bounding box center [634, 280] width 471 height 30
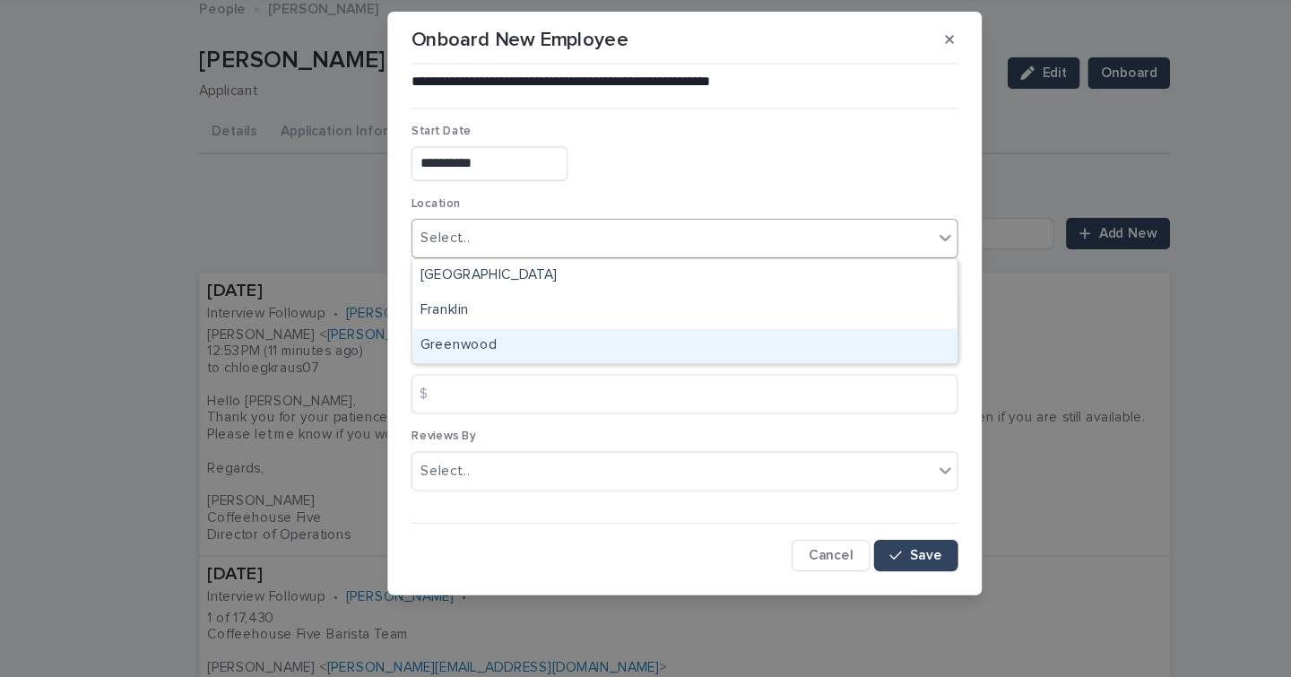
click at [439, 383] on div "Greenwood" at bounding box center [645, 376] width 493 height 31
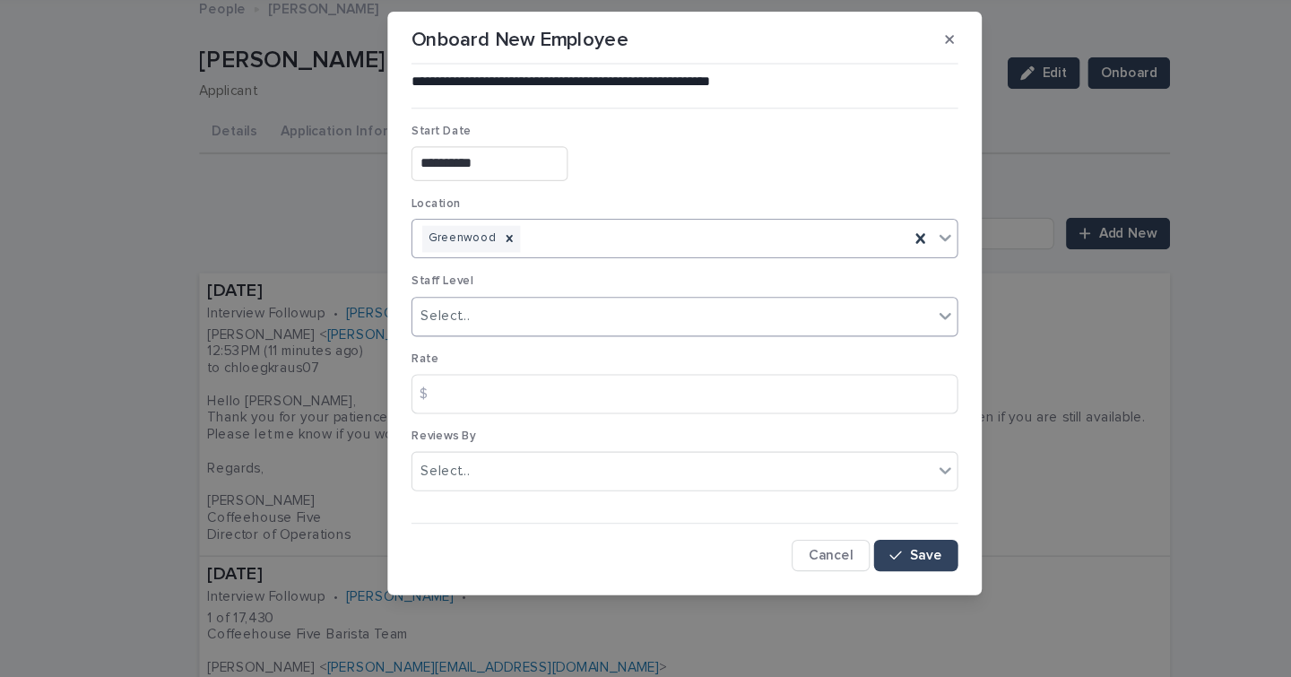
click at [436, 354] on div "Select..." at bounding box center [428, 350] width 45 height 19
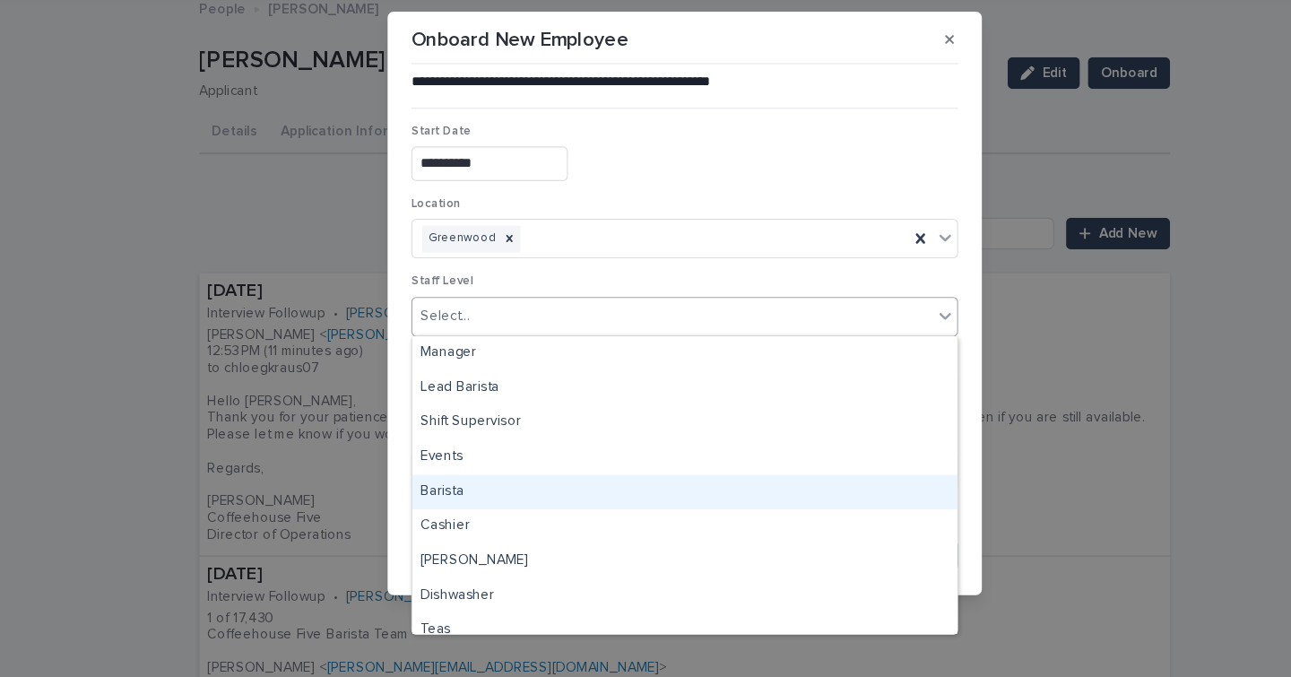
click at [434, 509] on div "Barista" at bounding box center [645, 509] width 493 height 31
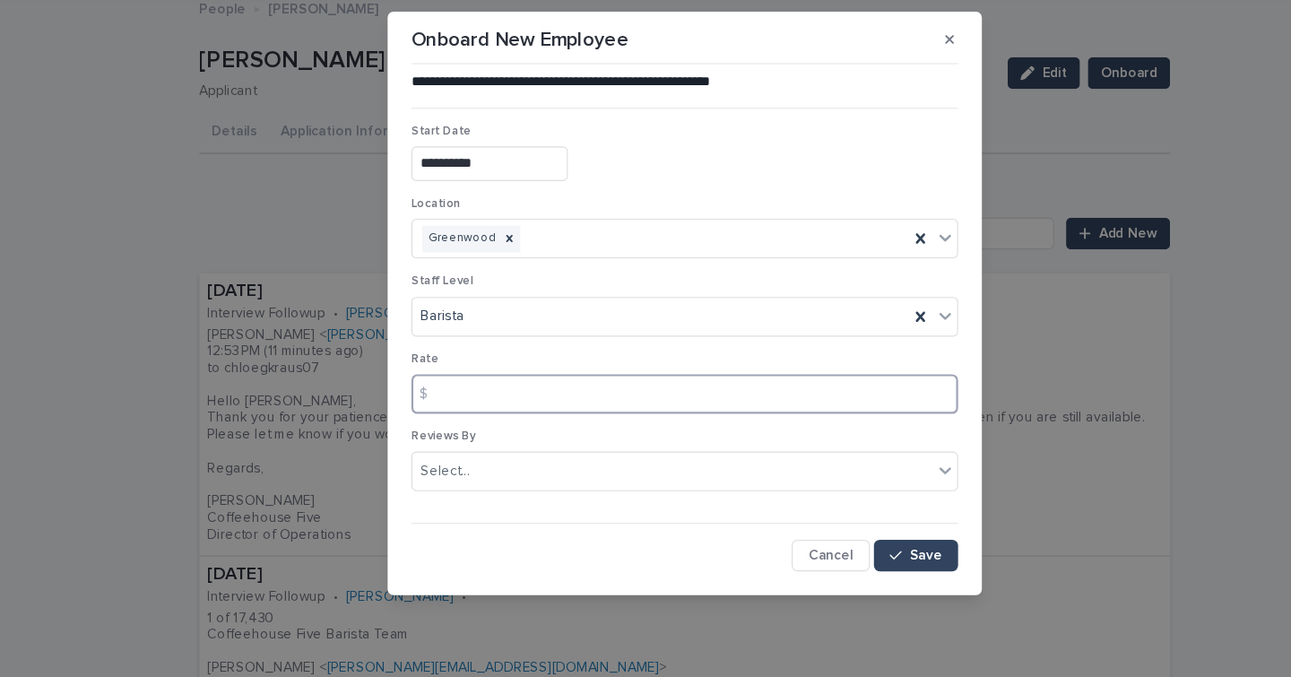
click at [444, 430] on input at bounding box center [645, 421] width 495 height 36
type input "*****"
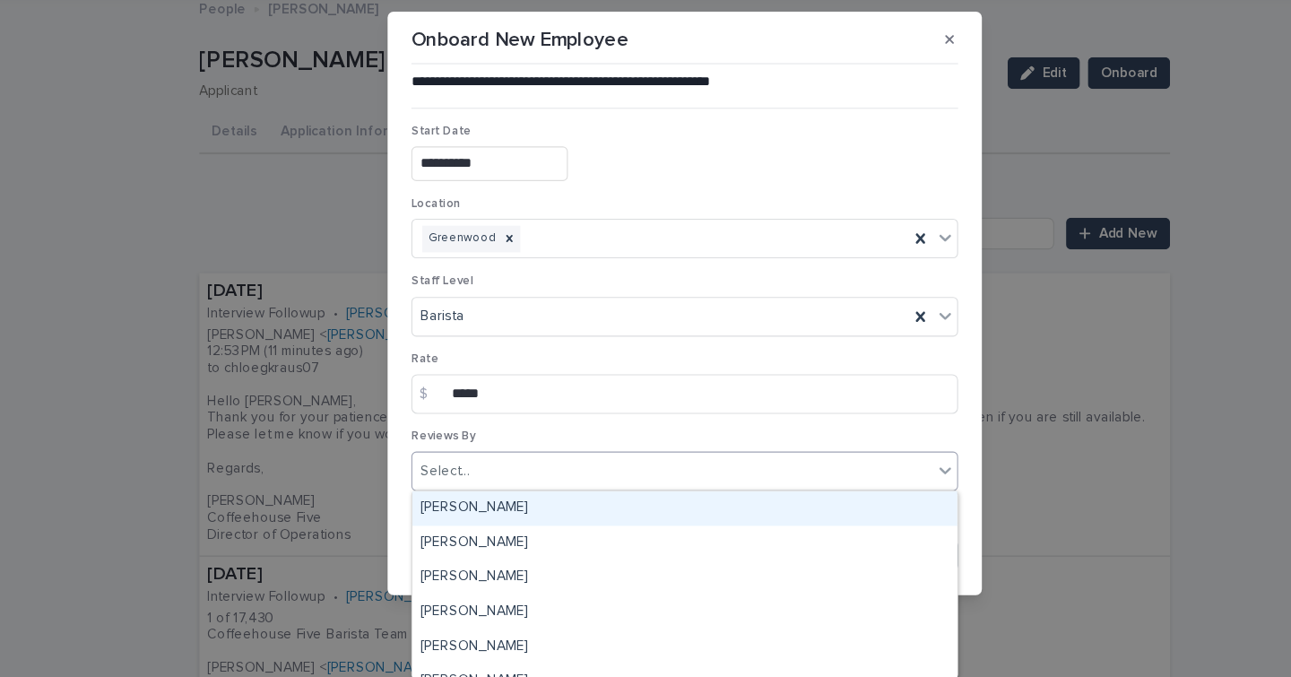
click at [447, 496] on div "Select..." at bounding box center [428, 491] width 45 height 19
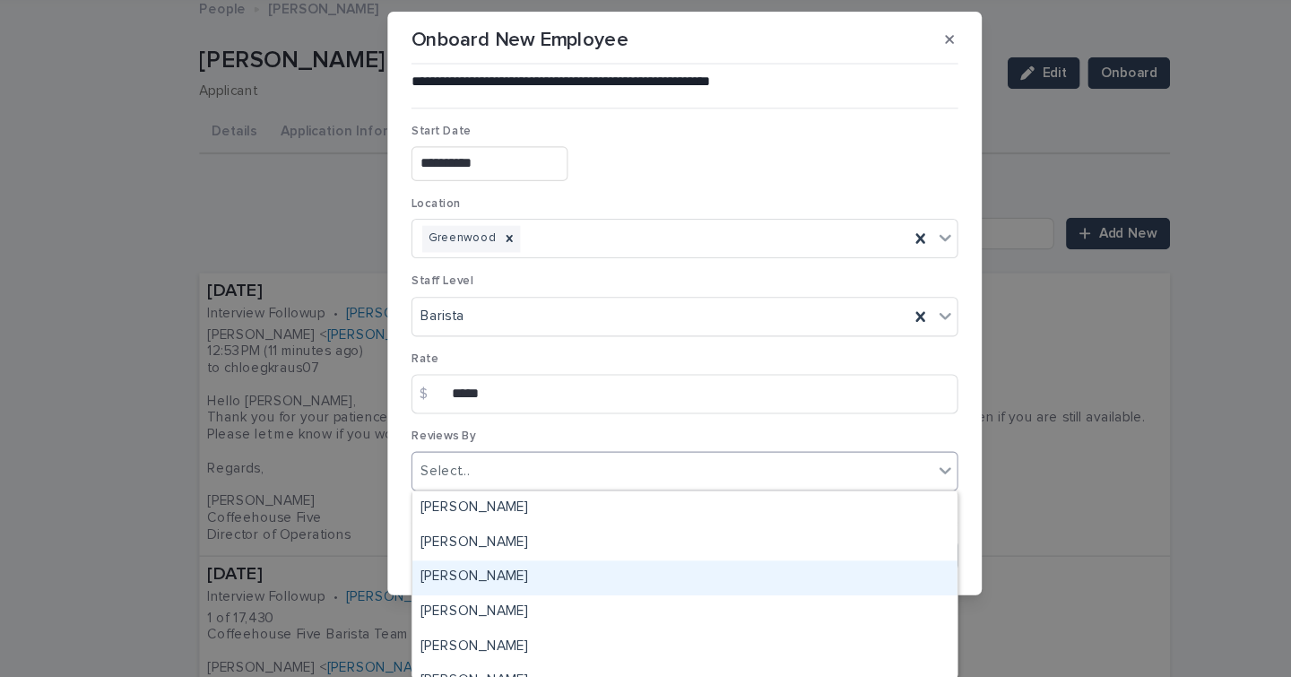
click at [452, 587] on div "[PERSON_NAME]" at bounding box center [645, 586] width 493 height 31
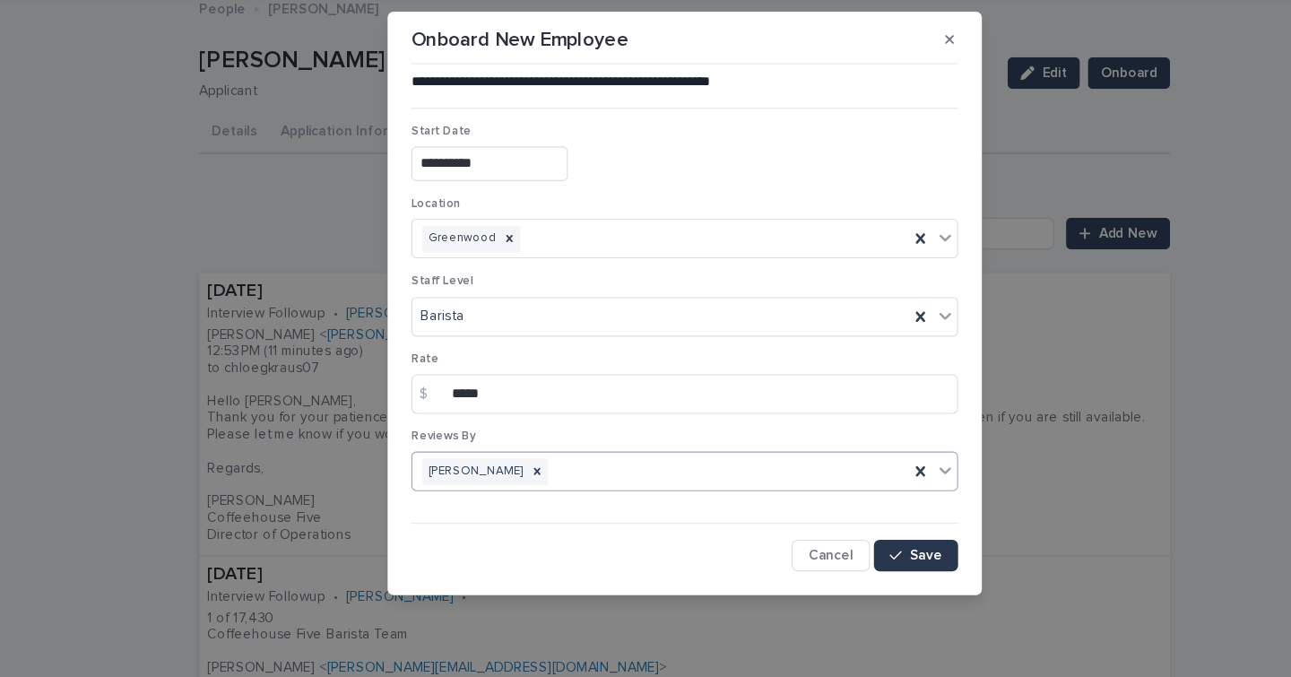
click at [868, 569] on span "Save" at bounding box center [864, 567] width 30 height 13
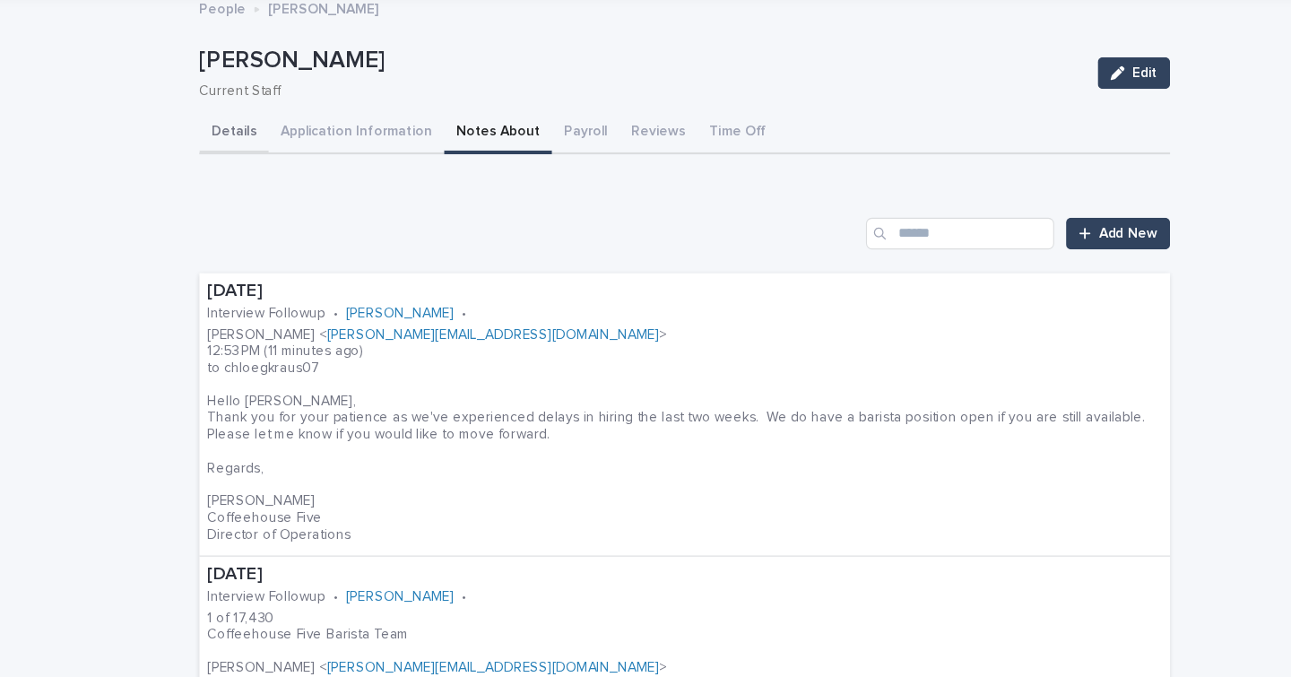
click at [242, 185] on button "Details" at bounding box center [237, 185] width 63 height 38
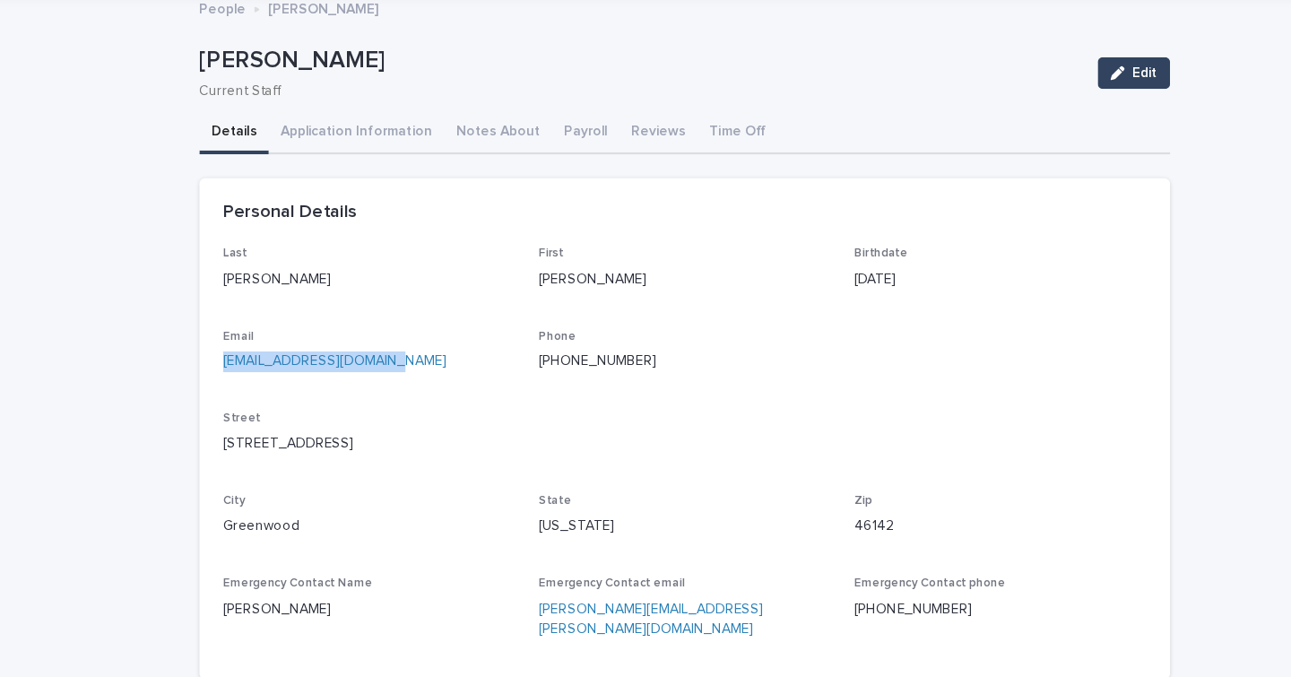
drag, startPoint x: 387, startPoint y: 390, endPoint x: 213, endPoint y: 400, distance: 175.2
click at [213, 400] on div "Last [PERSON_NAME] First [PERSON_NAME] Birthdate [DEMOGRAPHIC_DATA] Email [EMAI…" at bounding box center [645, 483] width 879 height 392
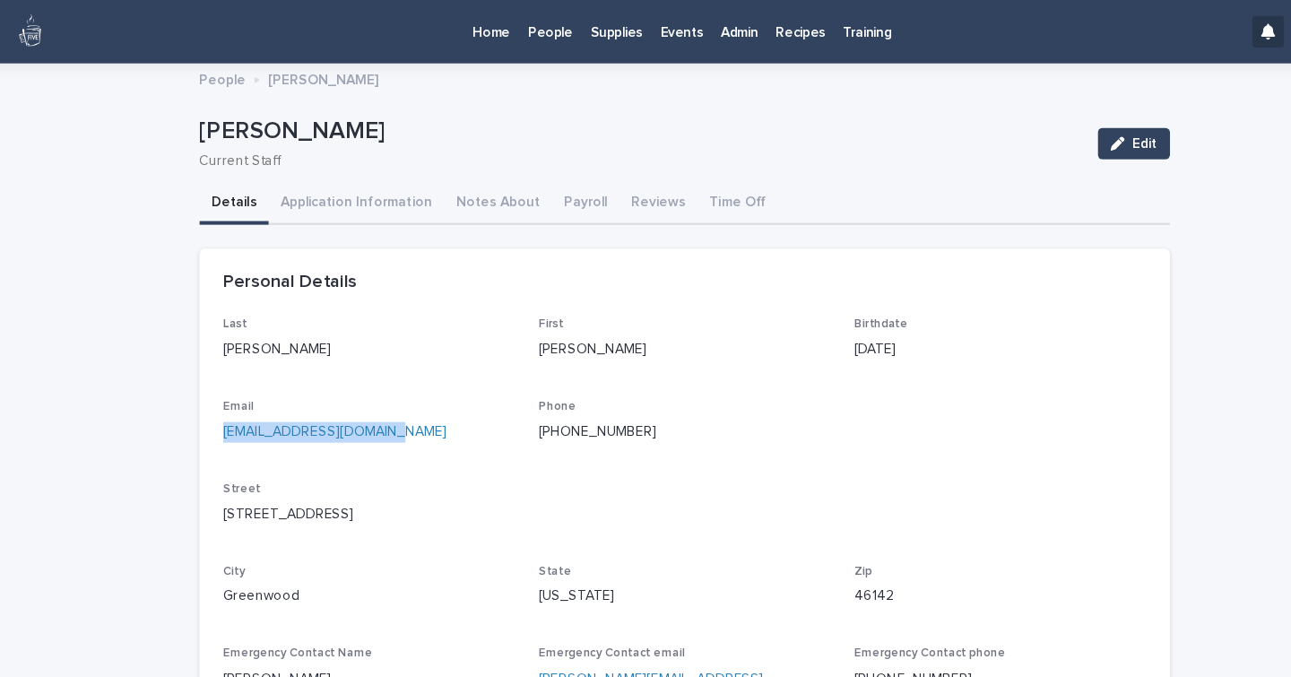
click at [690, 26] on p "Admin" at bounding box center [695, 19] width 33 height 38
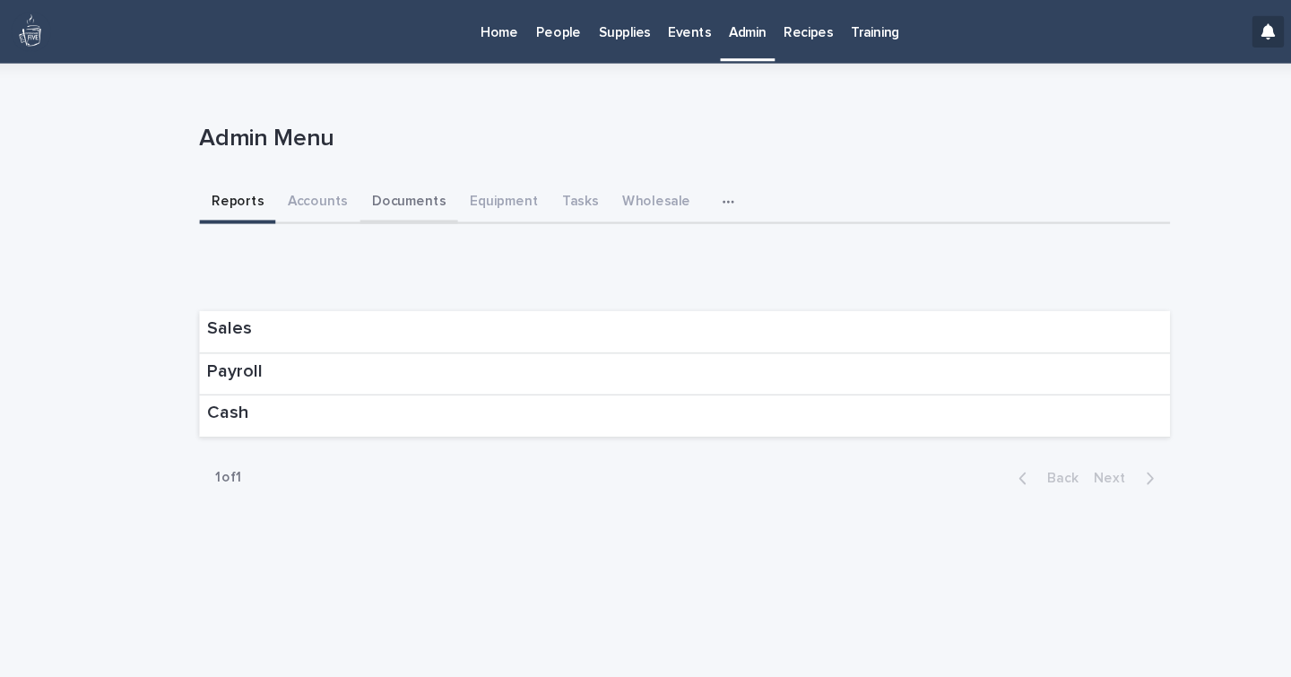
click at [400, 179] on button "Documents" at bounding box center [396, 184] width 89 height 38
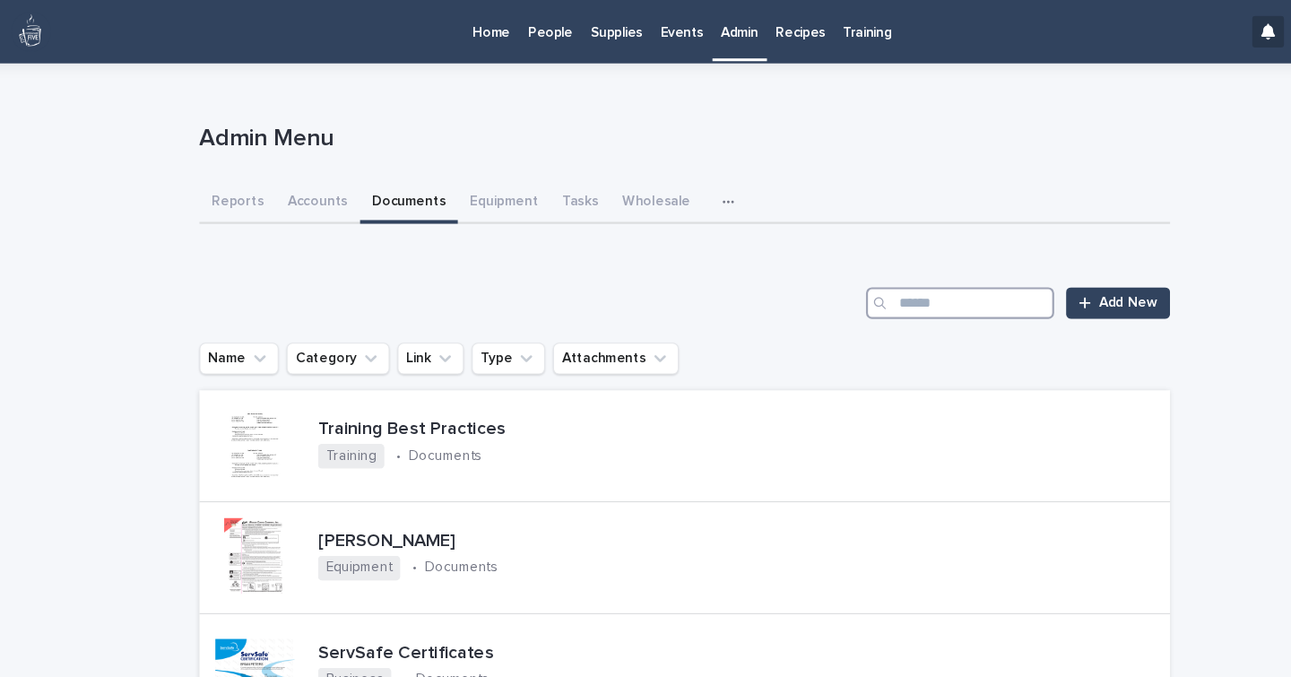
click at [878, 276] on input "Search" at bounding box center [895, 274] width 170 height 29
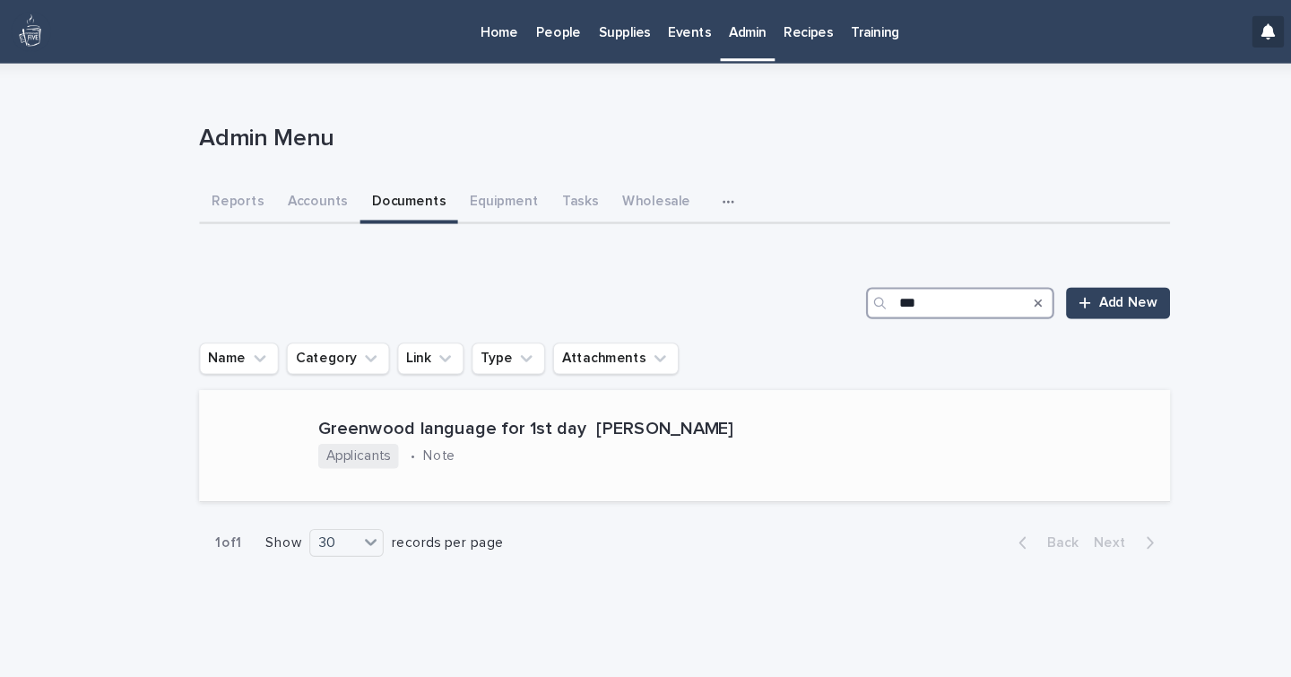
type input "***"
click at [570, 378] on div "Greenwood language for 1st day [PERSON_NAME]" at bounding box center [564, 387] width 500 height 23
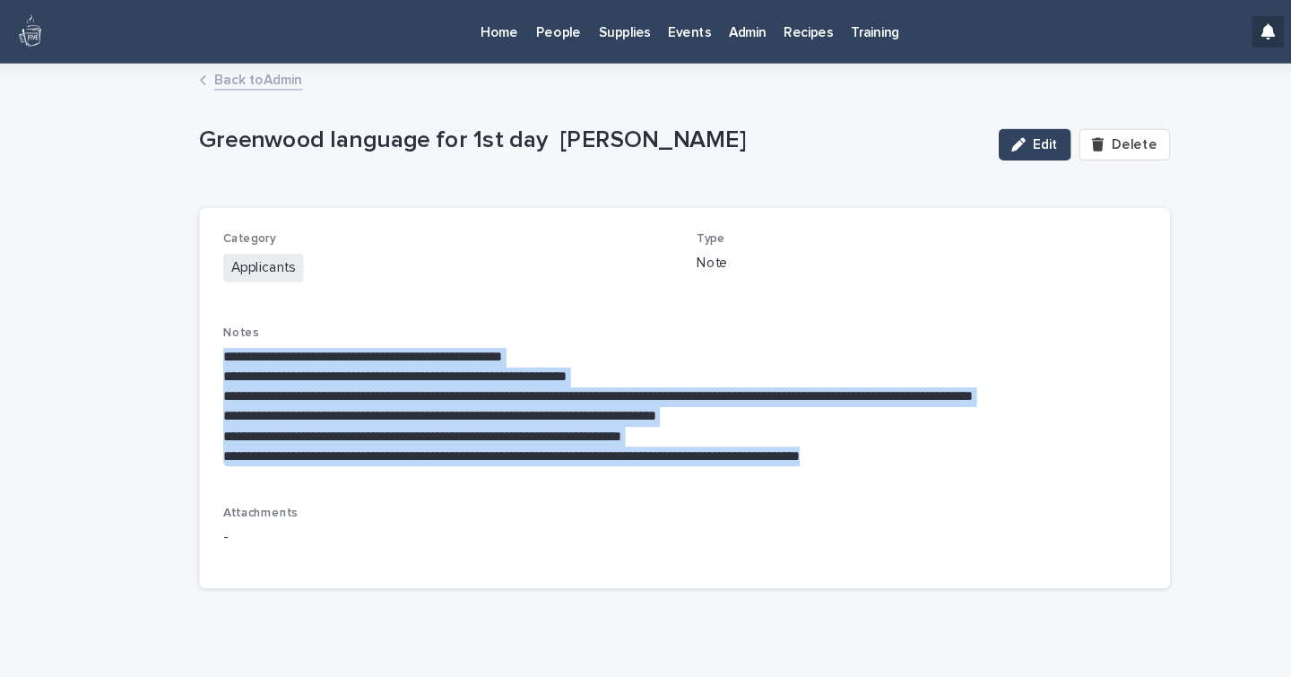
drag, startPoint x: 850, startPoint y: 413, endPoint x: 227, endPoint y: 329, distance: 628.8
click at [227, 329] on div "**********" at bounding box center [645, 360] width 879 height 344
copy div "**********"
click at [527, 33] on p "People" at bounding box center [531, 19] width 40 height 38
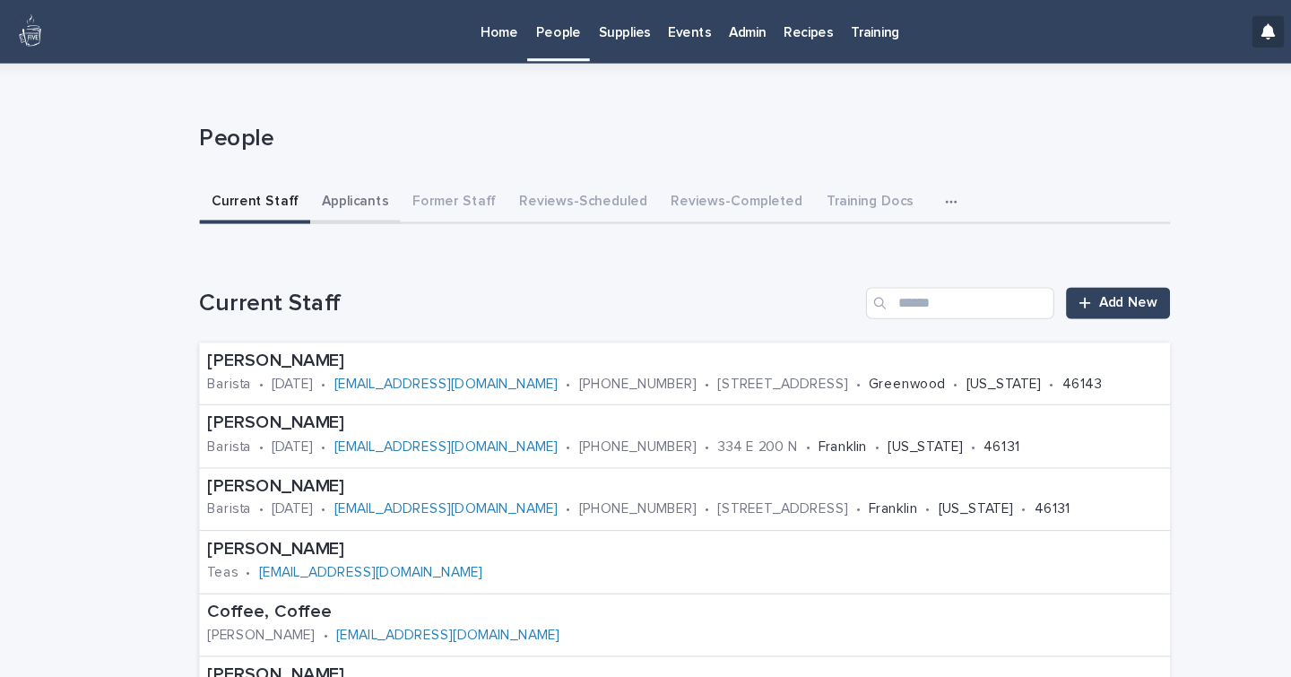
click at [359, 182] on button "Applicants" at bounding box center [348, 184] width 82 height 38
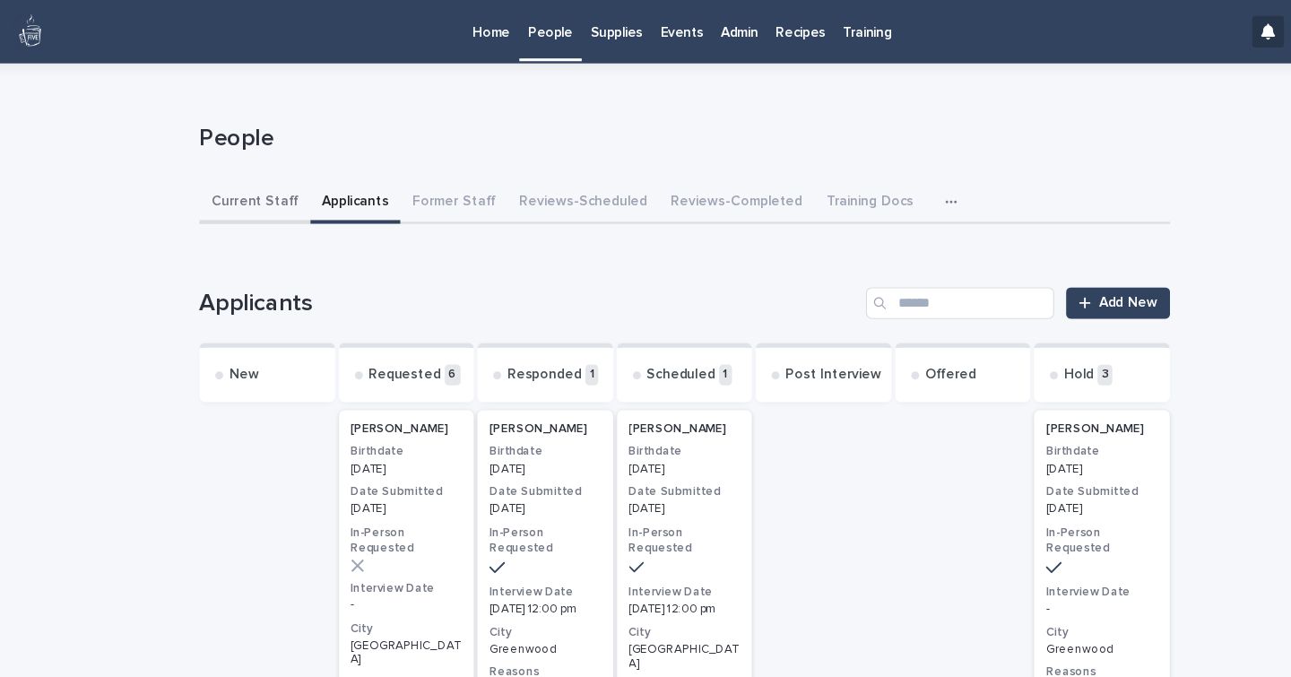
click at [263, 177] on button "Current Staff" at bounding box center [256, 184] width 100 height 38
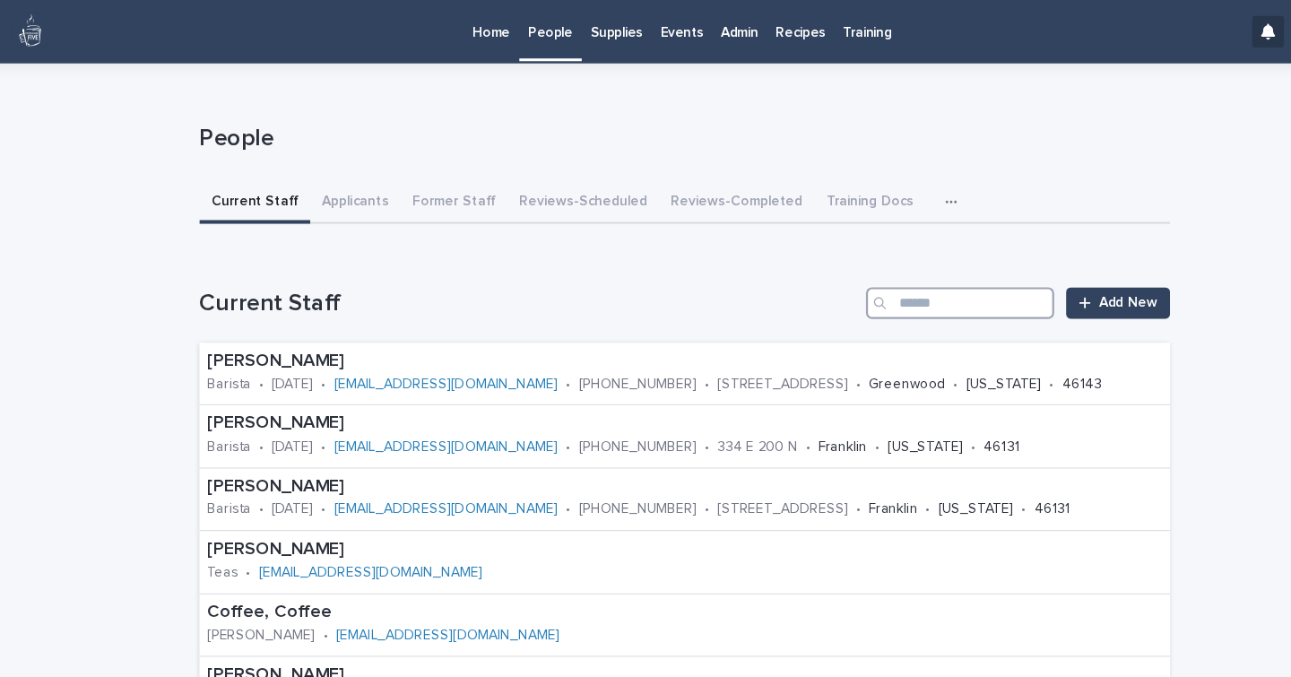
click at [904, 274] on input "Search" at bounding box center [895, 274] width 170 height 29
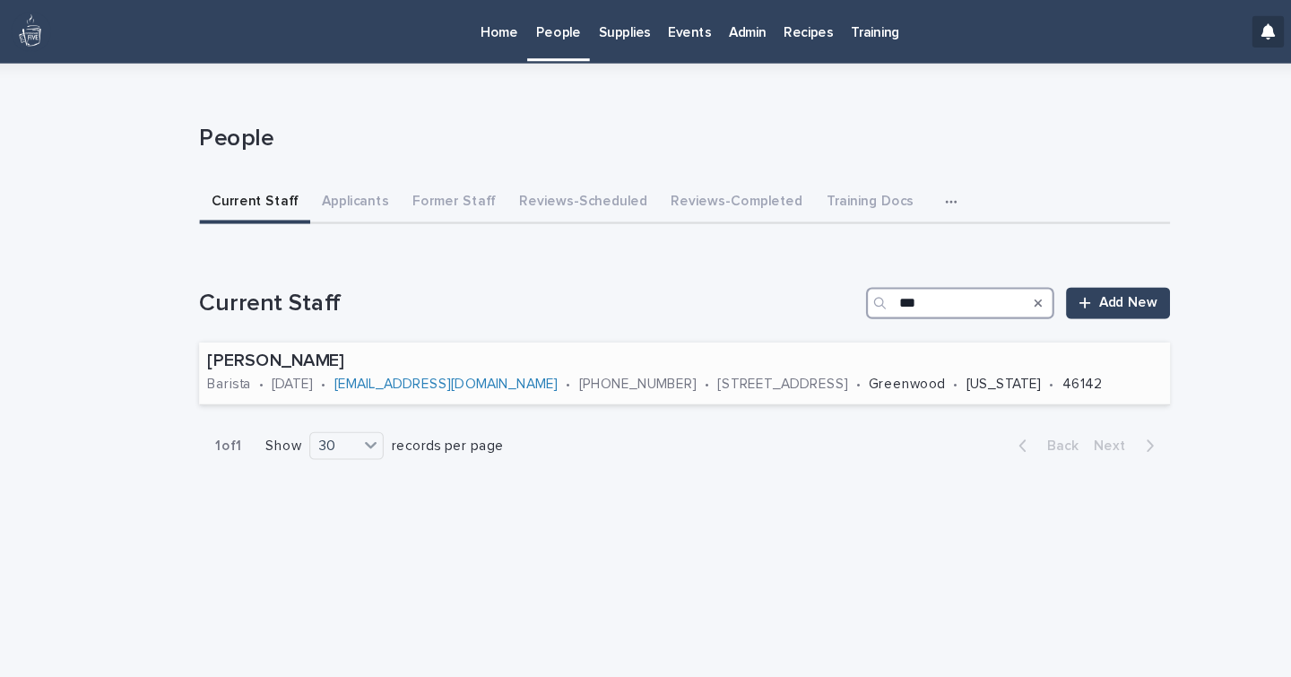
type input "***"
click at [282, 335] on p "[PERSON_NAME]" at bounding box center [645, 327] width 865 height 20
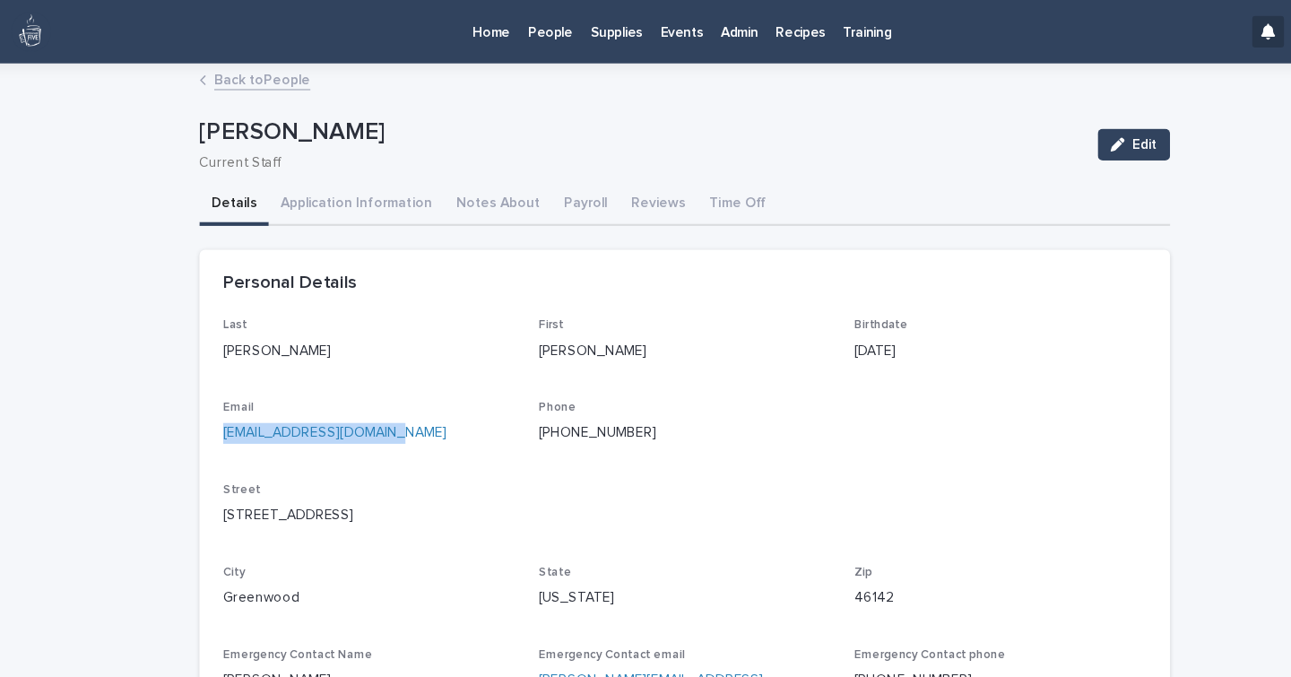
drag, startPoint x: 381, startPoint y: 402, endPoint x: 213, endPoint y: 398, distance: 167.7
click at [213, 398] on div "Last [PERSON_NAME] First [PERSON_NAME] Birthdate [DEMOGRAPHIC_DATA] Email [EMAI…" at bounding box center [645, 484] width 879 height 392
copy link "[EMAIL_ADDRESS][DOMAIN_NAME]"
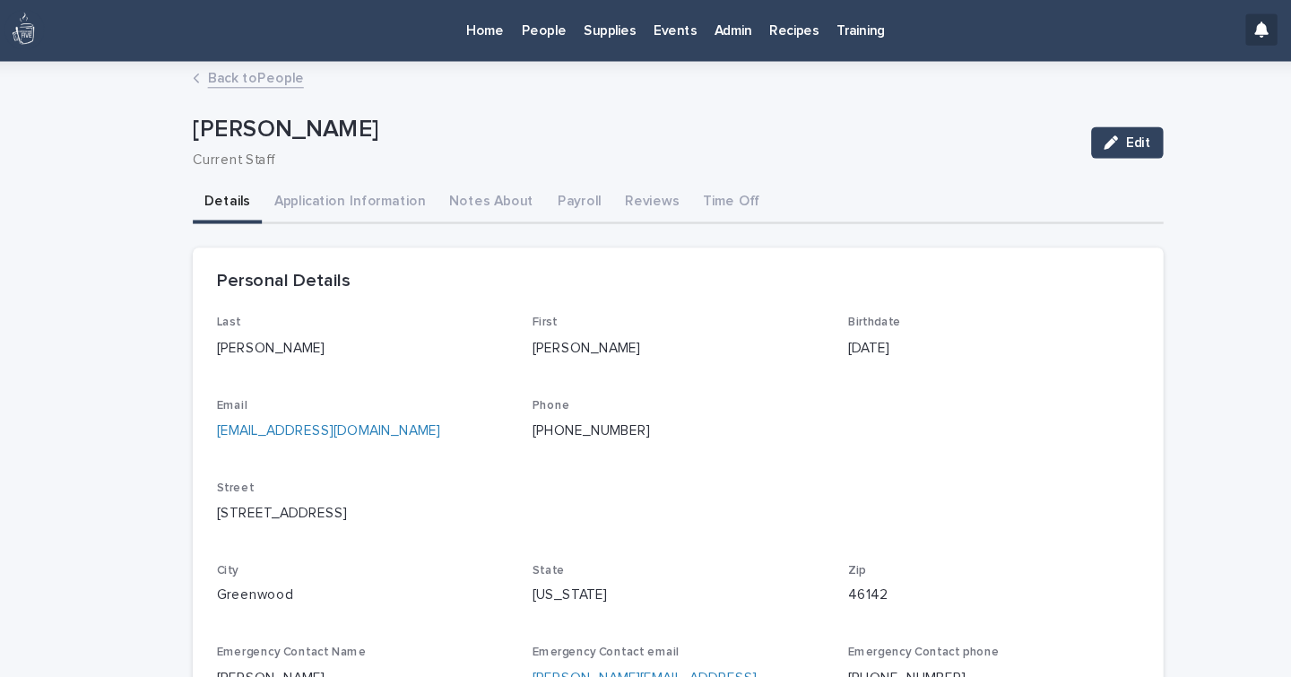
click at [601, 392] on p "[PHONE_NUMBER]" at bounding box center [646, 392] width 265 height 19
drag, startPoint x: 601, startPoint y: 392, endPoint x: 500, endPoint y: 399, distance: 101.6
click at [500, 399] on div "Last [PERSON_NAME] First [PERSON_NAME] Birthdate [DEMOGRAPHIC_DATA] Email [EMAI…" at bounding box center [646, 473] width 836 height 370
copy link "[PHONE_NUMBER]"
click at [812, 444] on p "Street" at bounding box center [646, 444] width 836 height 13
